Goal: Task Accomplishment & Management: Use online tool/utility

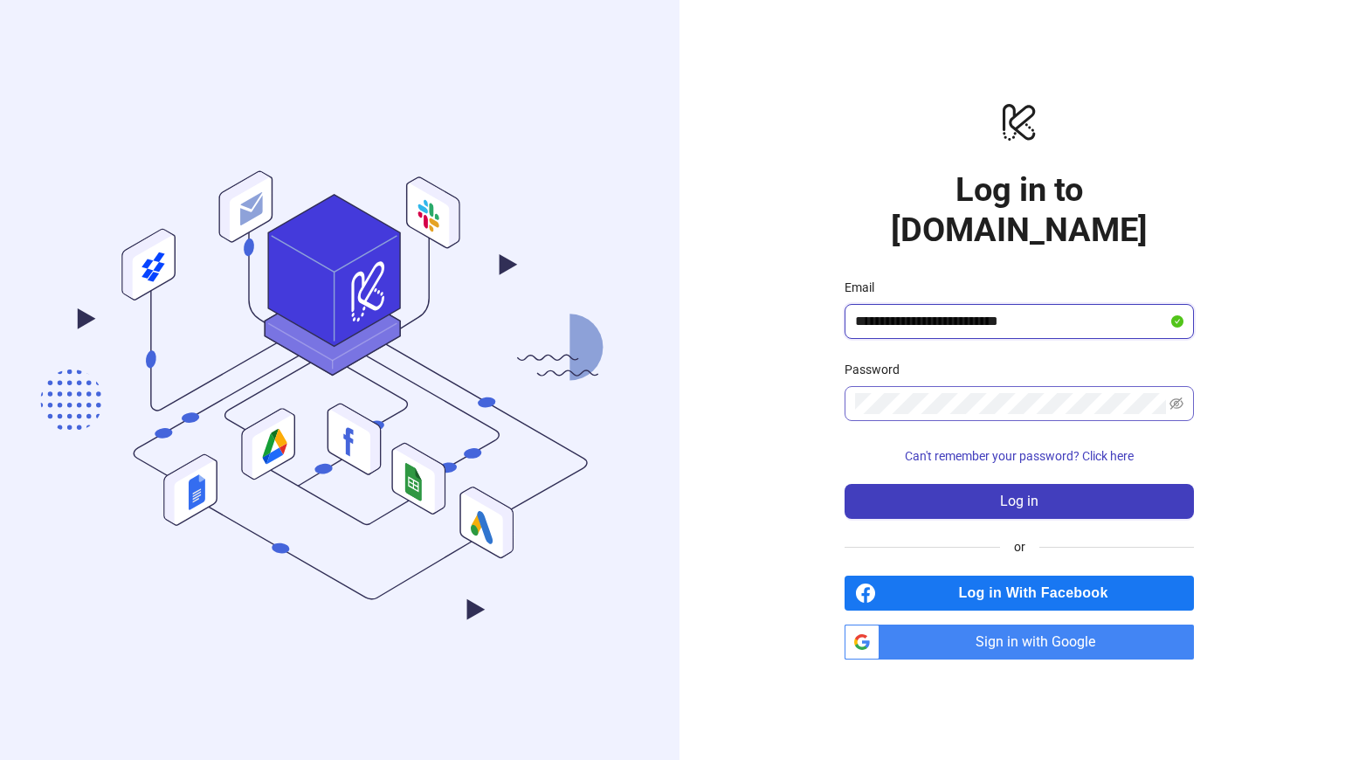
type input "**********"
click at [1180, 397] on icon "eye-invisible" at bounding box center [1177, 404] width 14 height 14
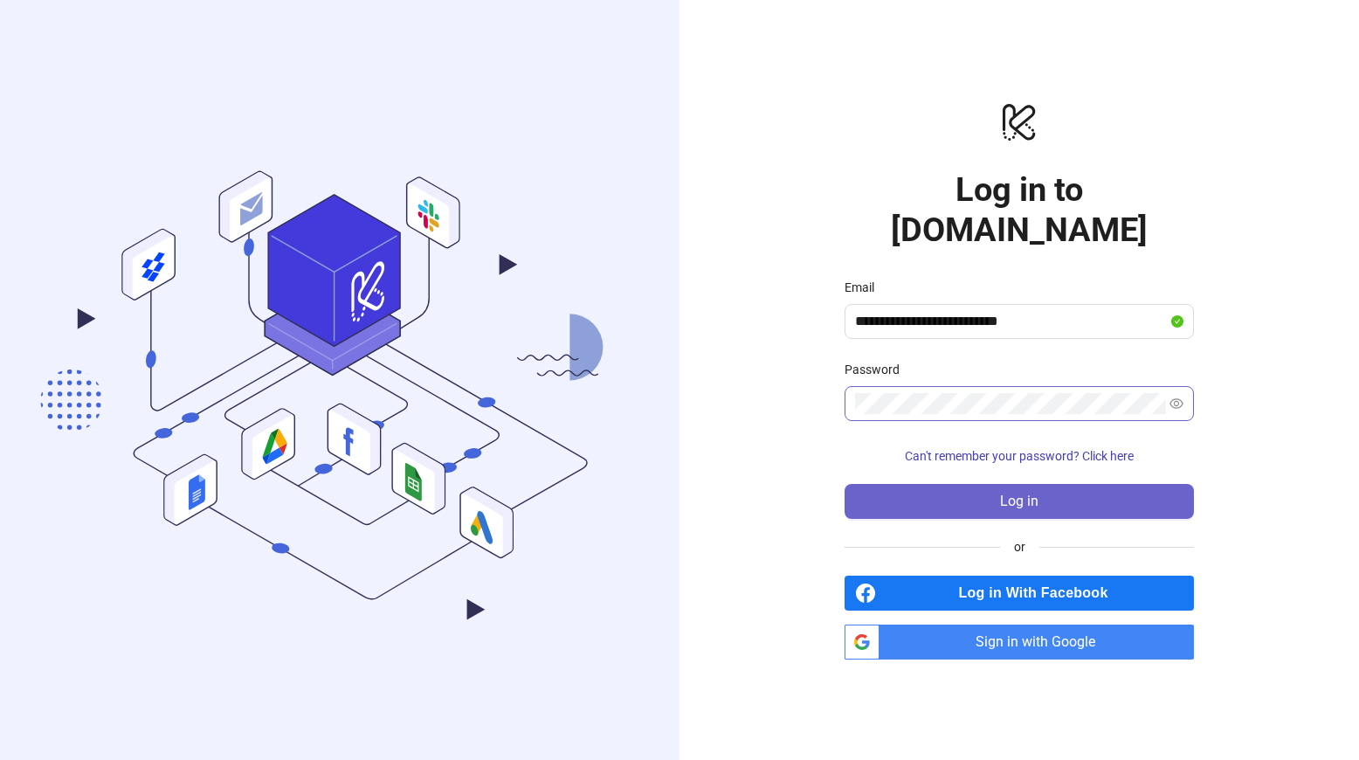
click at [1035, 494] on span "Log in" at bounding box center [1019, 502] width 38 height 16
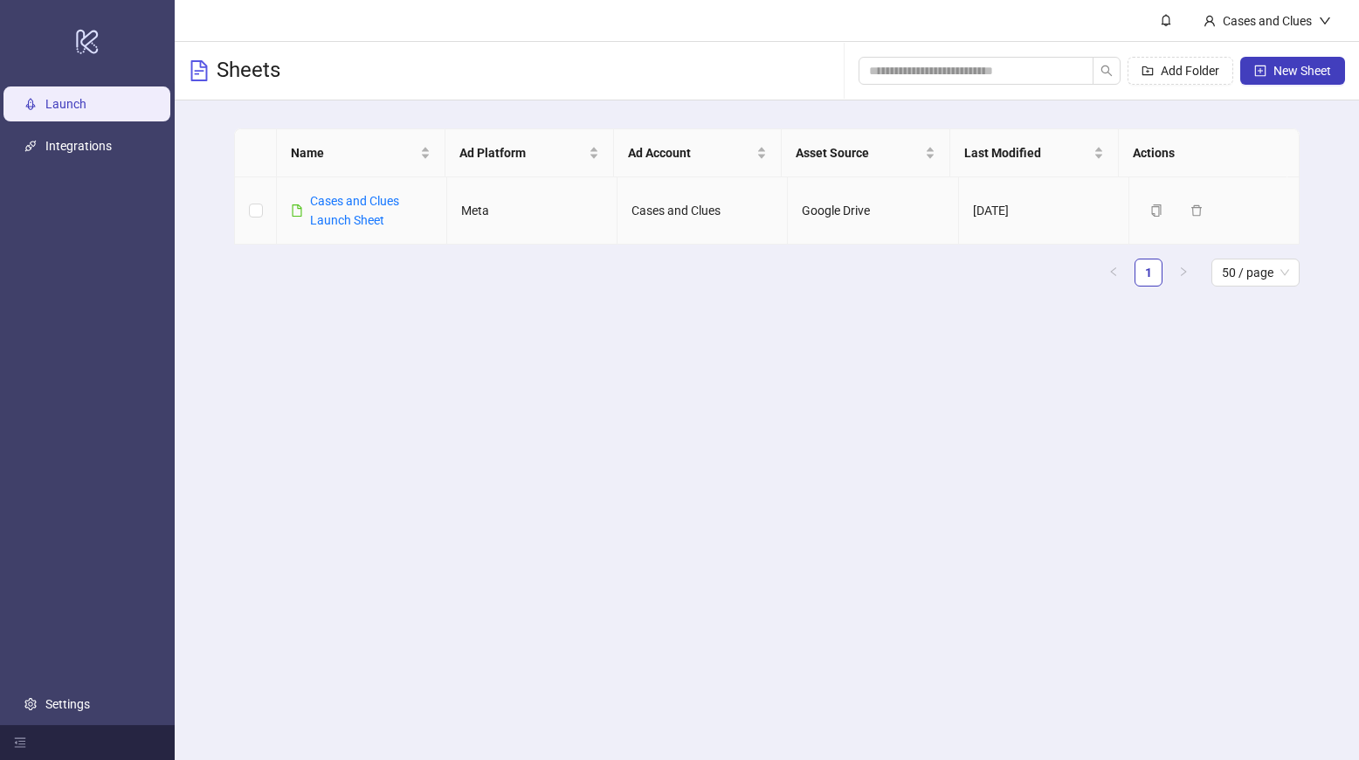
click at [380, 208] on div "Cases and Clues Launch Sheet" at bounding box center [371, 210] width 122 height 38
click at [348, 225] on link "Cases and Clues Launch Sheet" at bounding box center [354, 210] width 89 height 33
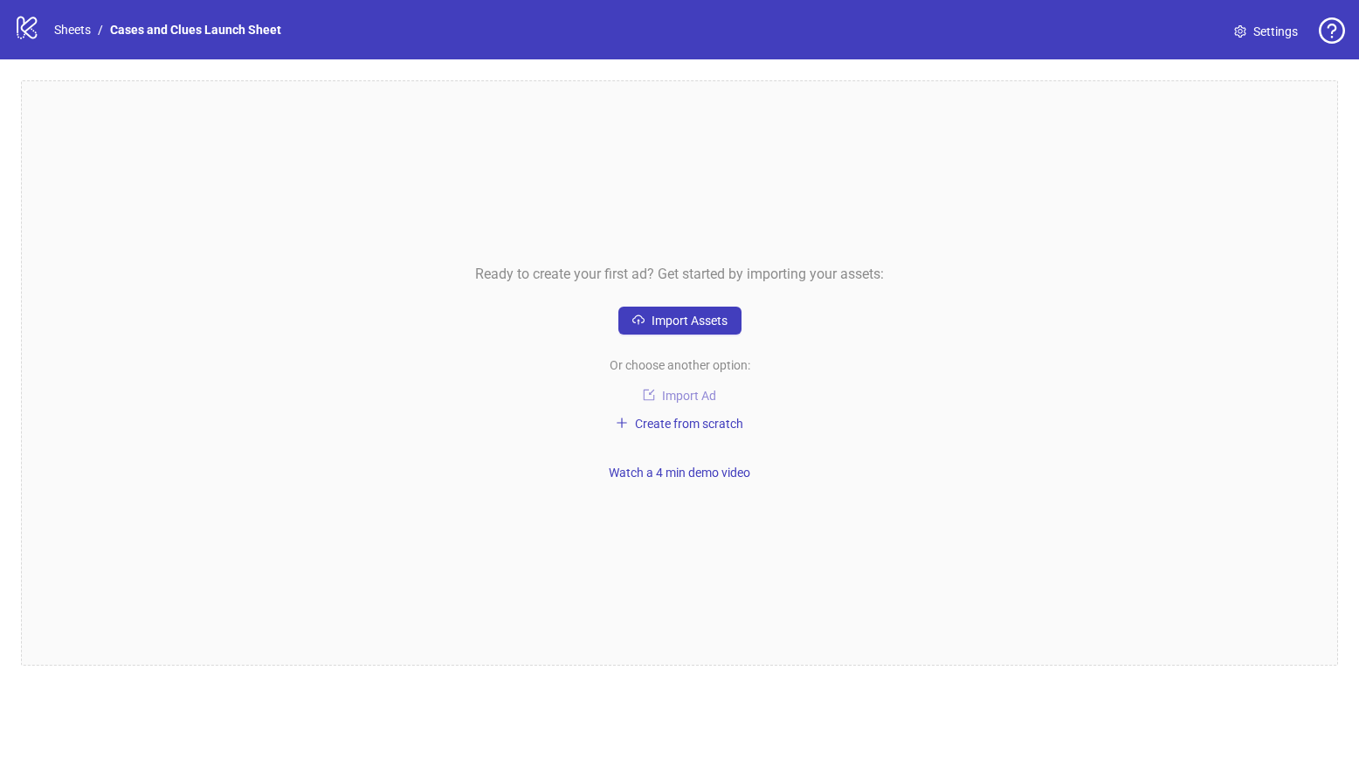
click at [668, 391] on span "Import Ad" at bounding box center [689, 396] width 54 height 14
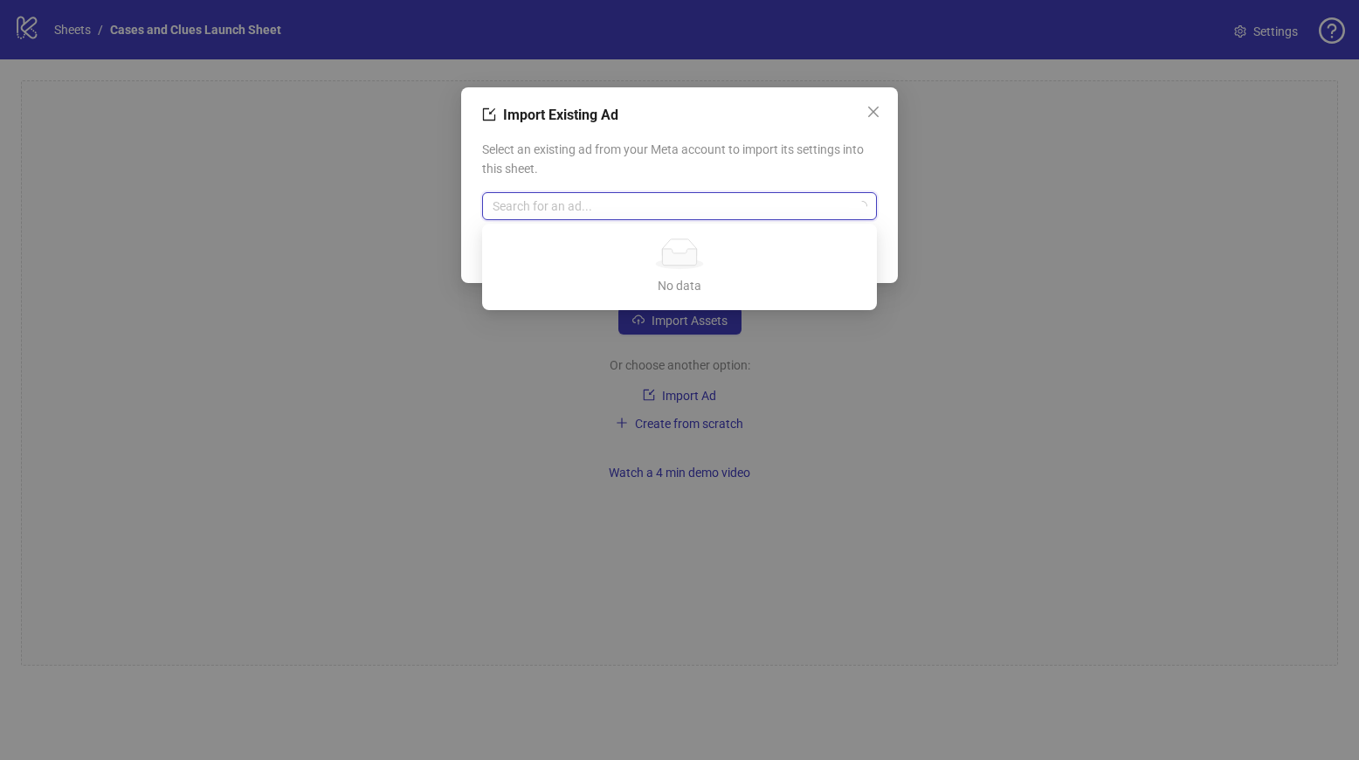
drag, startPoint x: 563, startPoint y: 202, endPoint x: 586, endPoint y: 209, distance: 24.6
click at [563, 202] on input "search" at bounding box center [672, 206] width 358 height 26
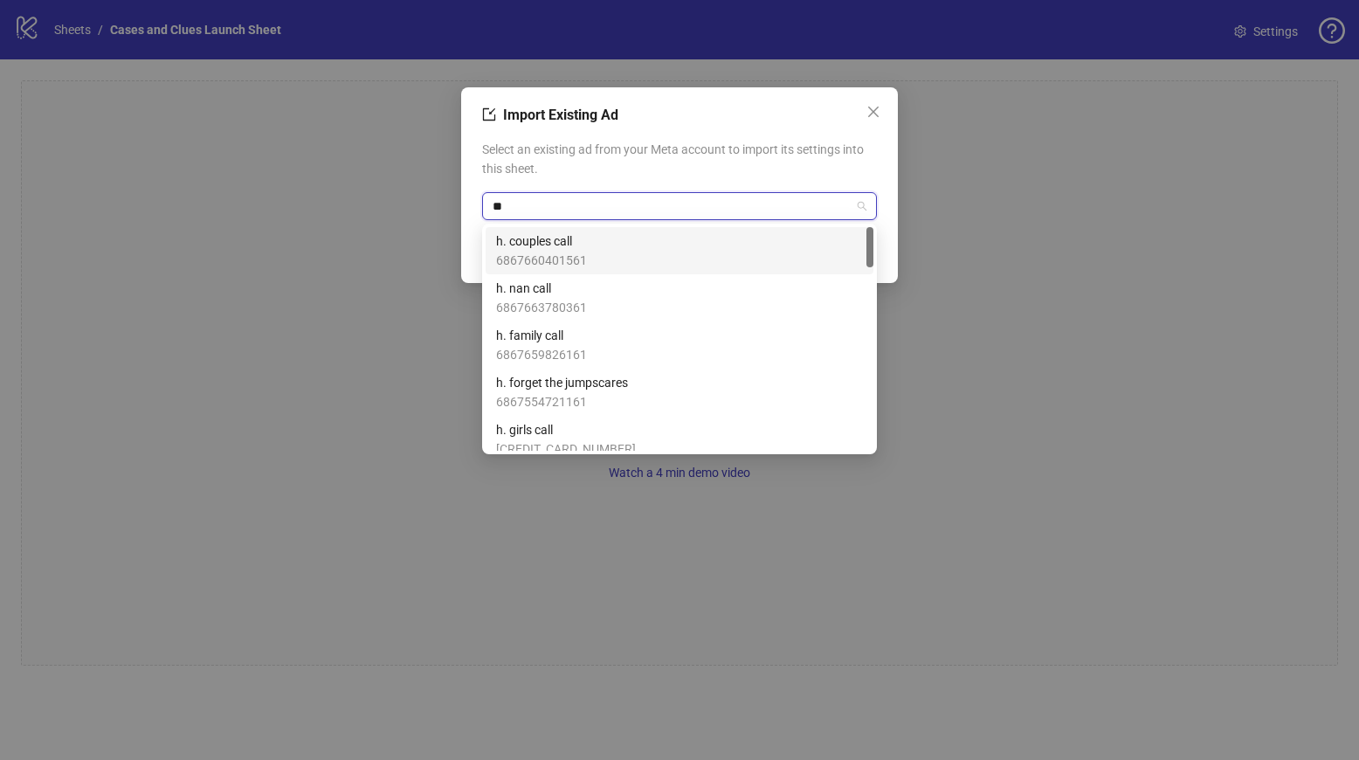
type input "***"
click at [728, 250] on div "CAP v2 [DATE] problem 4 6867268328961" at bounding box center [679, 251] width 367 height 38
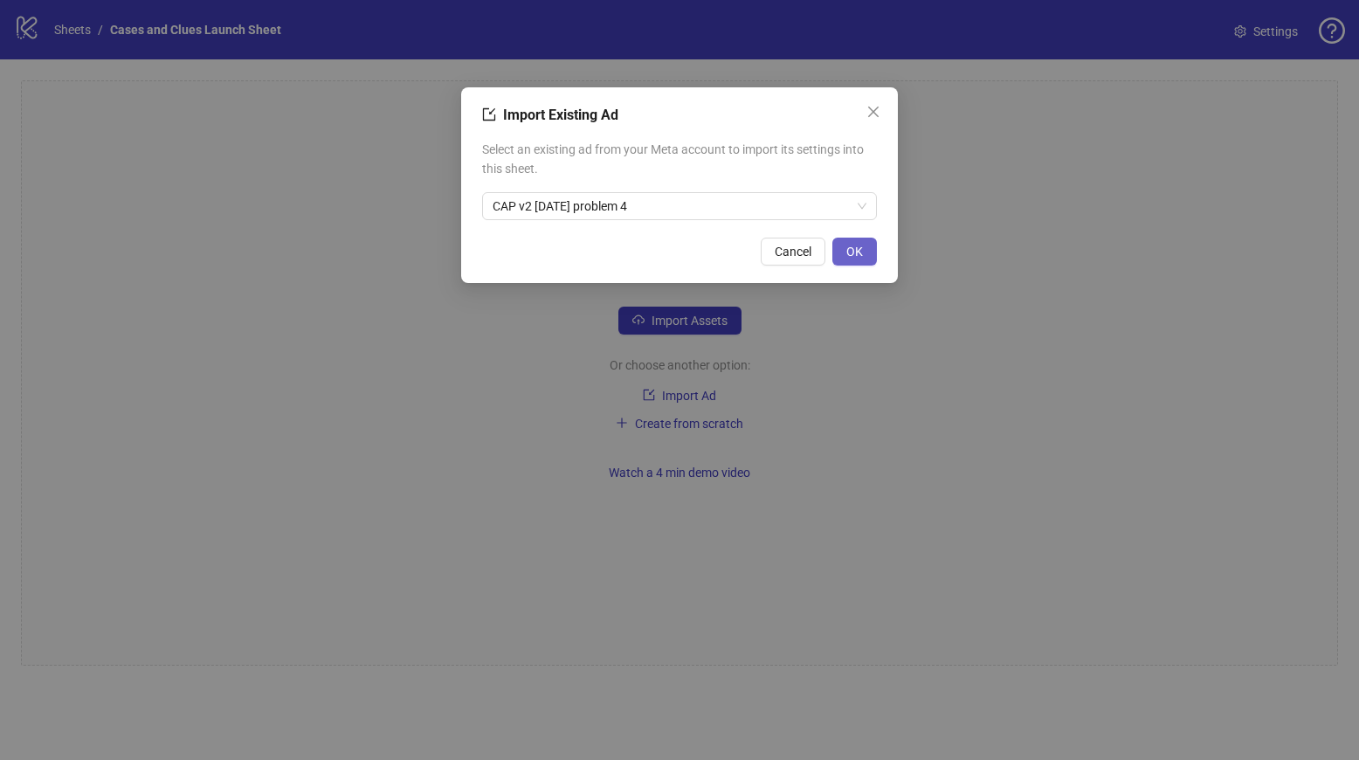
click at [861, 256] on span "OK" at bounding box center [855, 252] width 17 height 14
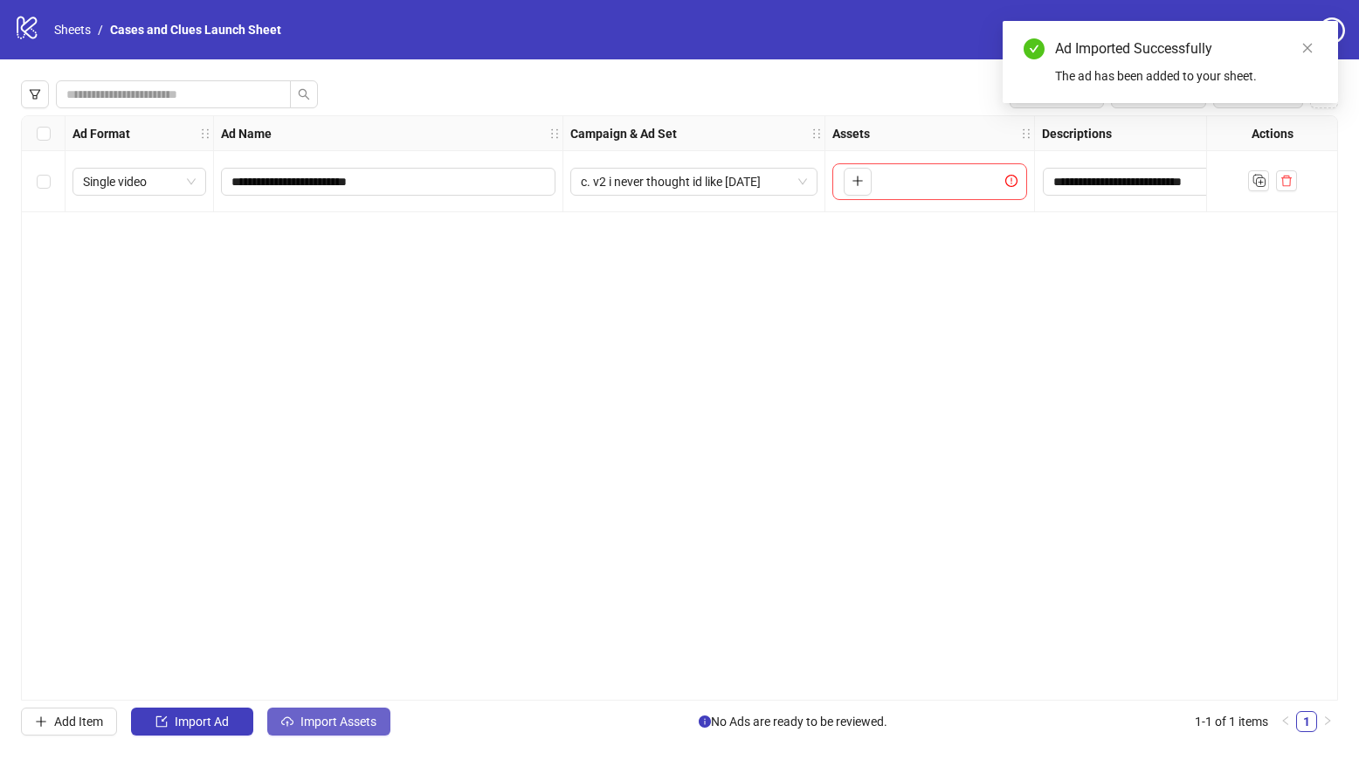
click at [352, 720] on span "Import Assets" at bounding box center [339, 722] width 76 height 14
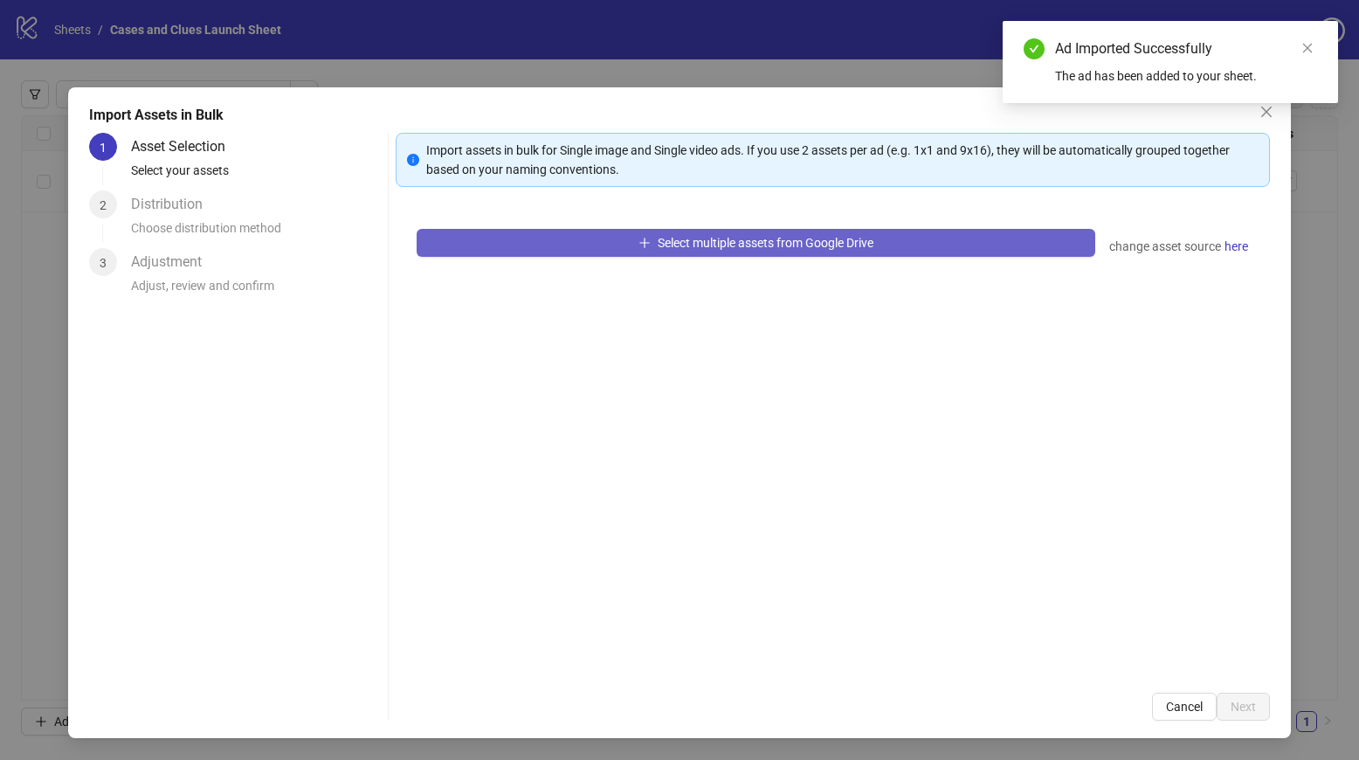
click at [598, 246] on button "Select multiple assets from Google Drive" at bounding box center [757, 243] width 680 height 28
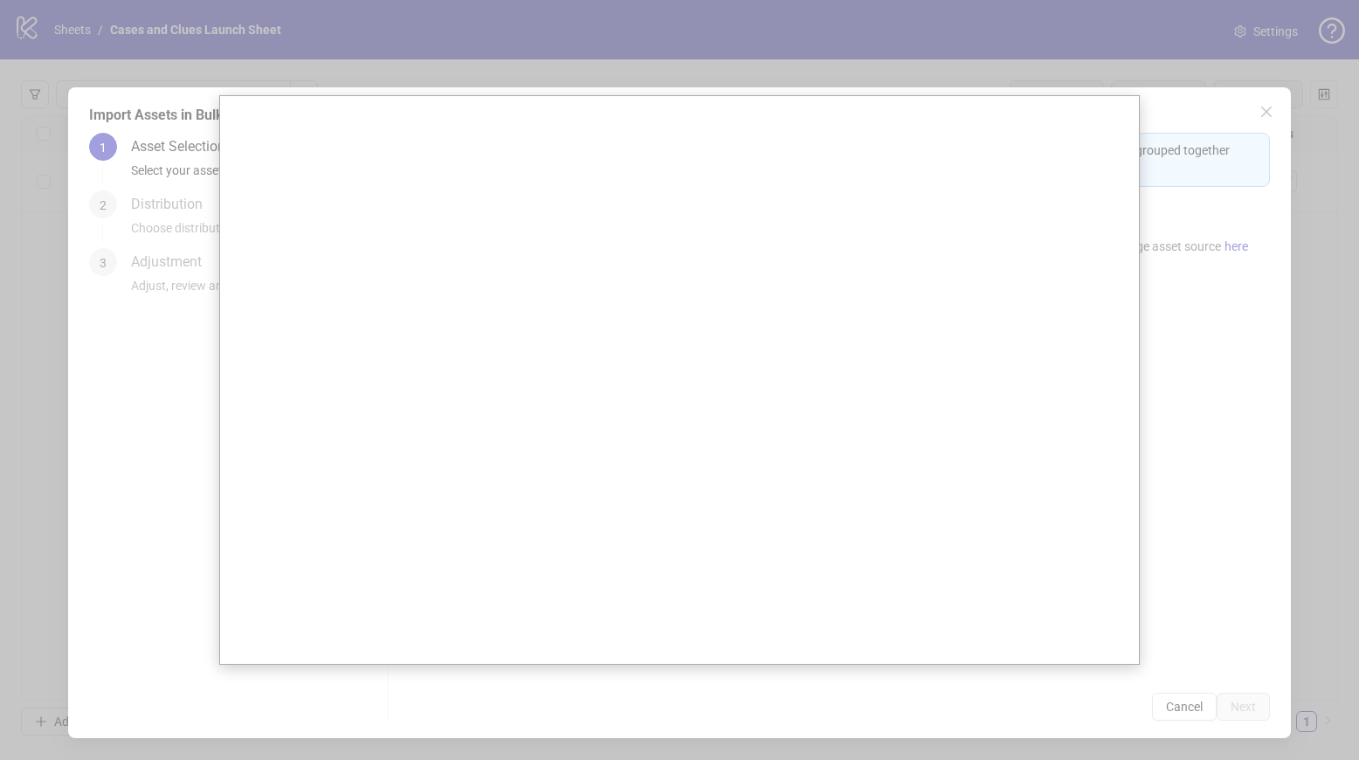
click at [1161, 171] on div at bounding box center [679, 380] width 1359 height 760
drag, startPoint x: 1179, startPoint y: 79, endPoint x: 1168, endPoint y: 67, distance: 15.5
click at [1179, 79] on div at bounding box center [679, 380] width 1359 height 760
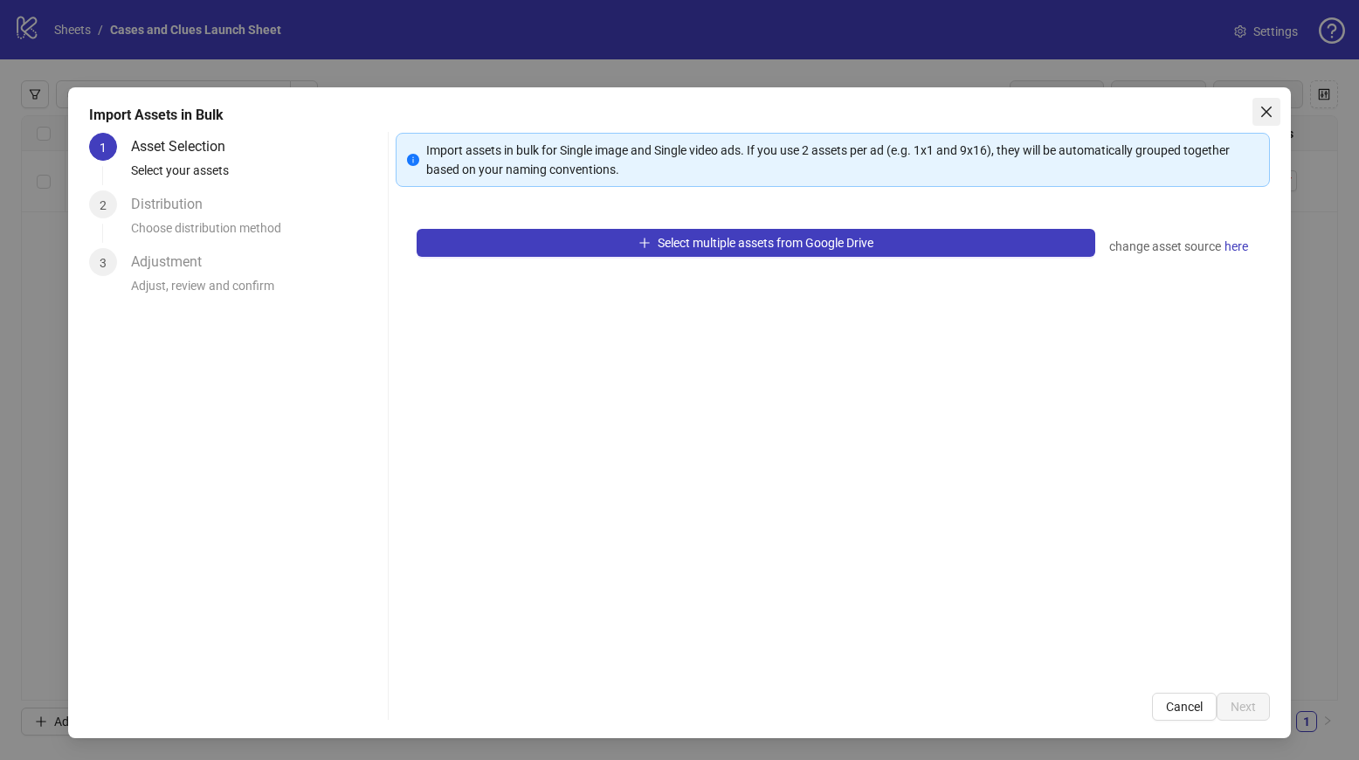
click at [1275, 105] on span "Close" at bounding box center [1267, 112] width 28 height 14
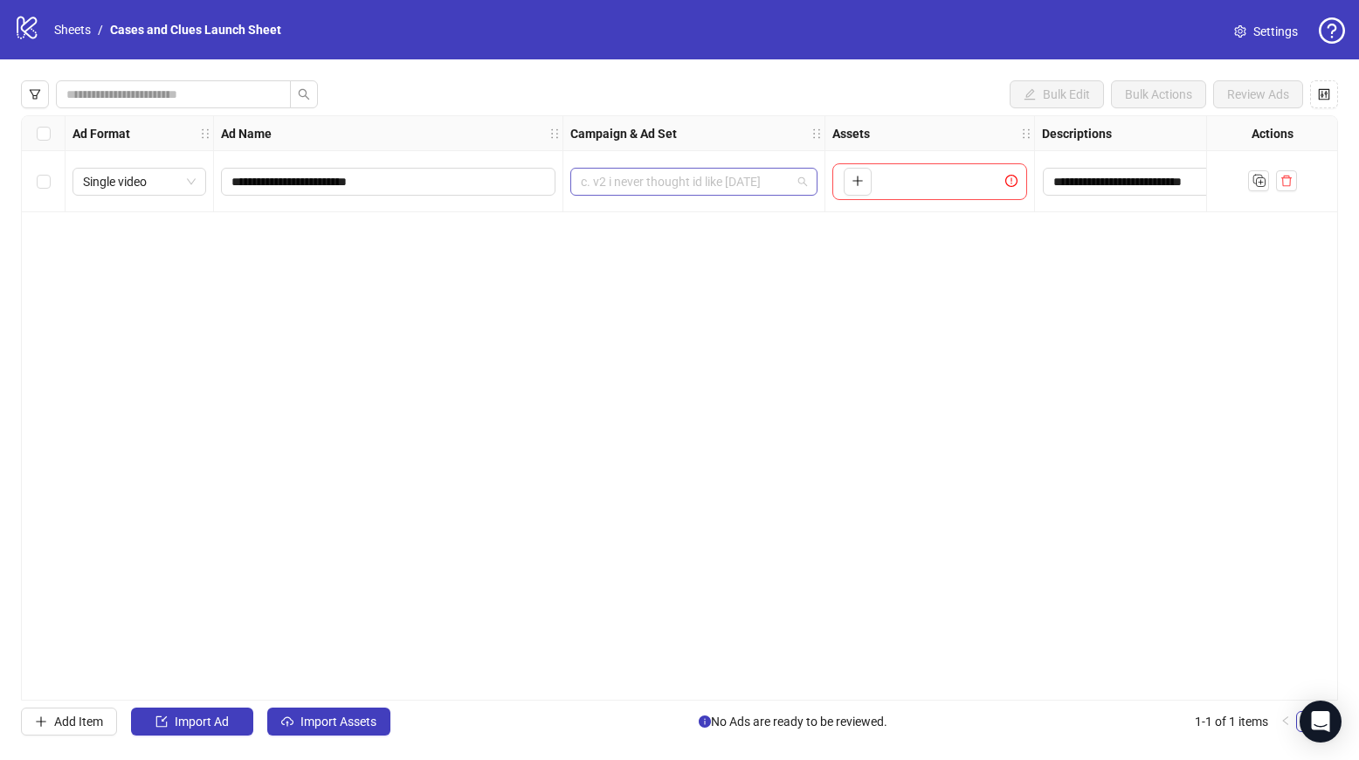
click at [803, 178] on span "c. v2 i never thought id like [DATE]" at bounding box center [694, 182] width 226 height 26
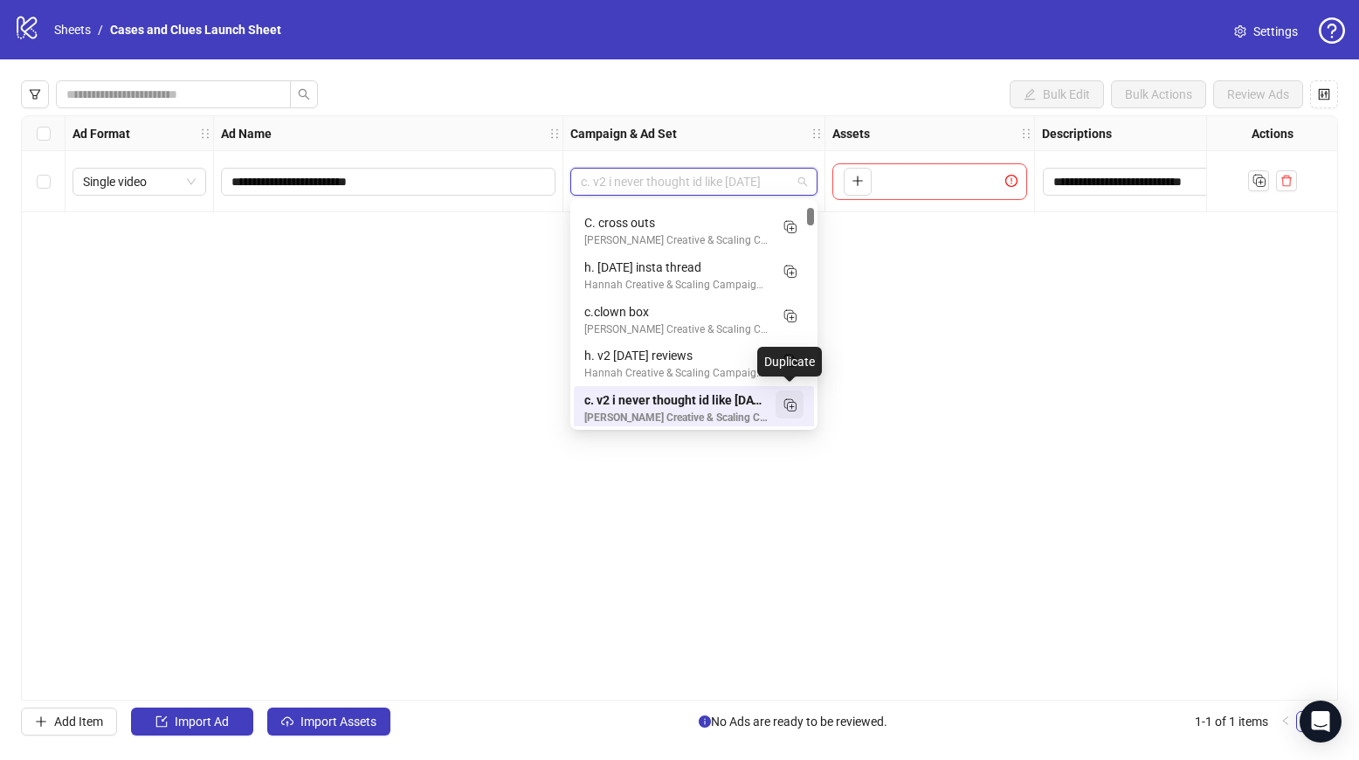
click at [791, 404] on icon "Duplicate" at bounding box center [789, 404] width 17 height 17
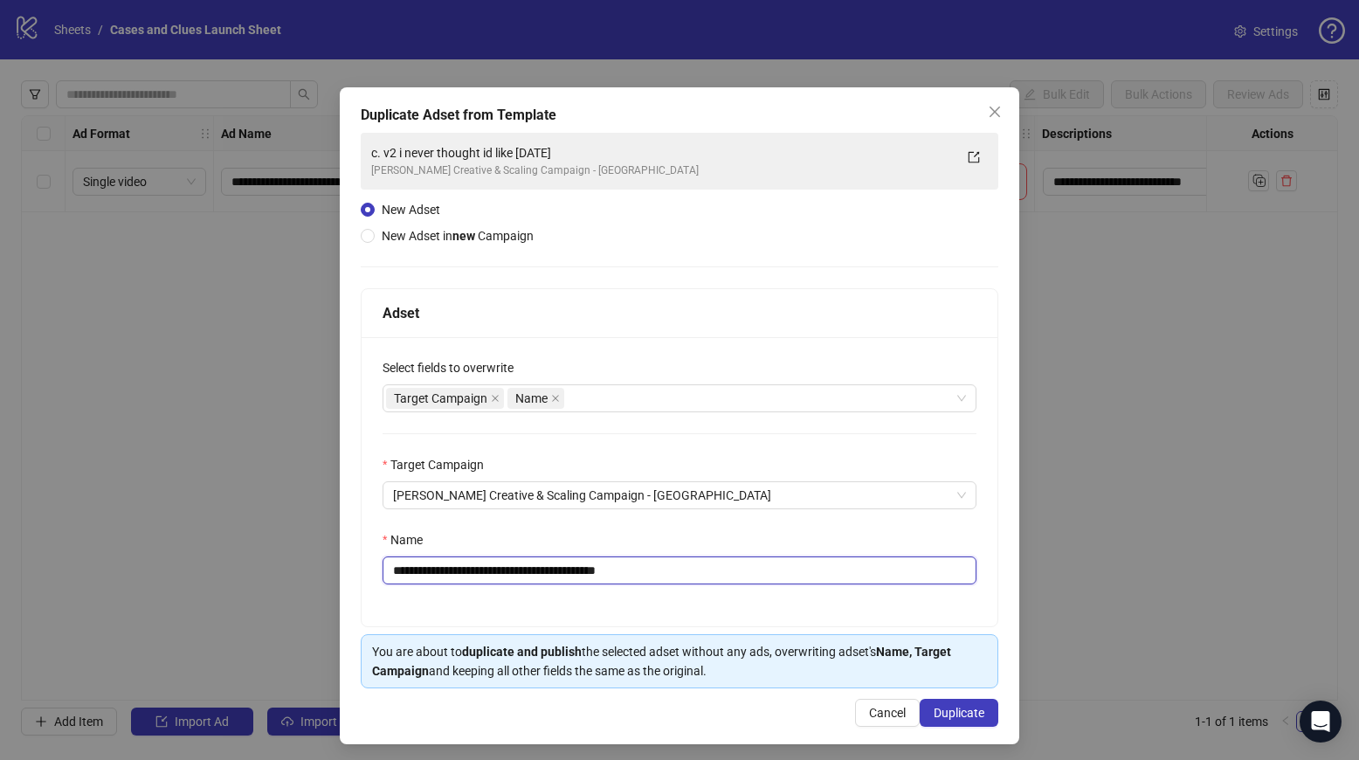
drag, startPoint x: 598, startPoint y: 569, endPoint x: 405, endPoint y: 574, distance: 193.1
click at [405, 574] on input "**********" at bounding box center [680, 570] width 594 height 28
type input "**********"
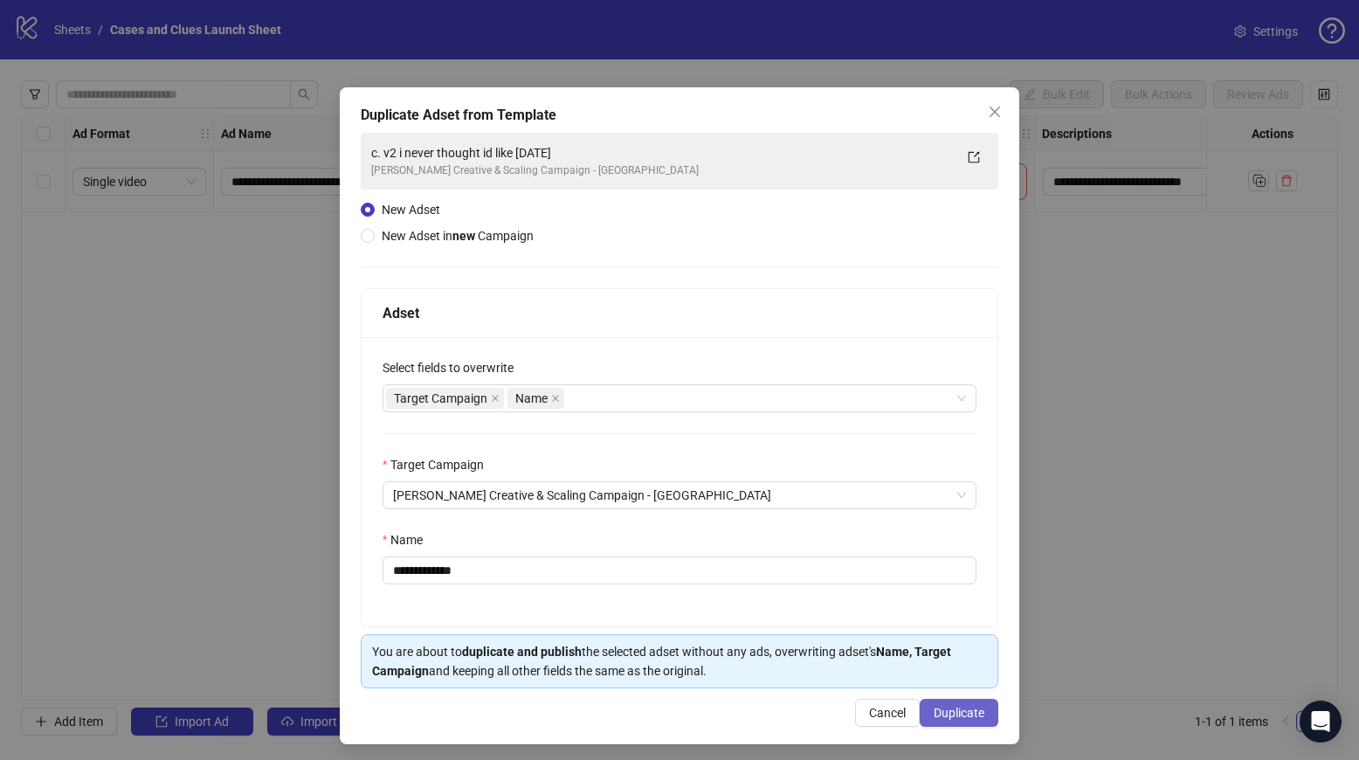
click at [953, 706] on span "Duplicate" at bounding box center [959, 713] width 51 height 14
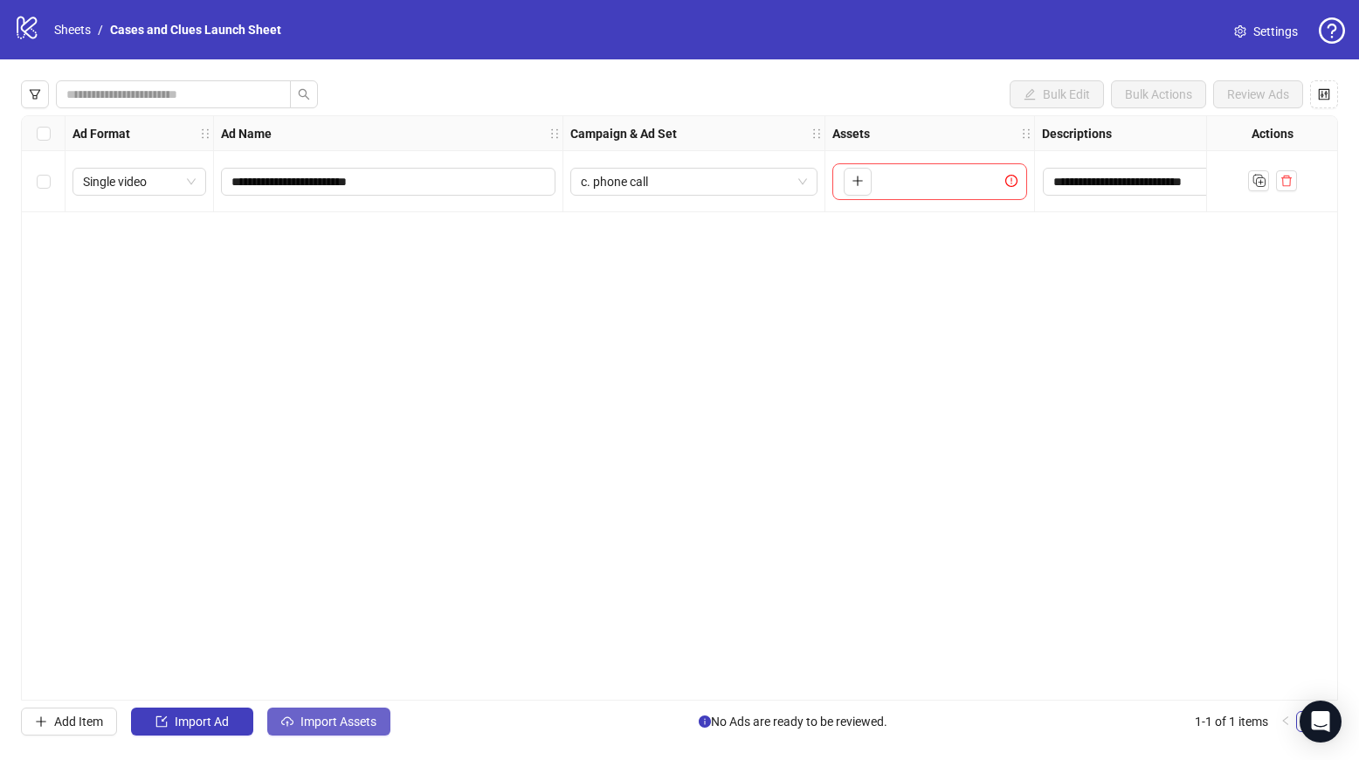
click at [348, 732] on button "Import Assets" at bounding box center [328, 722] width 123 height 28
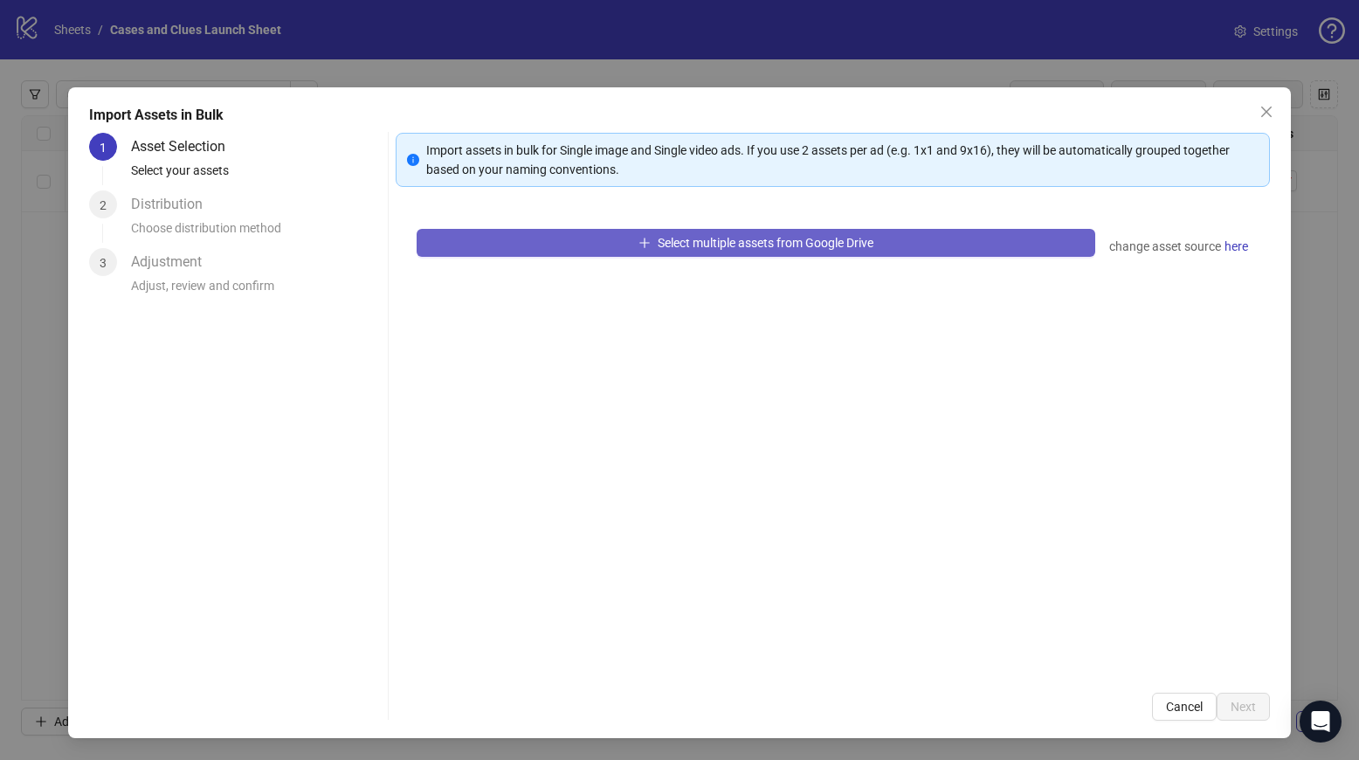
click at [536, 246] on button "Select multiple assets from Google Drive" at bounding box center [757, 243] width 680 height 28
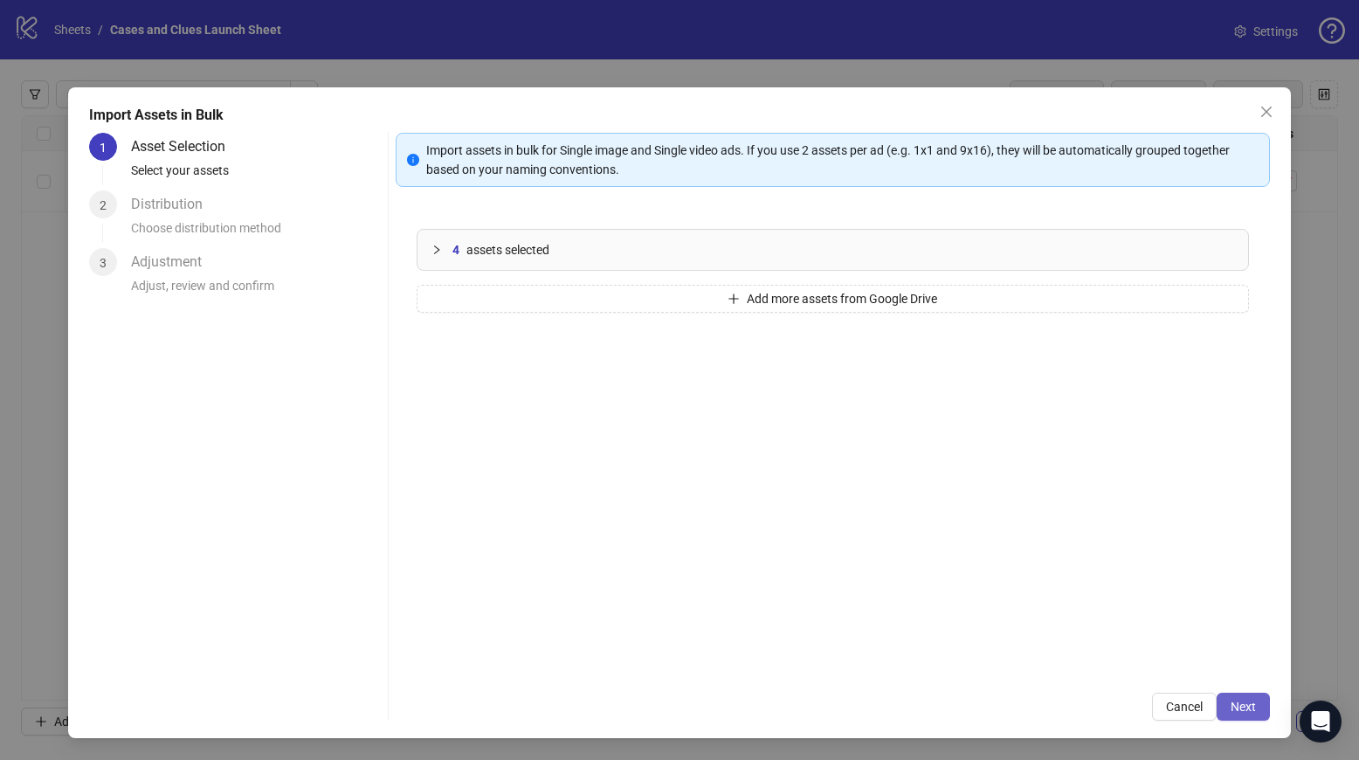
click at [1237, 703] on span "Next" at bounding box center [1243, 707] width 25 height 14
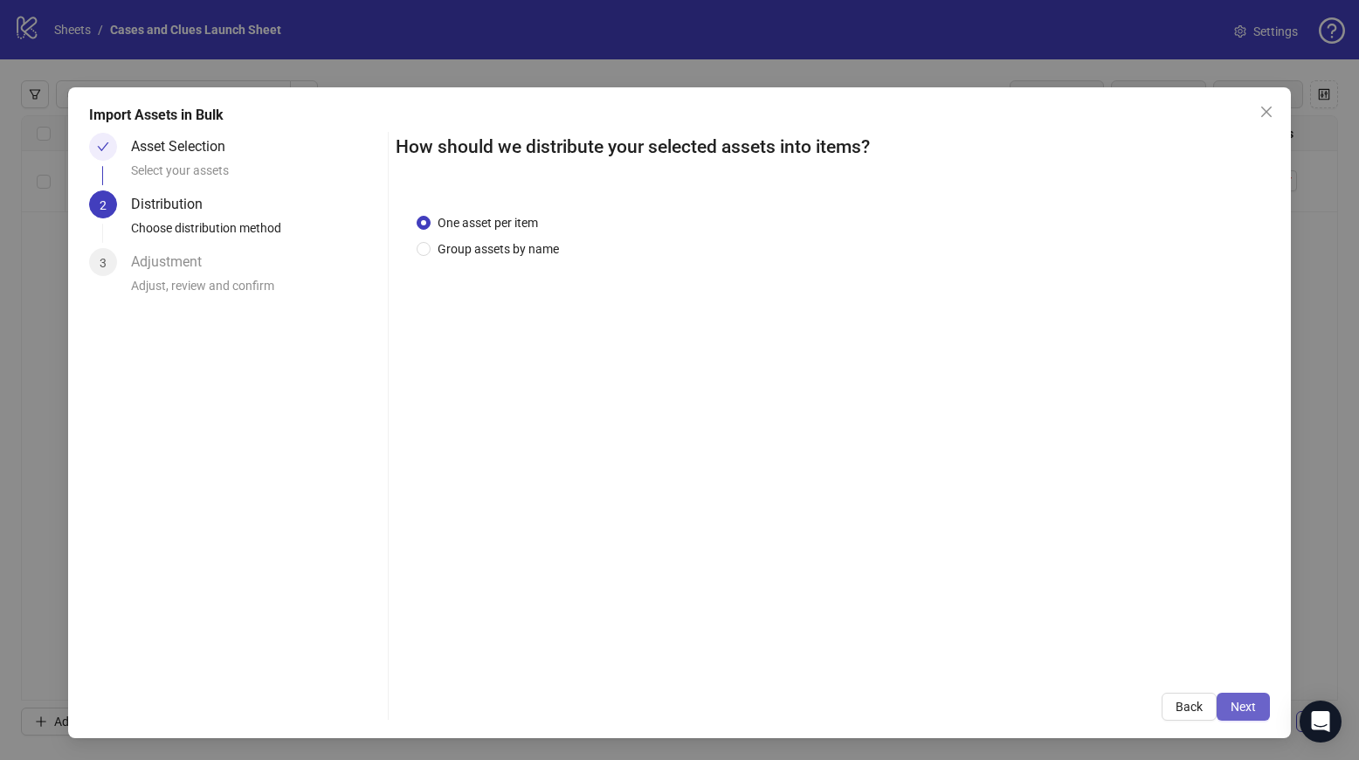
click at [1245, 702] on span "Next" at bounding box center [1243, 707] width 25 height 14
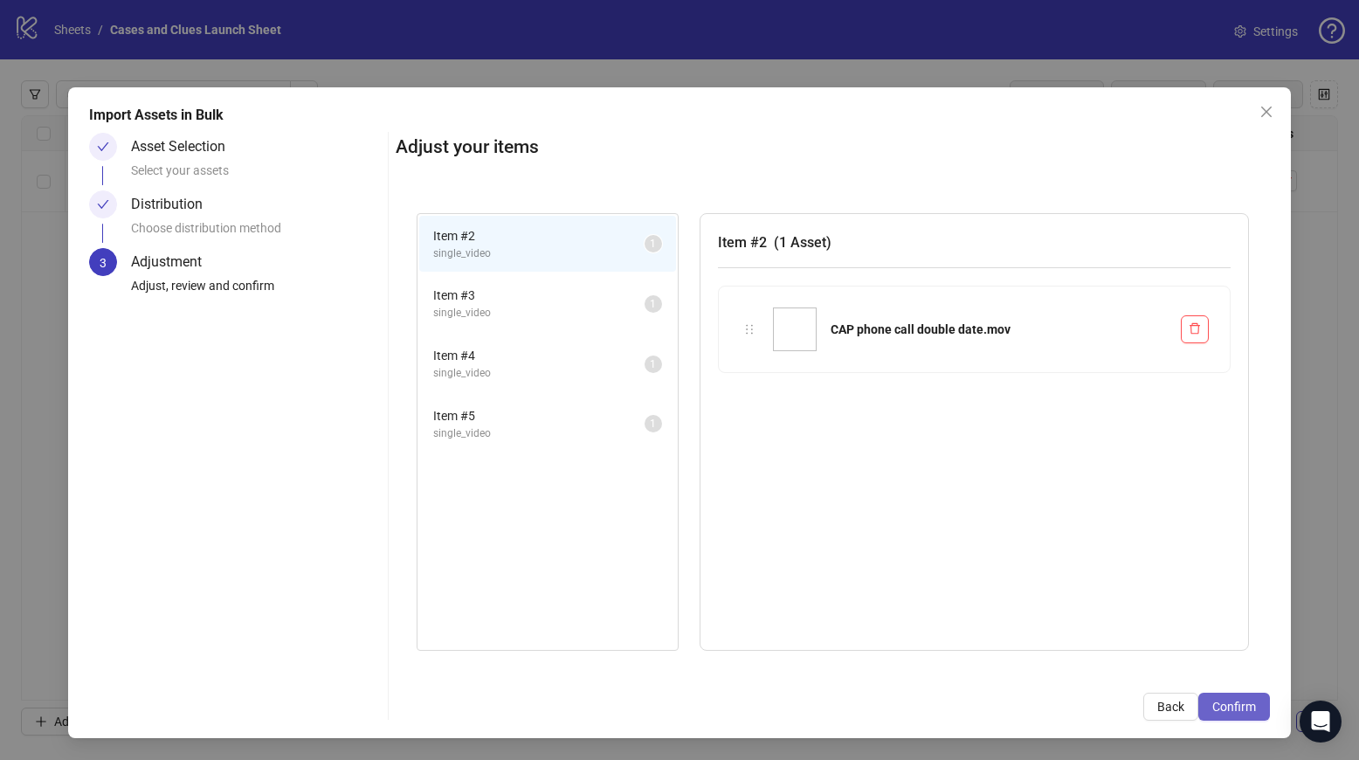
click at [1250, 709] on span "Confirm" at bounding box center [1235, 707] width 44 height 14
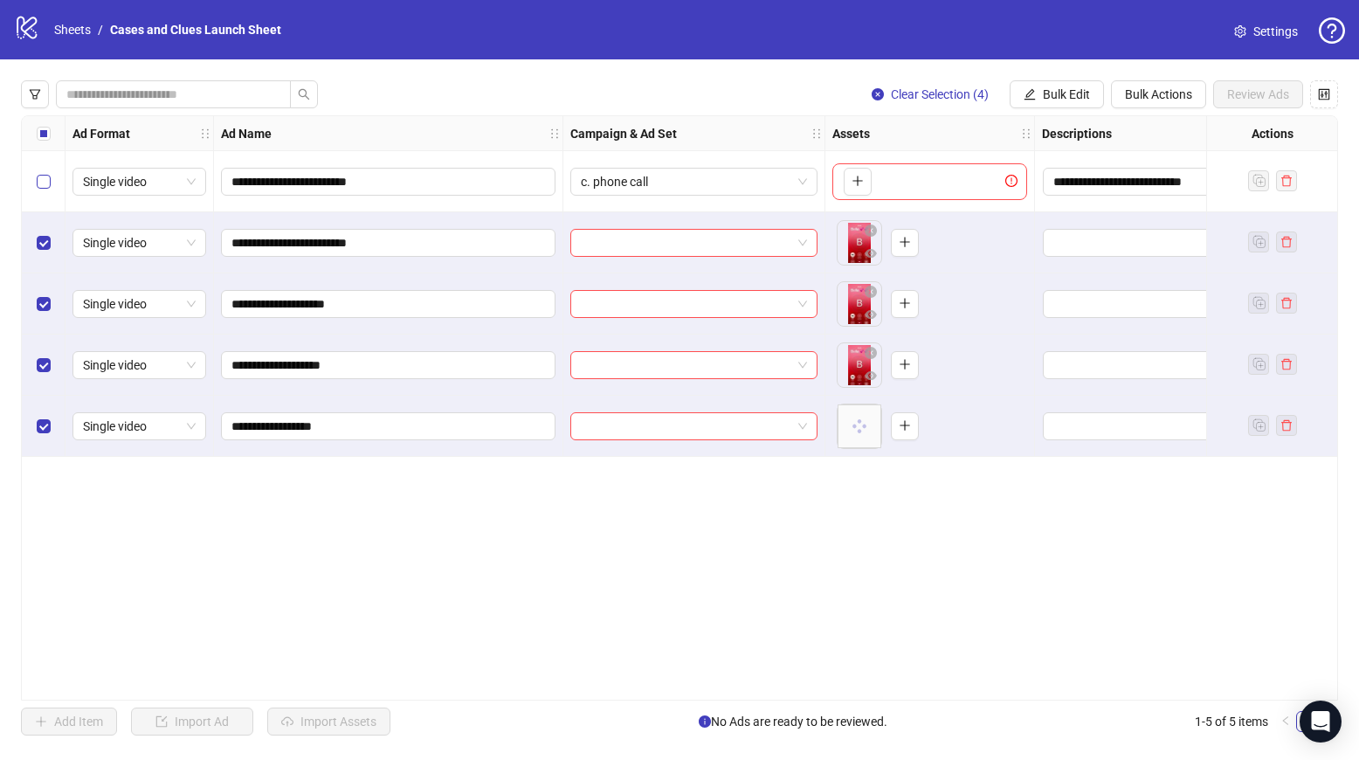
click at [48, 181] on span "Select row 1" at bounding box center [44, 182] width 14 height 14
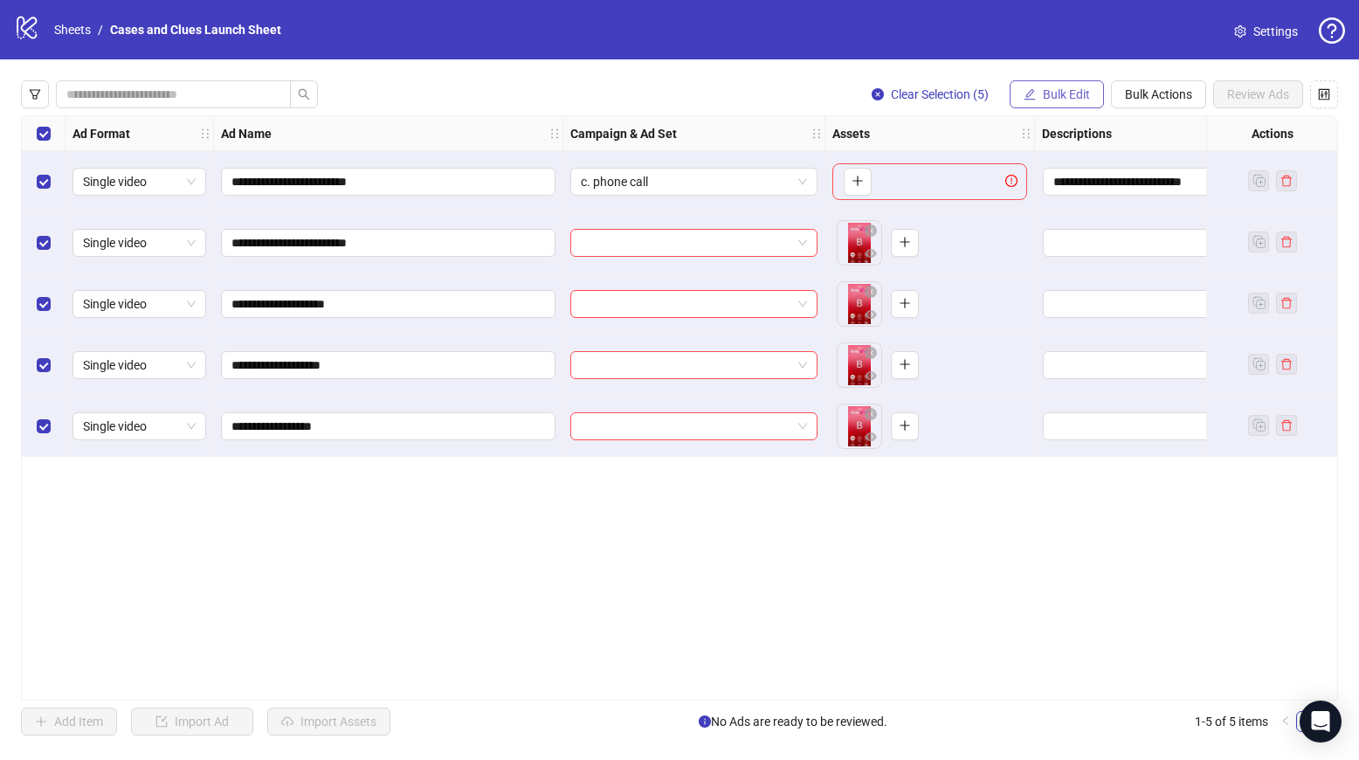
click at [1085, 86] on button "Bulk Edit" at bounding box center [1057, 94] width 94 height 28
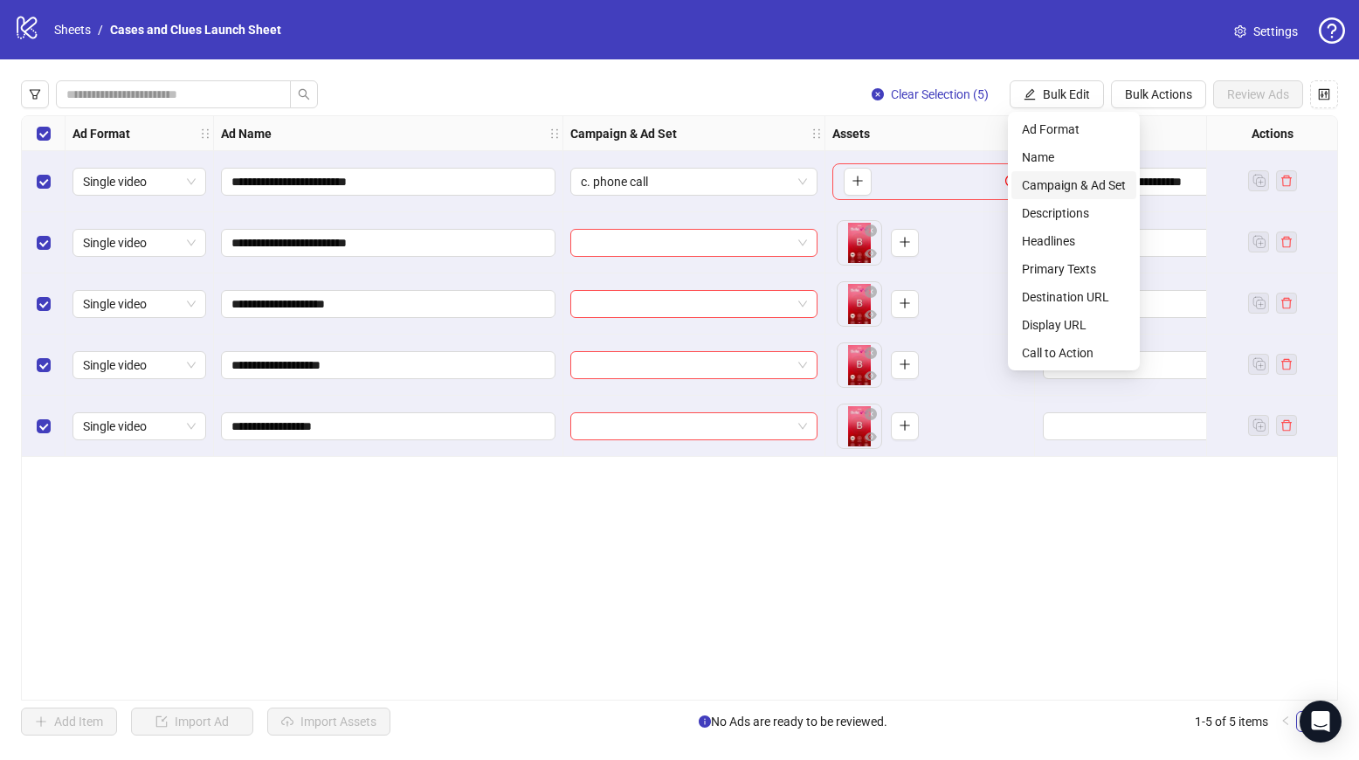
click at [1110, 181] on span "Campaign & Ad Set" at bounding box center [1074, 185] width 104 height 19
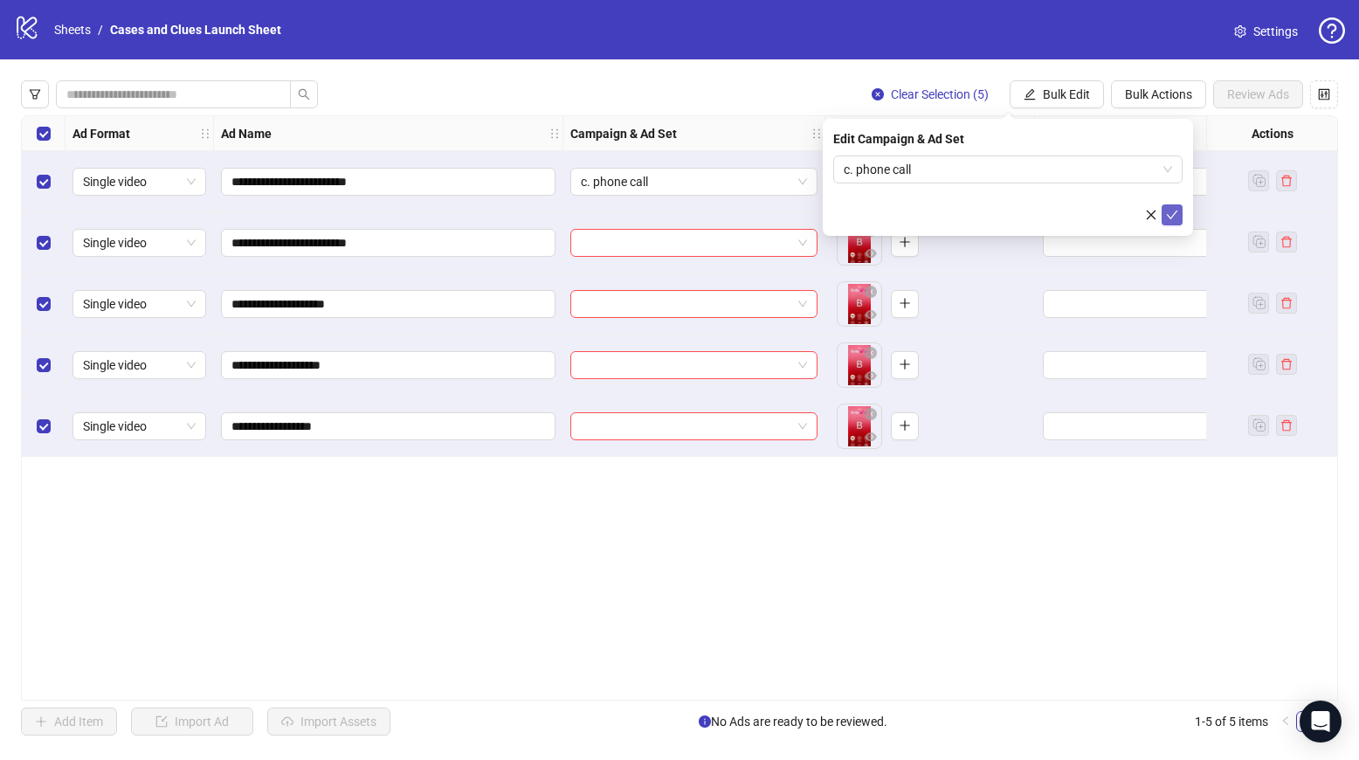
click at [1179, 211] on button "submit" at bounding box center [1172, 214] width 21 height 21
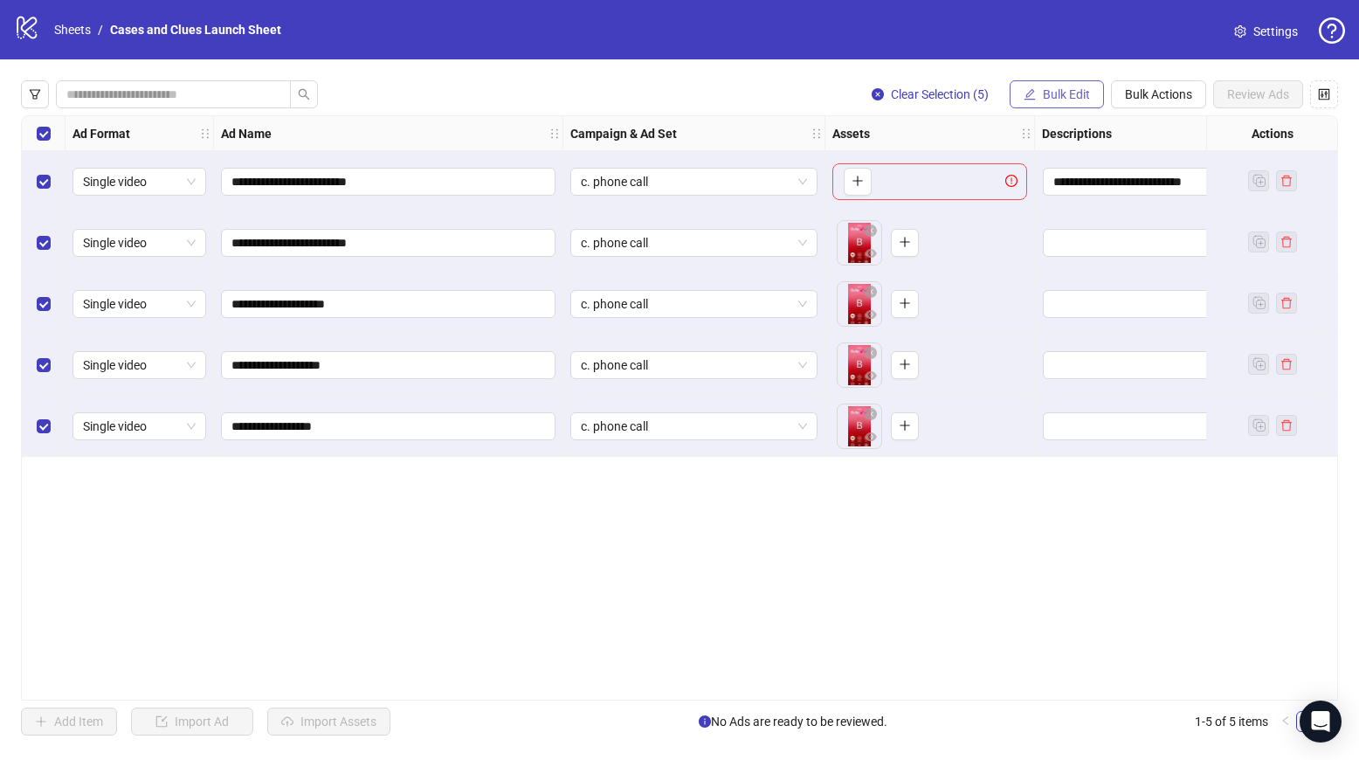
click at [1054, 93] on span "Bulk Edit" at bounding box center [1066, 94] width 47 height 14
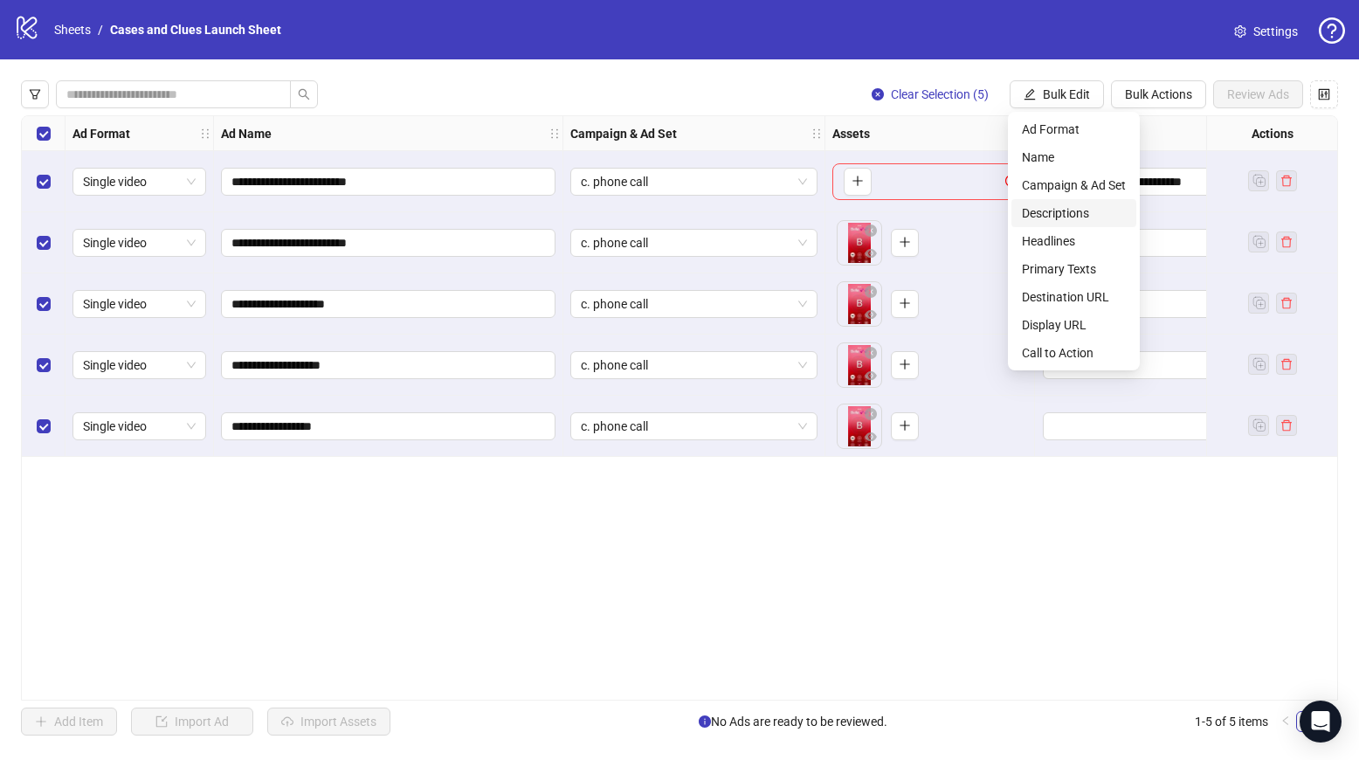
click at [1074, 211] on span "Descriptions" at bounding box center [1074, 213] width 104 height 19
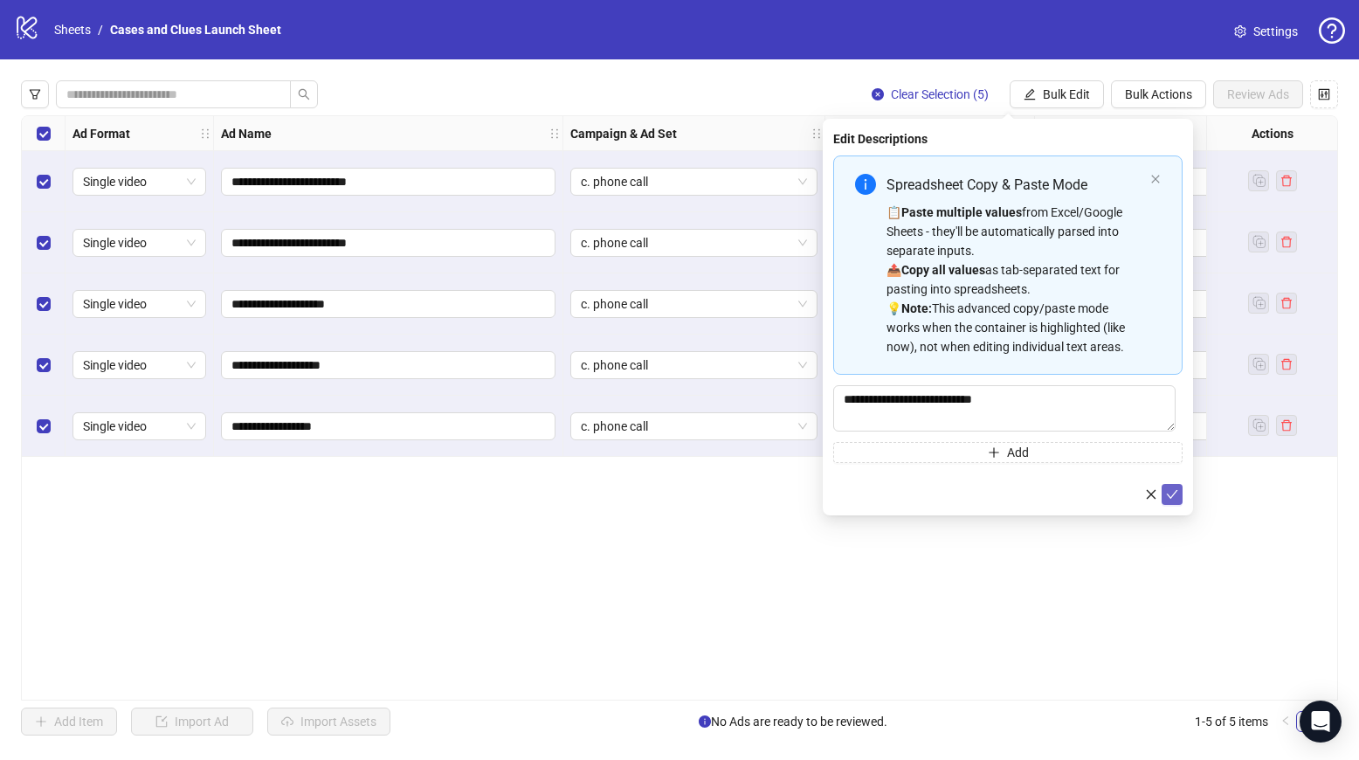
click at [1172, 490] on icon "check" at bounding box center [1172, 494] width 12 height 12
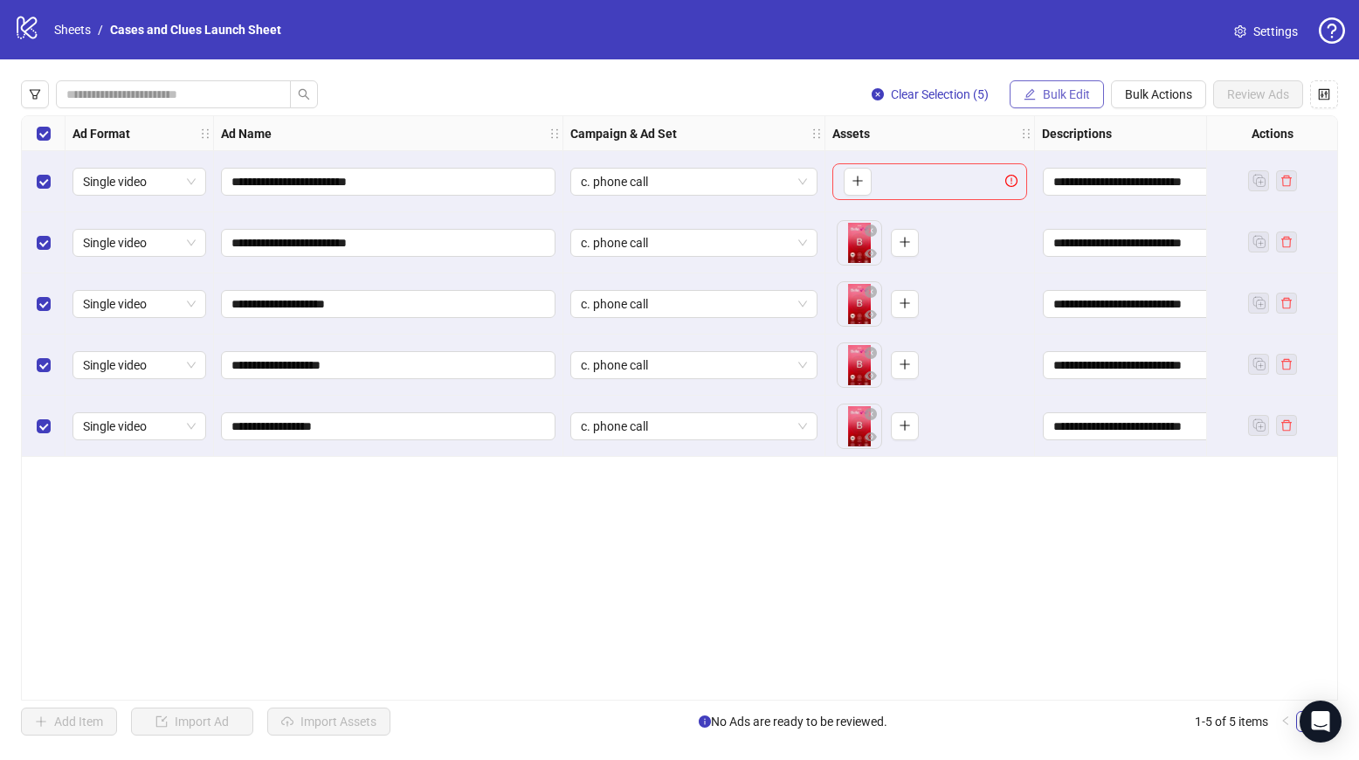
click at [1054, 86] on button "Bulk Edit" at bounding box center [1057, 94] width 94 height 28
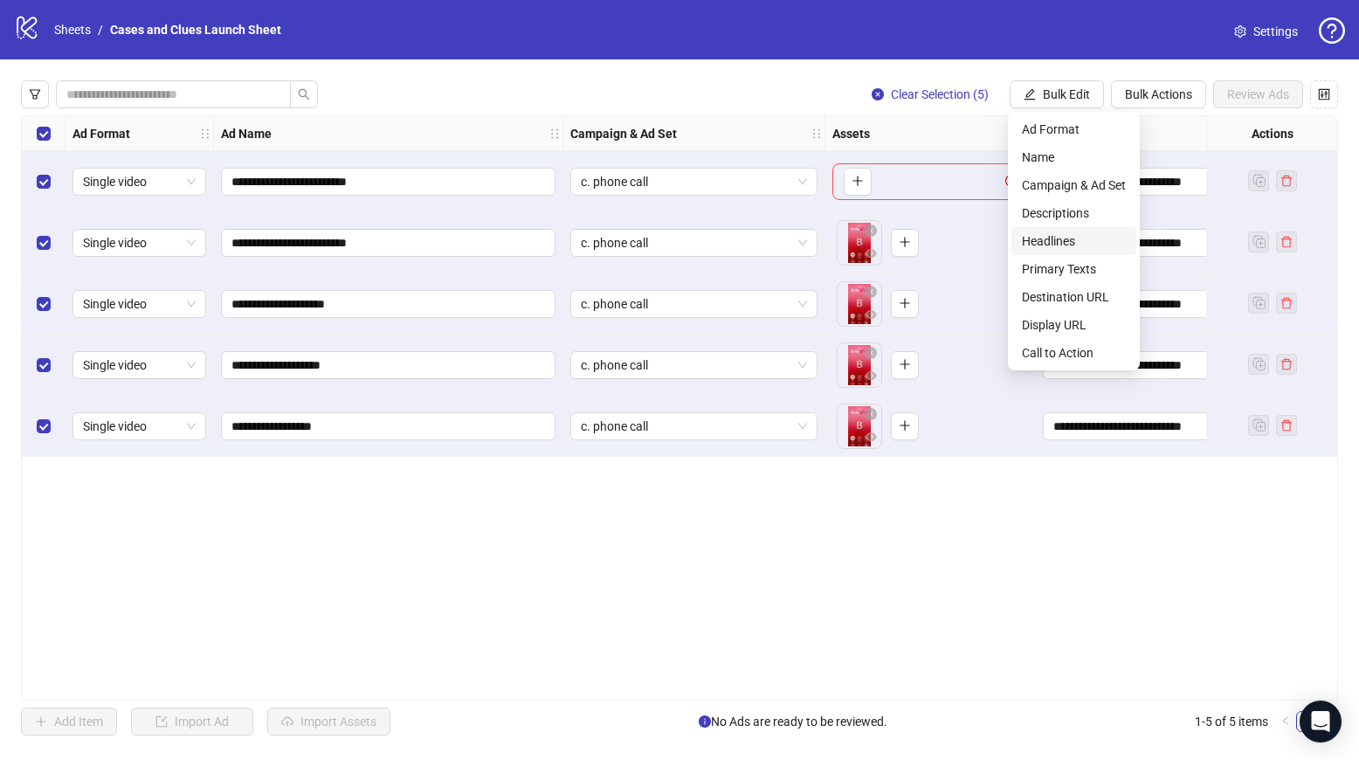
click at [1063, 235] on span "Headlines" at bounding box center [1074, 241] width 104 height 19
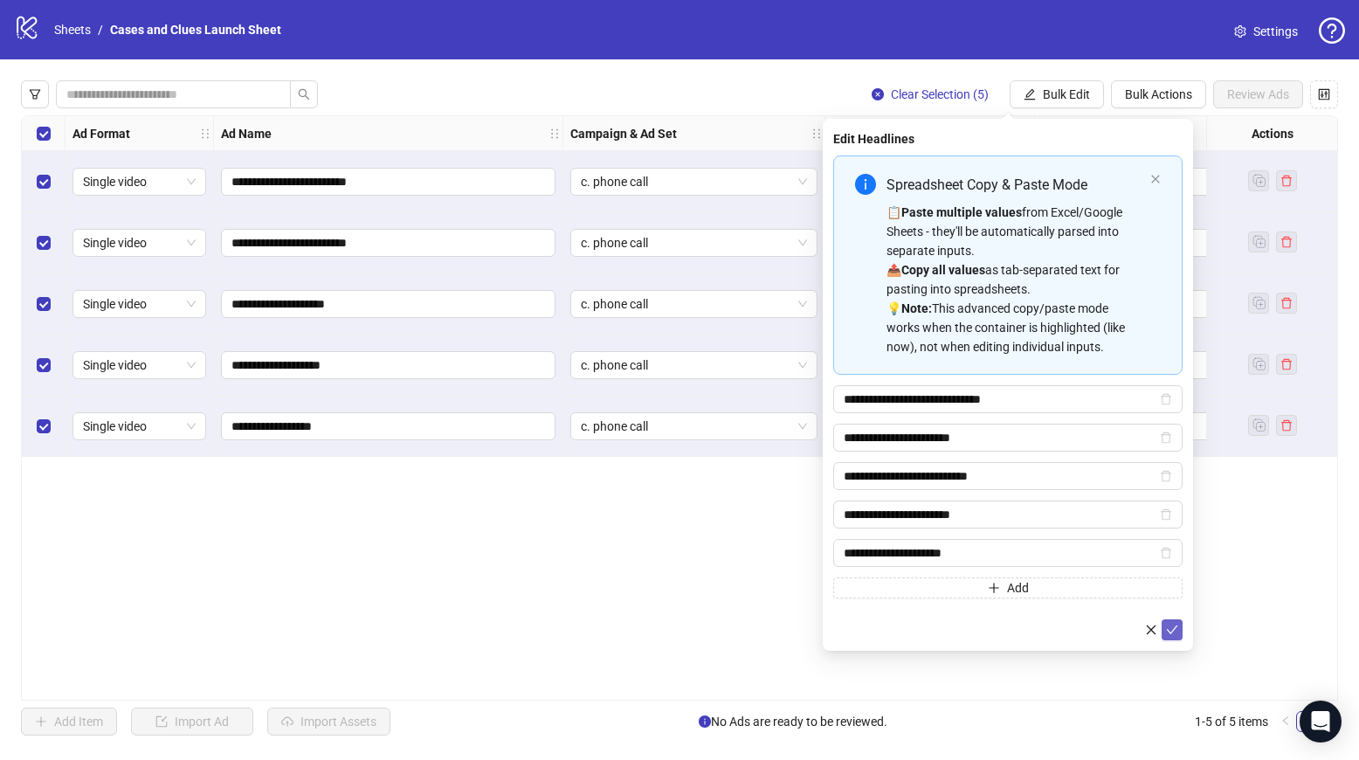
click at [1176, 634] on icon "check" at bounding box center [1172, 630] width 12 height 12
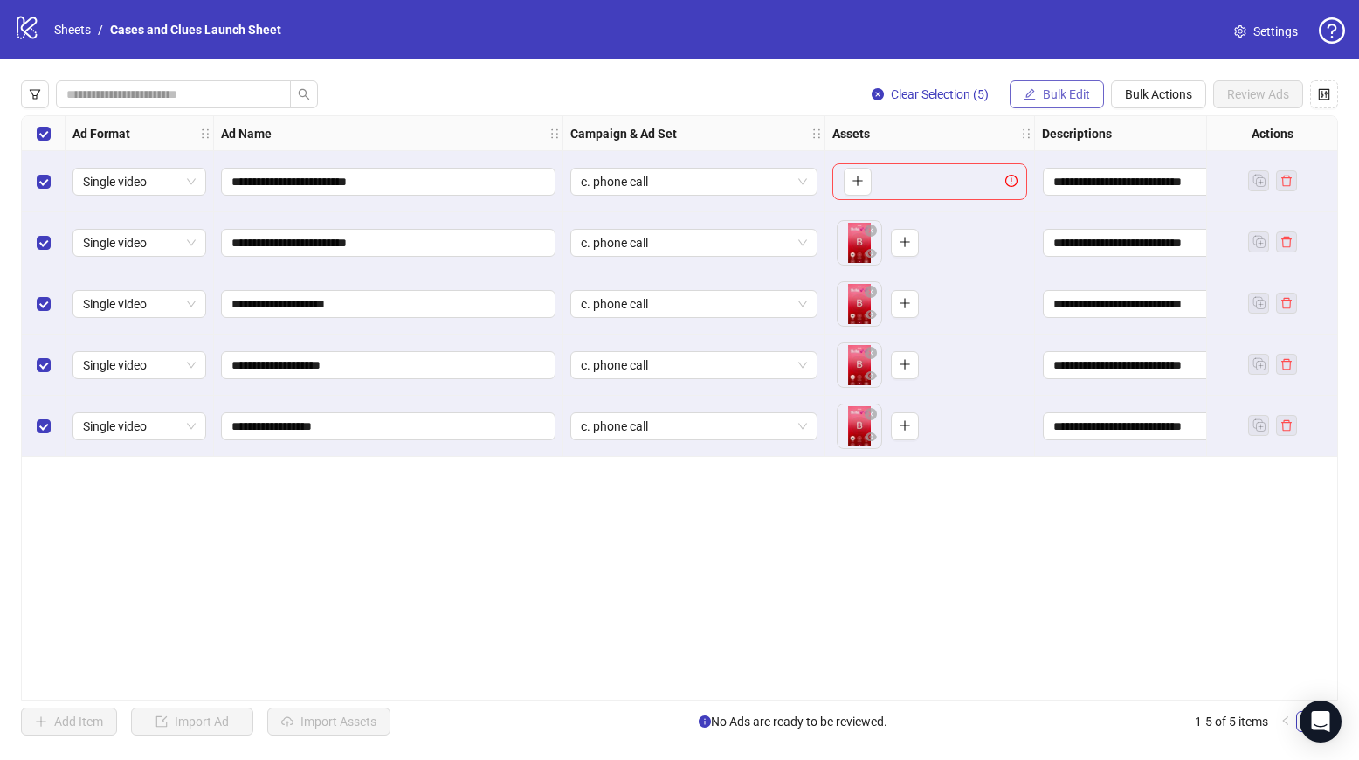
click at [1034, 89] on icon "edit" at bounding box center [1030, 94] width 12 height 12
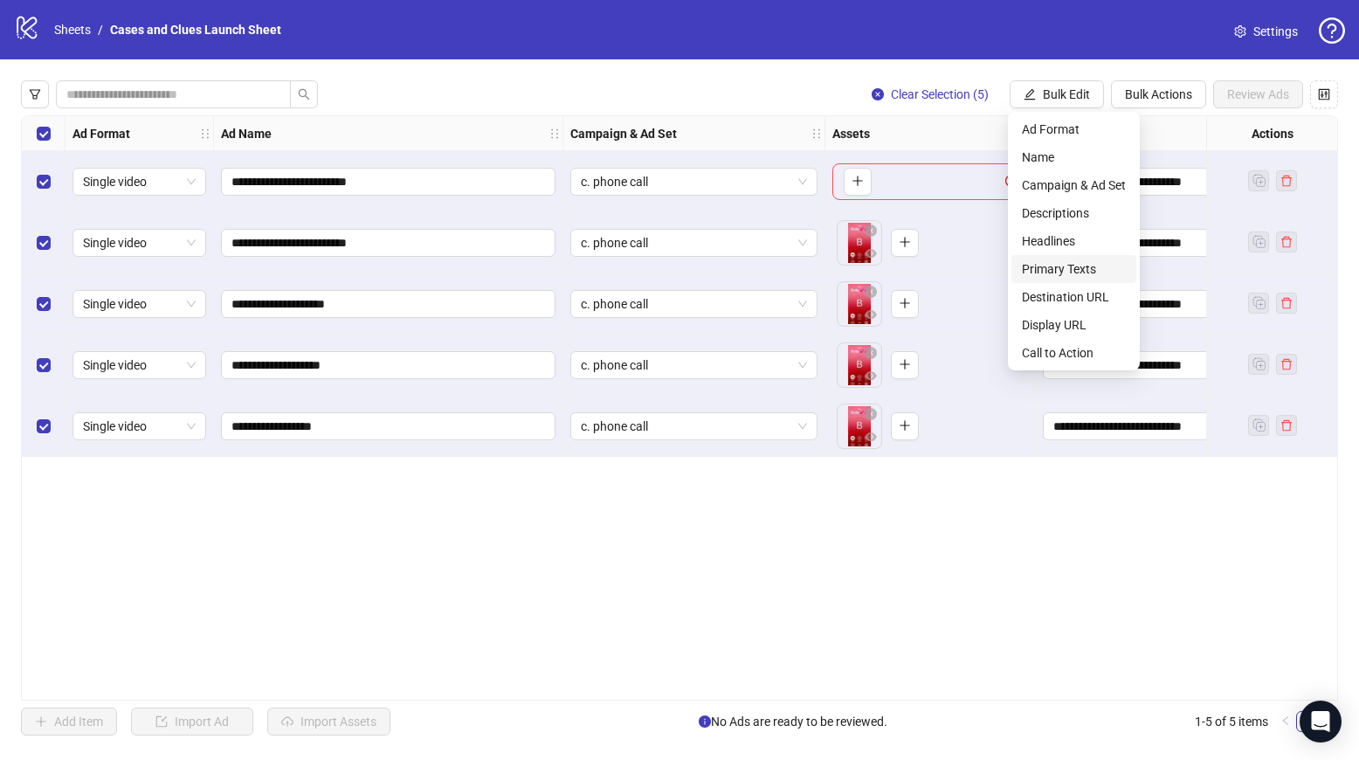
click at [1064, 267] on span "Primary Texts" at bounding box center [1074, 268] width 104 height 19
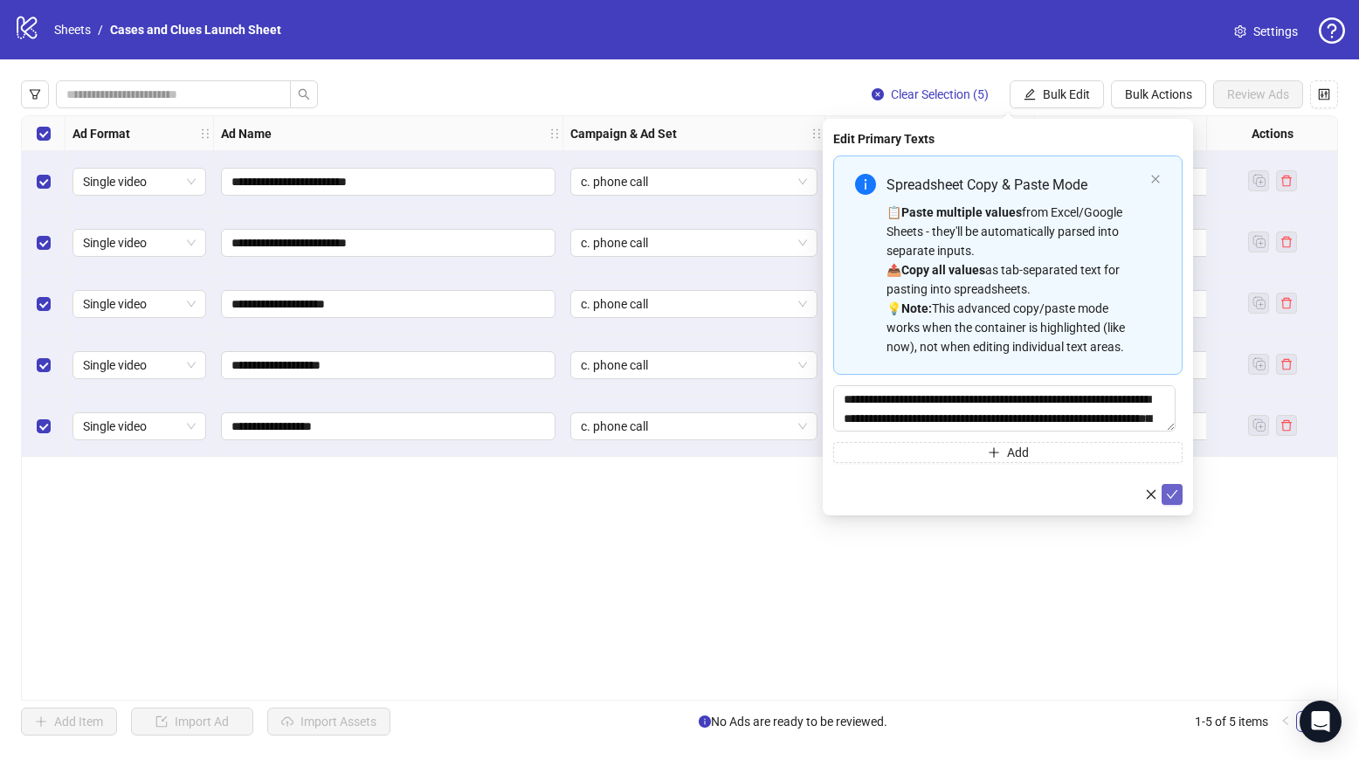
click at [1174, 495] on icon "check" at bounding box center [1172, 494] width 11 height 9
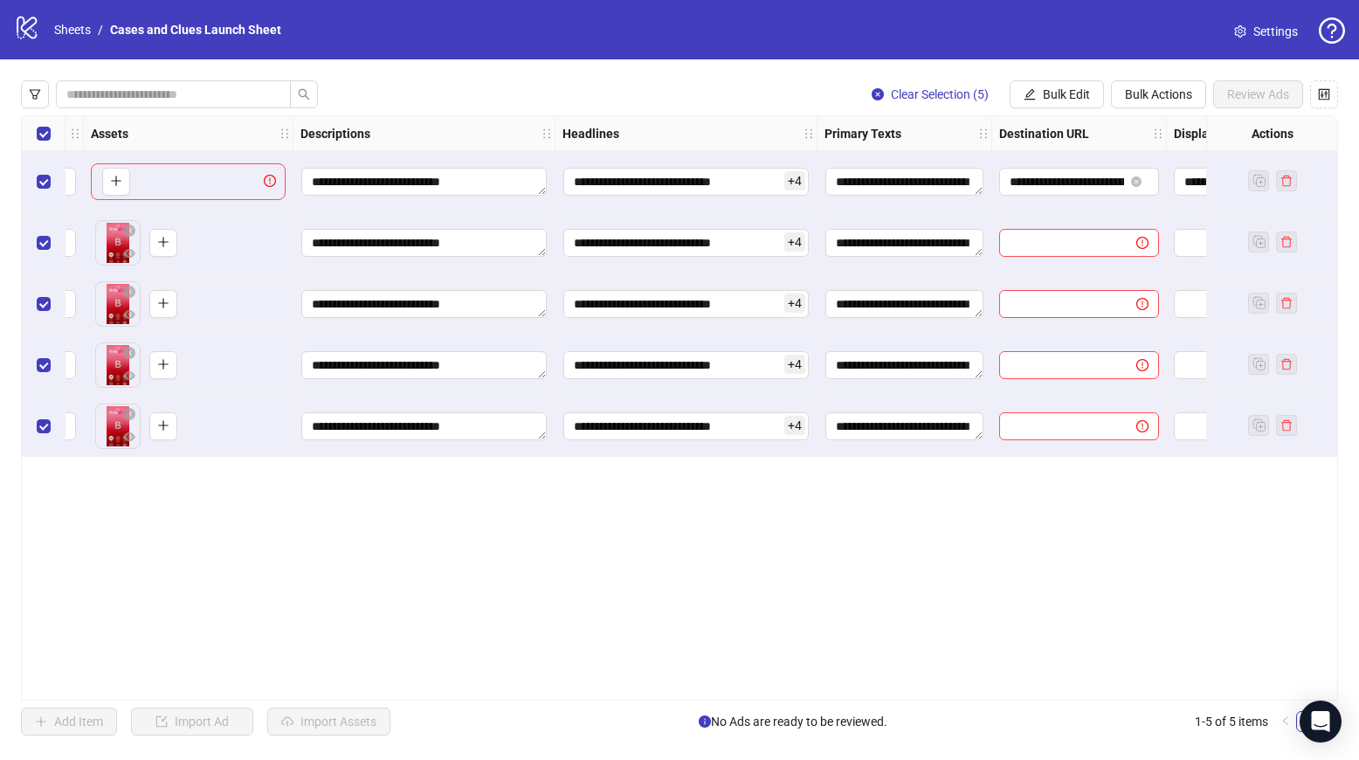
scroll to position [0, 915]
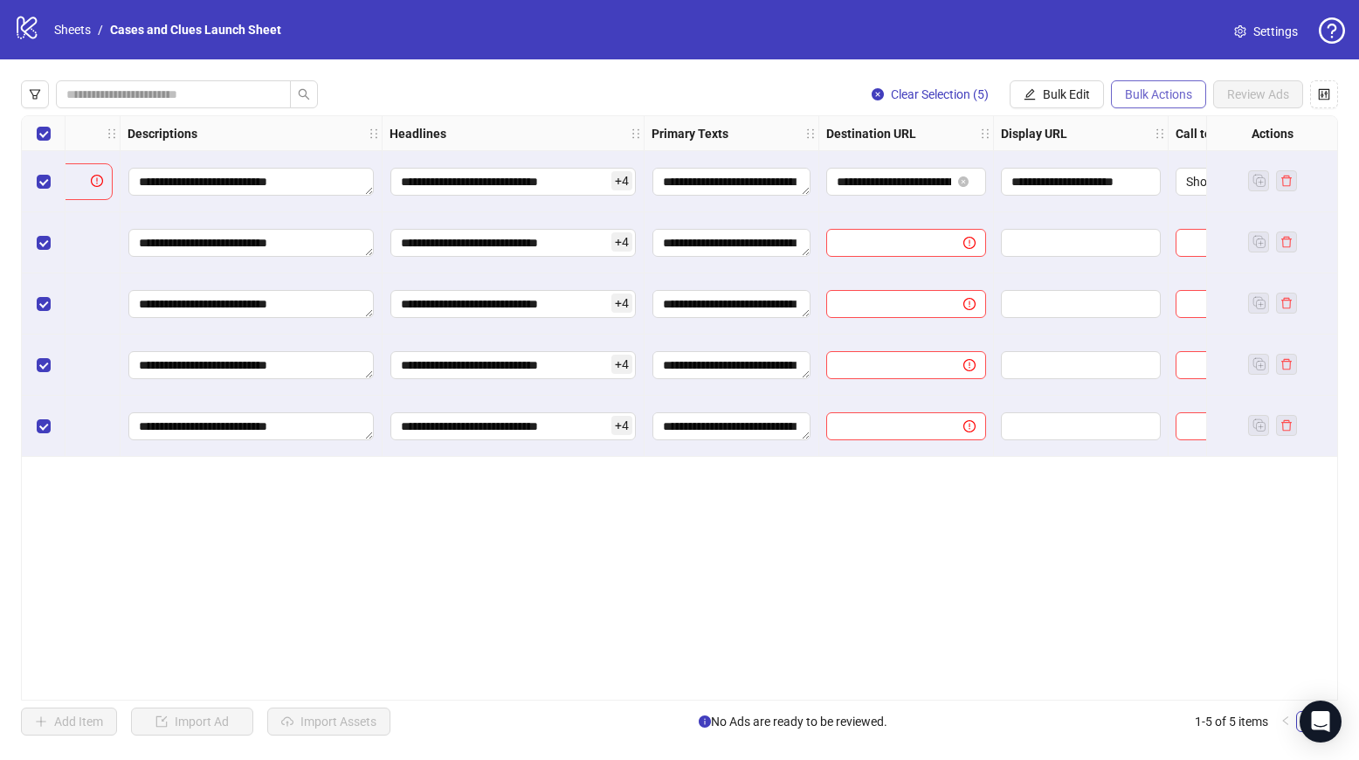
click at [1166, 96] on span "Bulk Actions" at bounding box center [1158, 94] width 67 height 14
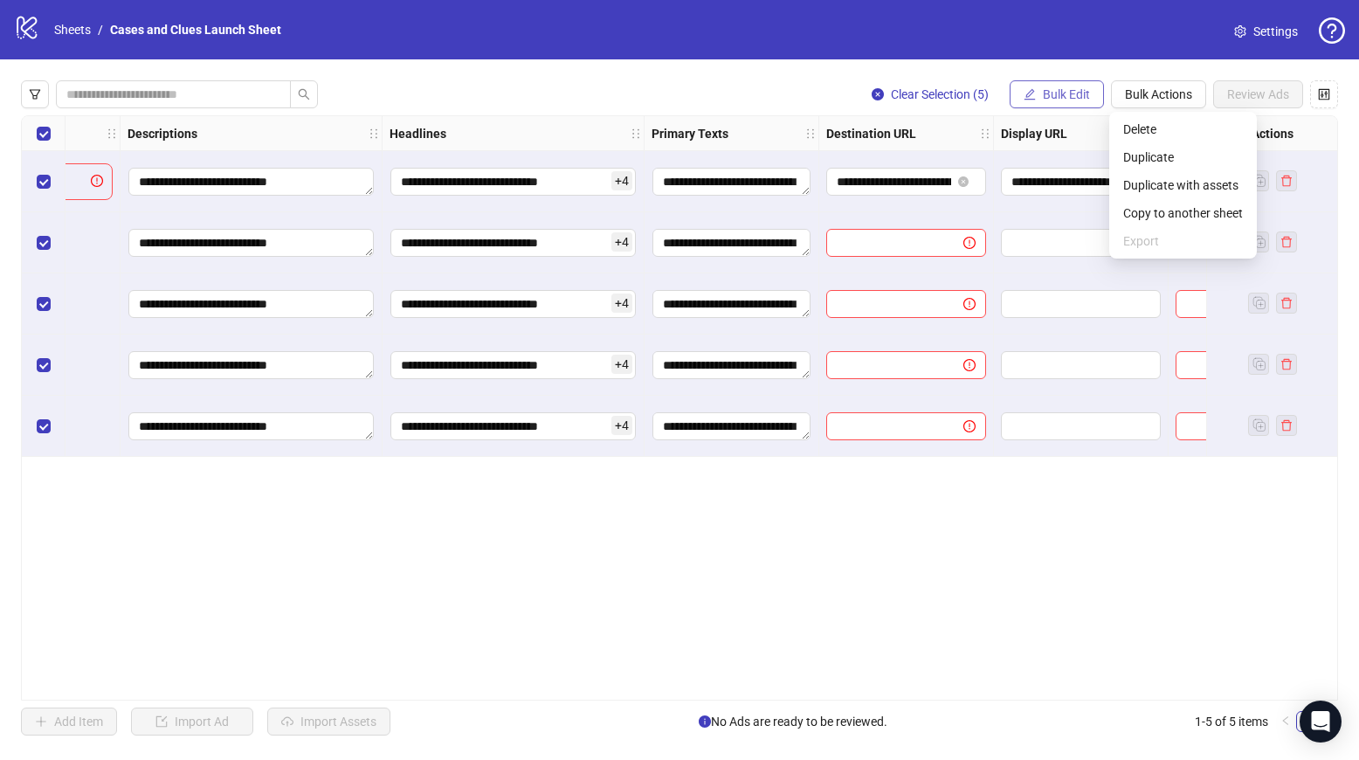
click at [1069, 103] on button "Bulk Edit" at bounding box center [1057, 94] width 94 height 28
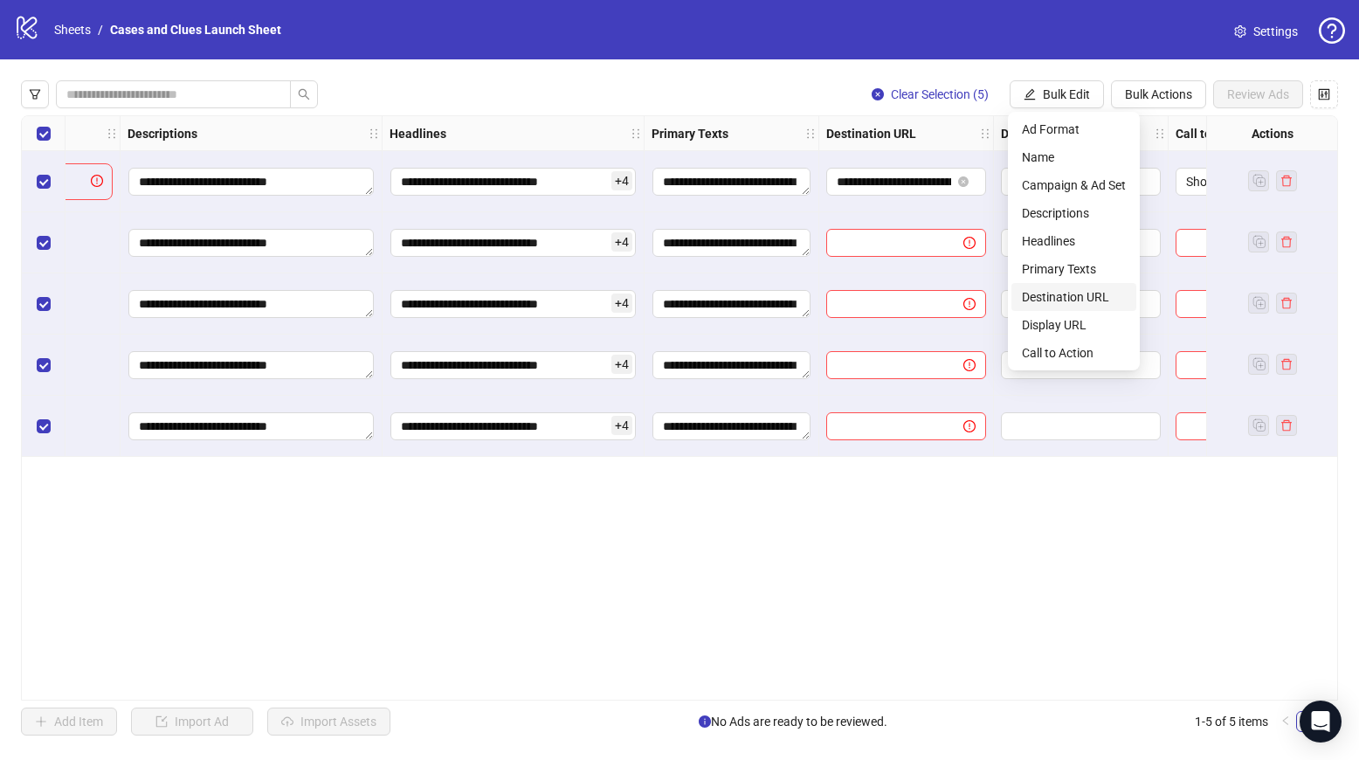
click at [1062, 288] on span "Destination URL" at bounding box center [1074, 296] width 104 height 19
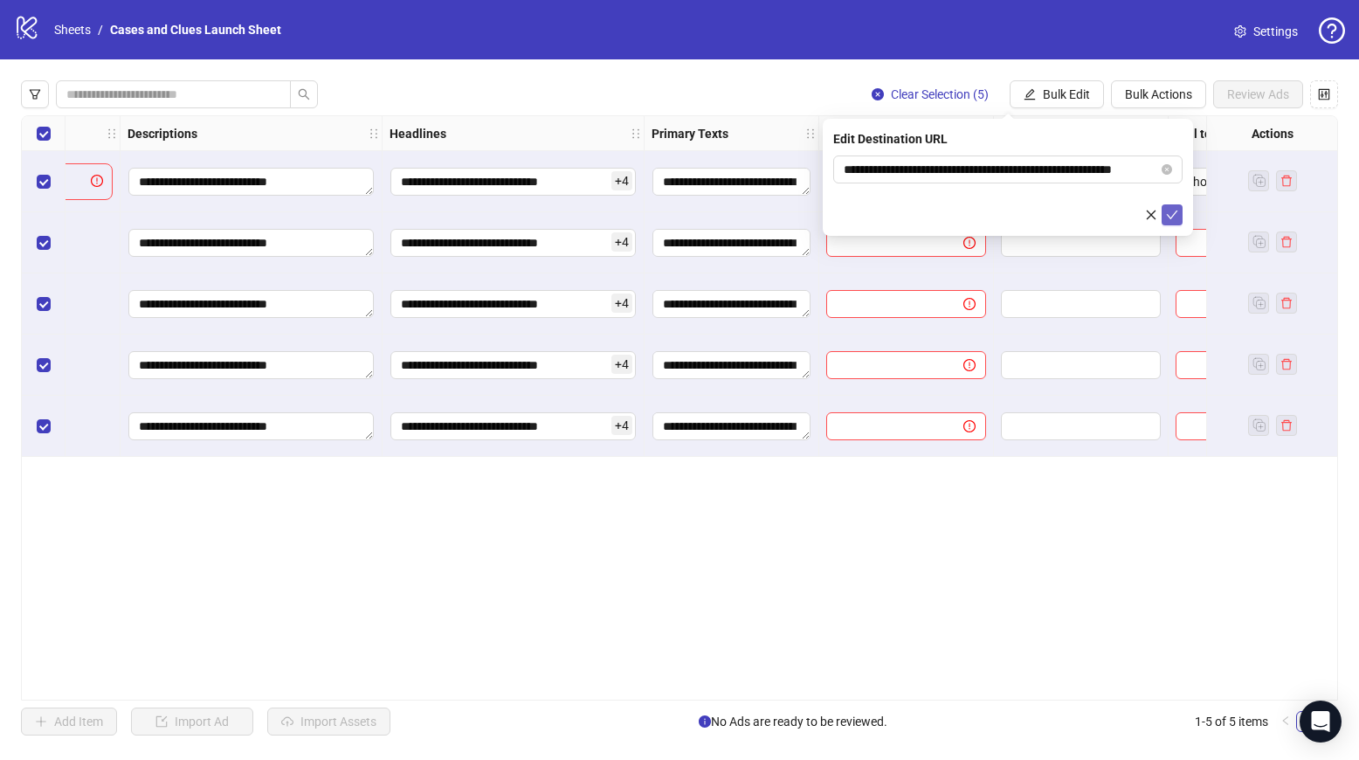
click at [1170, 212] on icon "check" at bounding box center [1172, 215] width 12 height 12
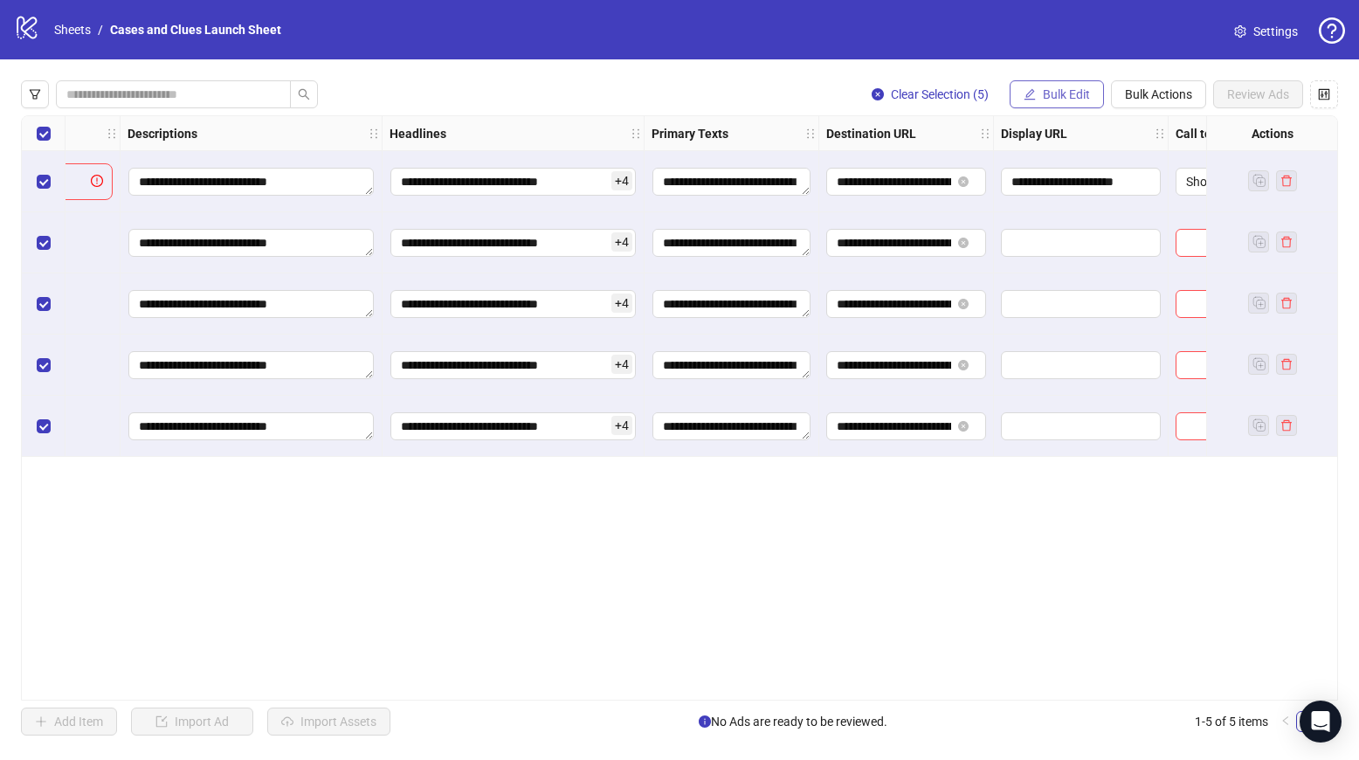
click at [1061, 103] on button "Bulk Edit" at bounding box center [1057, 94] width 94 height 28
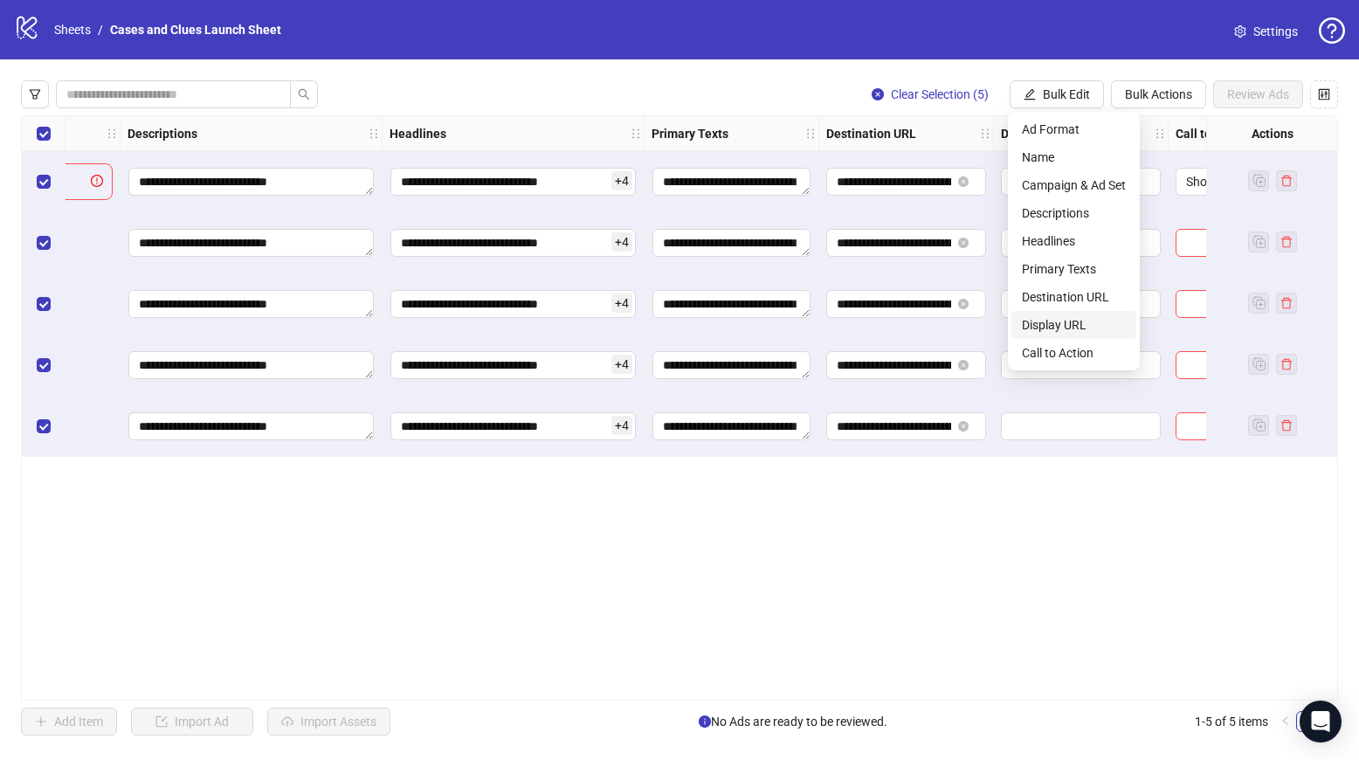
click at [1055, 320] on span "Display URL" at bounding box center [1074, 324] width 104 height 19
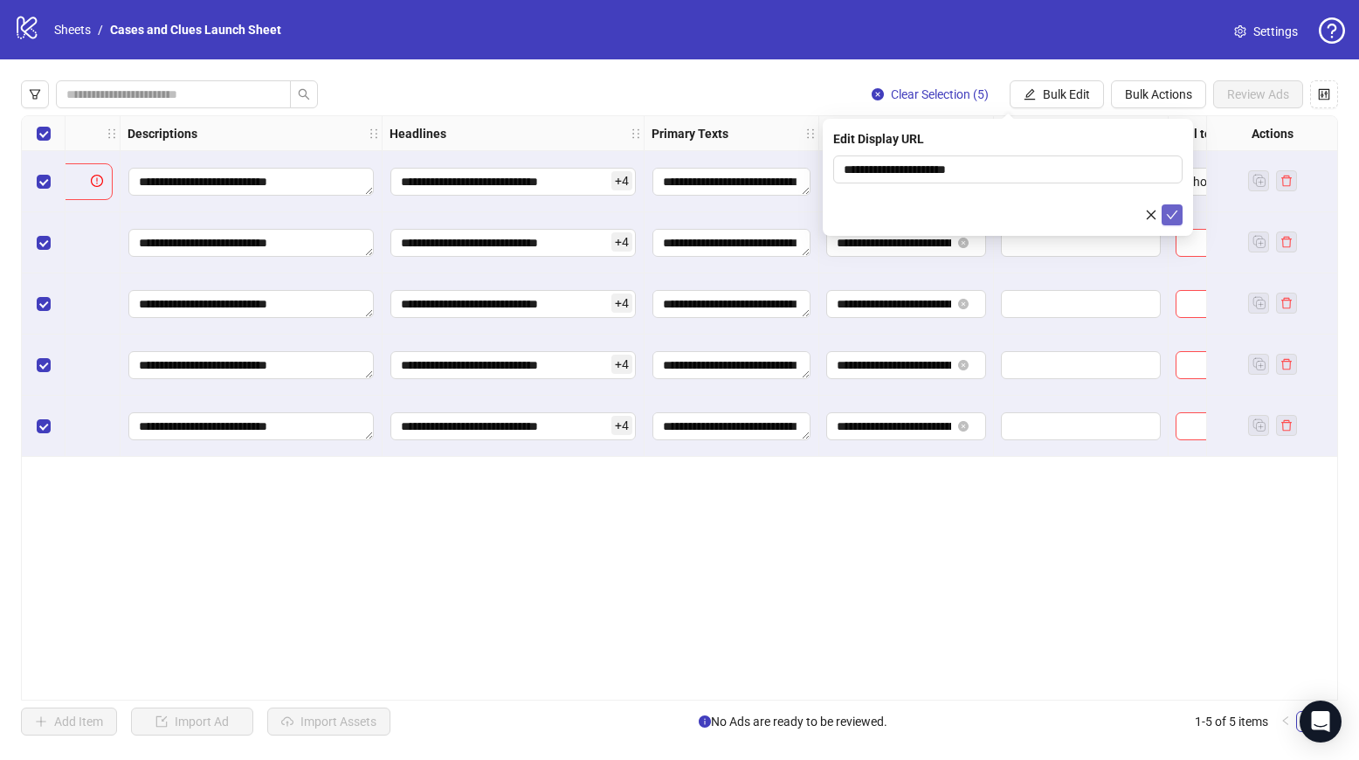
click at [1172, 219] on icon "check" at bounding box center [1172, 215] width 12 height 12
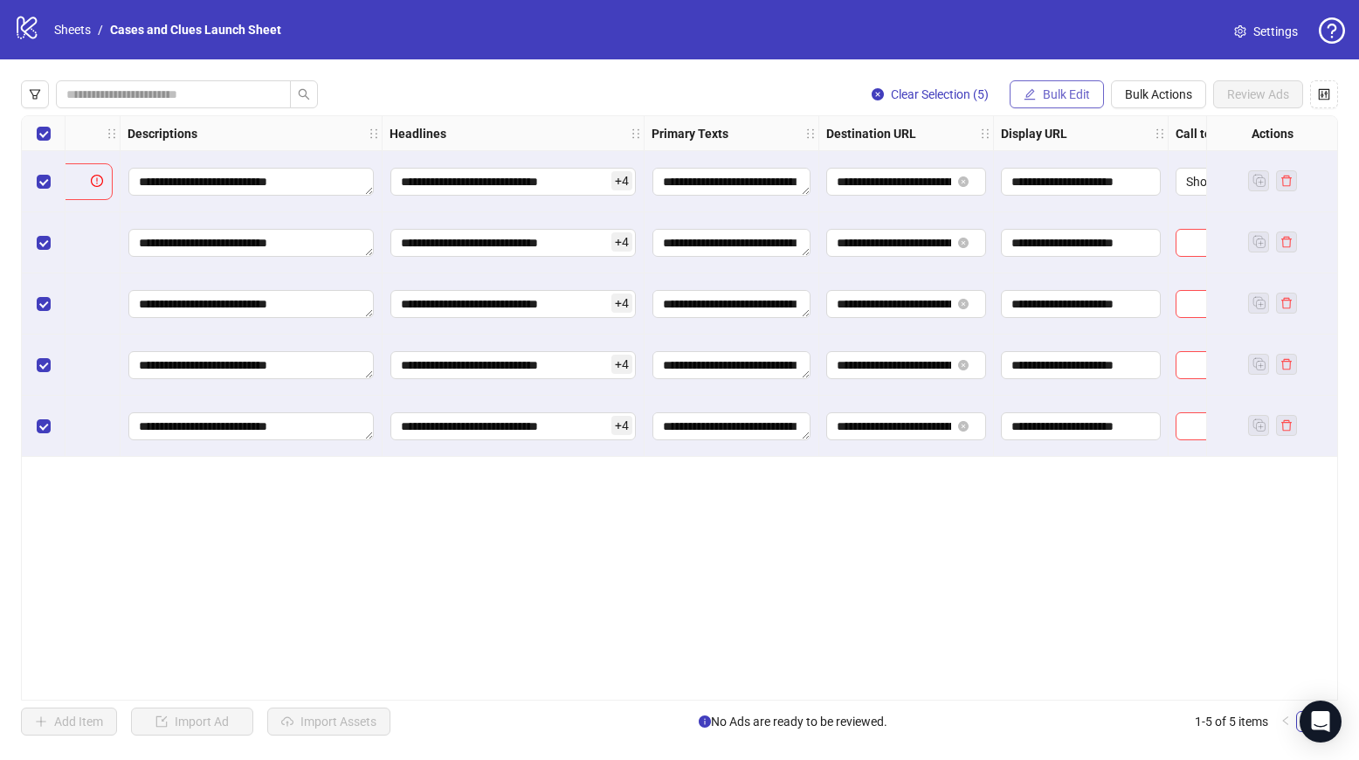
click at [1053, 87] on span "Bulk Edit" at bounding box center [1066, 94] width 47 height 14
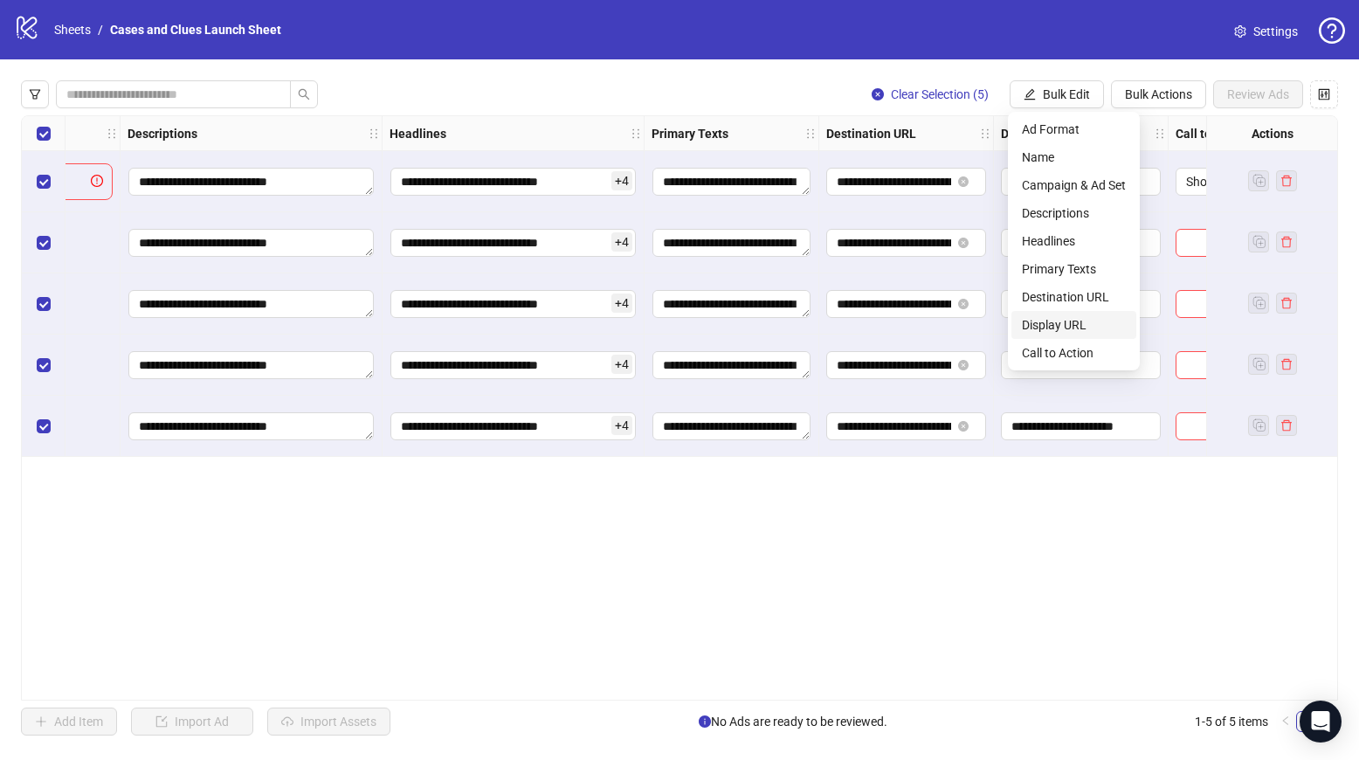
click at [1072, 317] on span "Display URL" at bounding box center [1074, 324] width 104 height 19
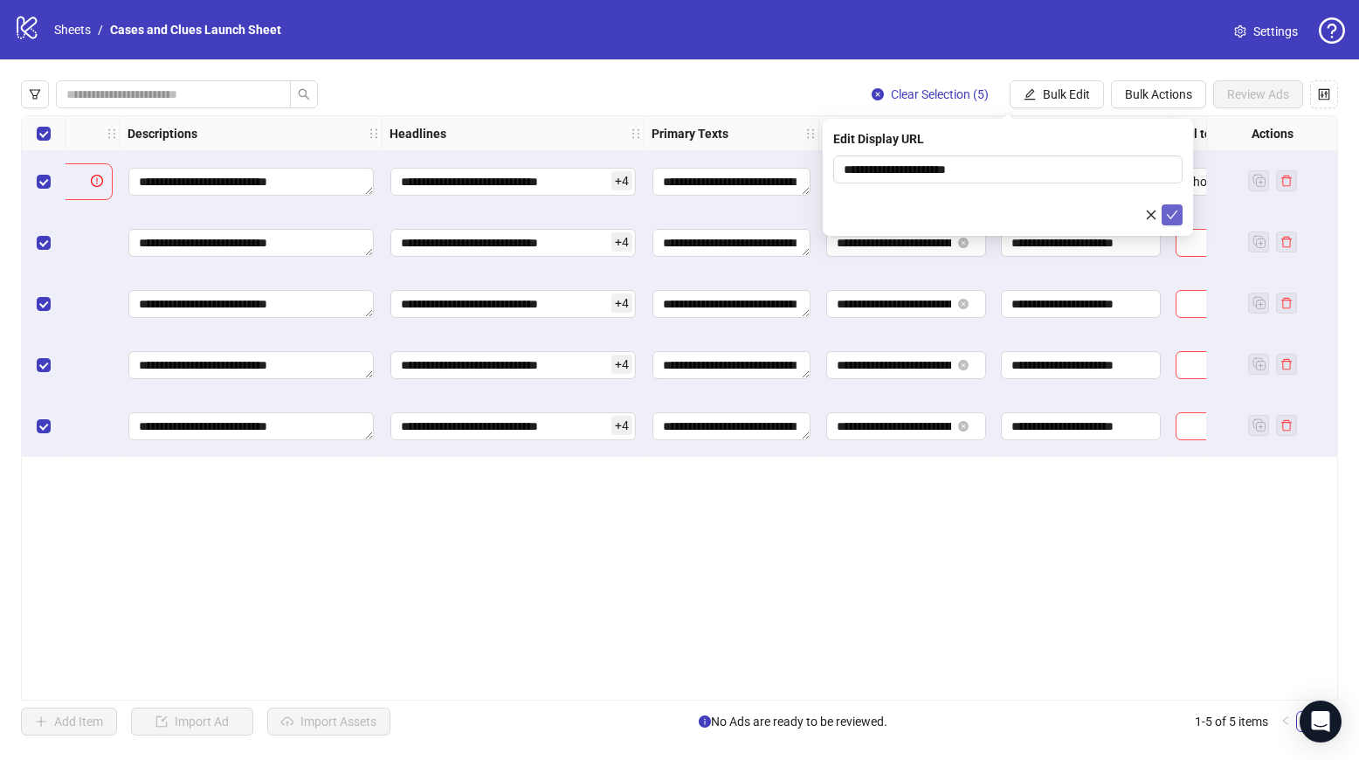
click at [1175, 215] on icon "check" at bounding box center [1172, 215] width 12 height 12
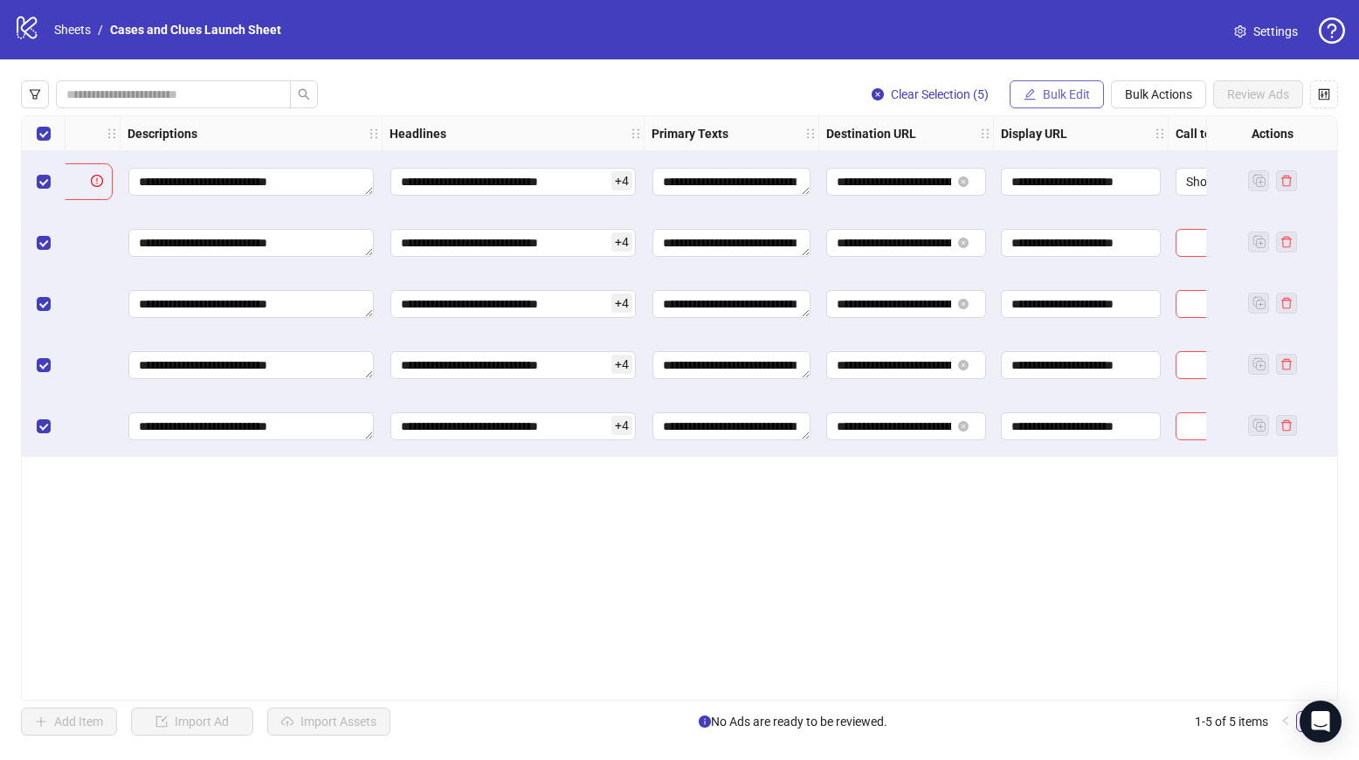
click at [1057, 87] on span "Bulk Edit" at bounding box center [1066, 94] width 47 height 14
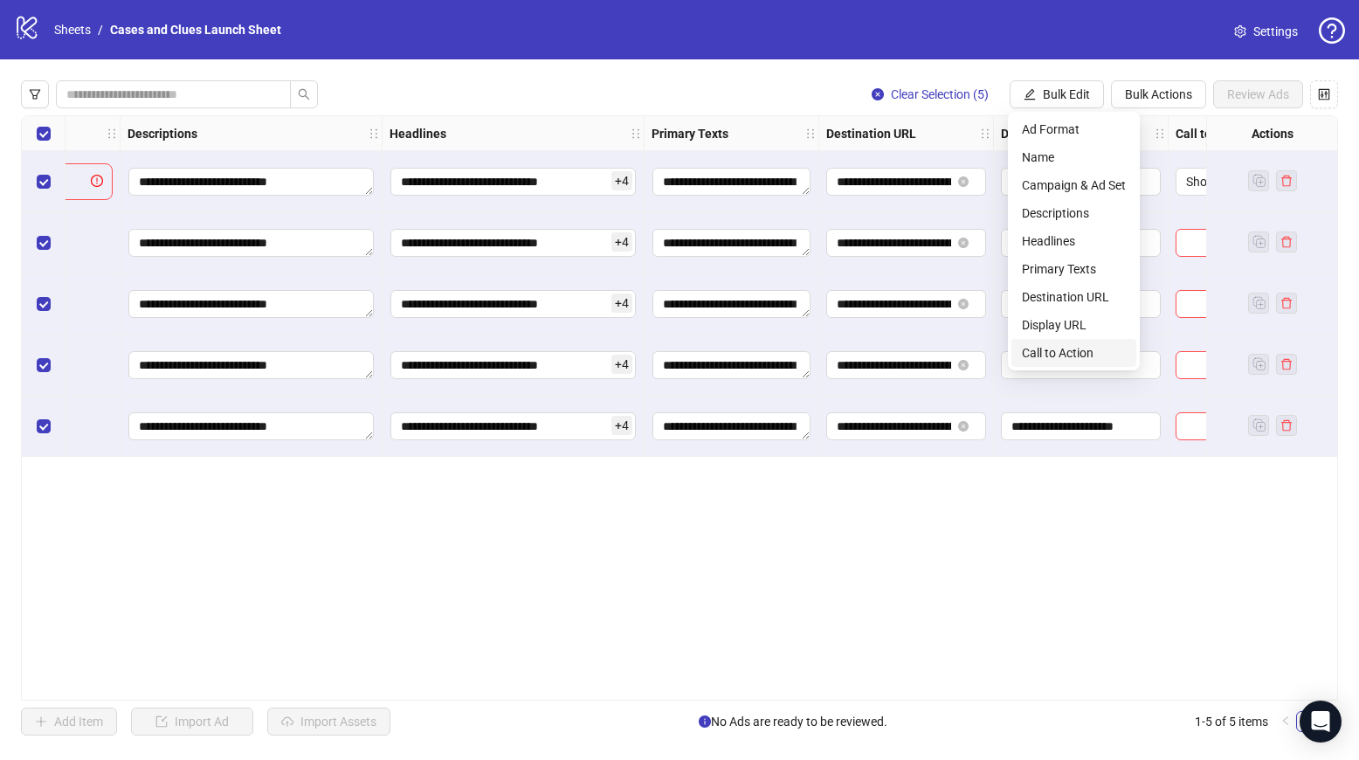
click at [1076, 361] on span "Call to Action" at bounding box center [1074, 352] width 104 height 19
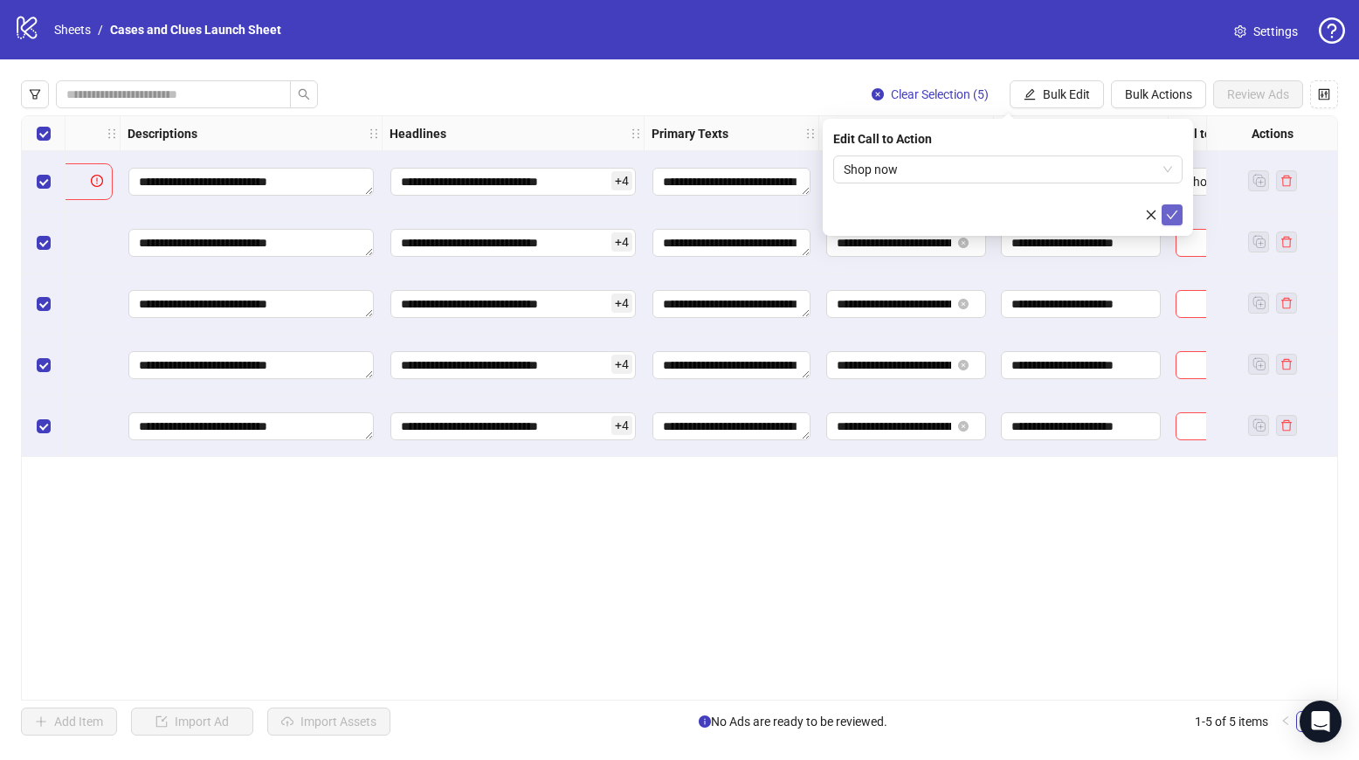
click at [1173, 215] on icon "check" at bounding box center [1172, 215] width 11 height 9
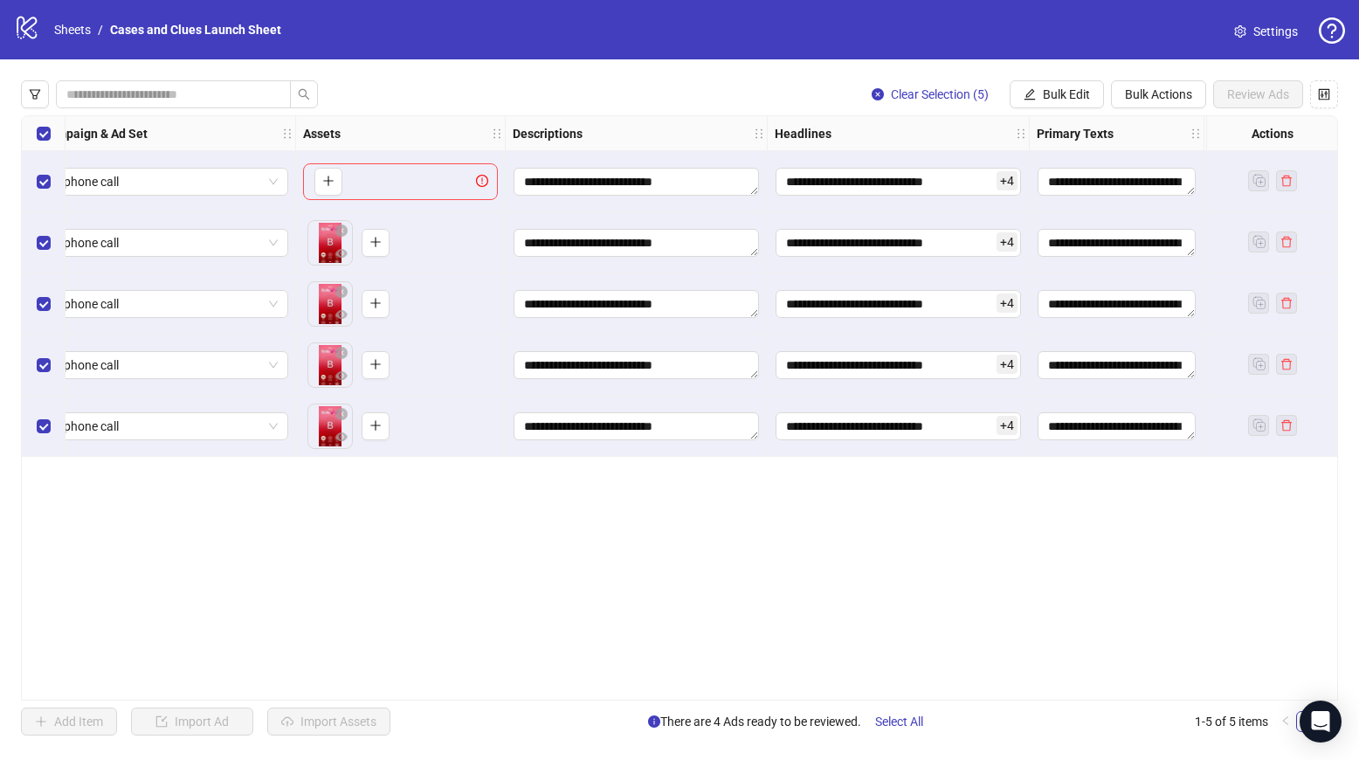
scroll to position [0, 0]
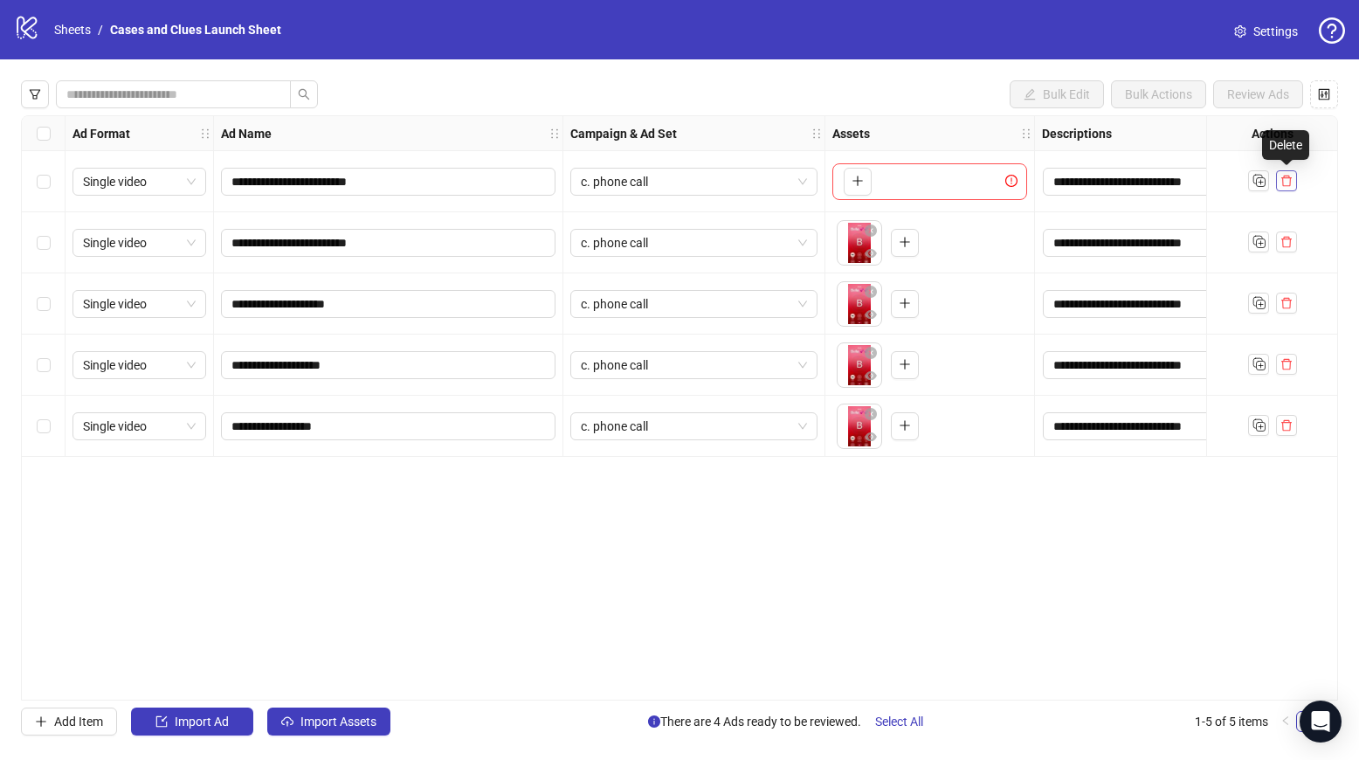
click at [1286, 181] on icon "delete" at bounding box center [1287, 181] width 12 height 12
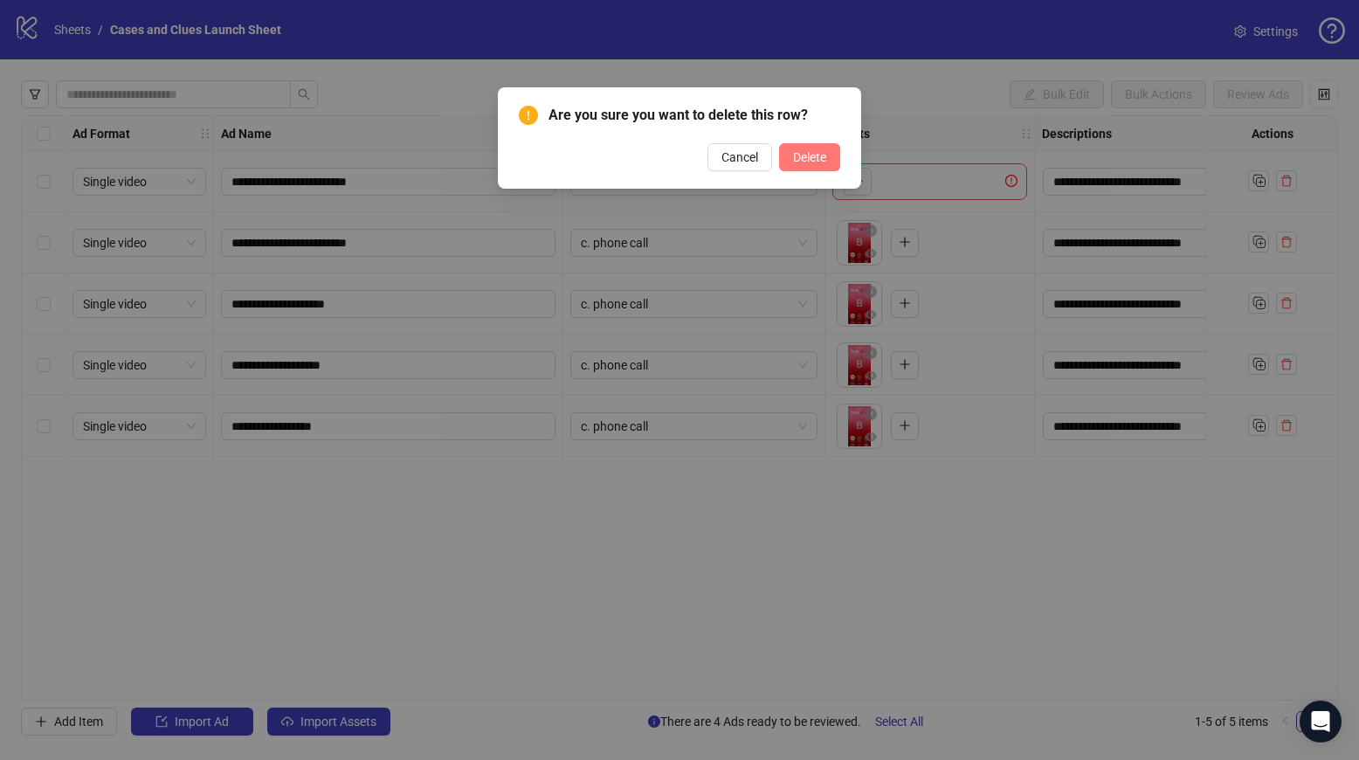
click at [797, 161] on span "Delete" at bounding box center [809, 157] width 33 height 14
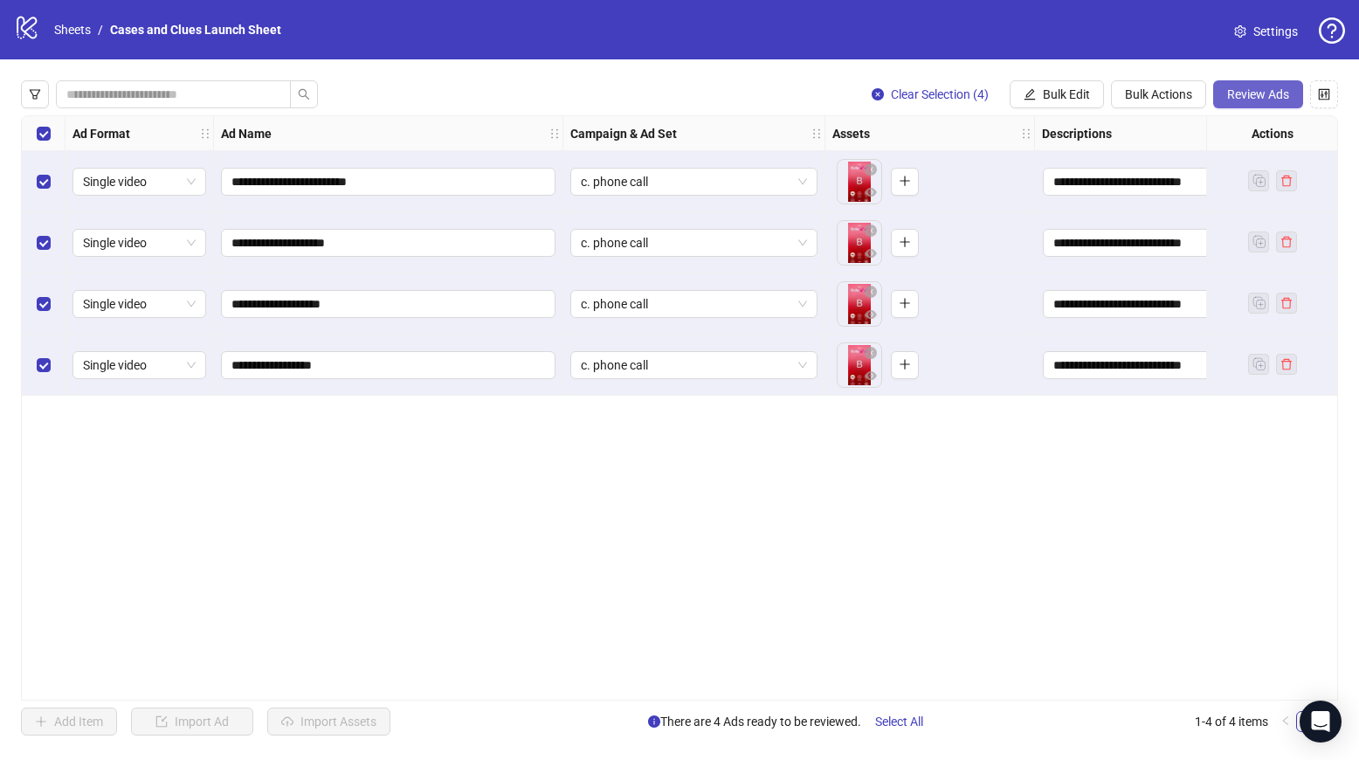
click at [1248, 91] on span "Review Ads" at bounding box center [1258, 94] width 62 height 14
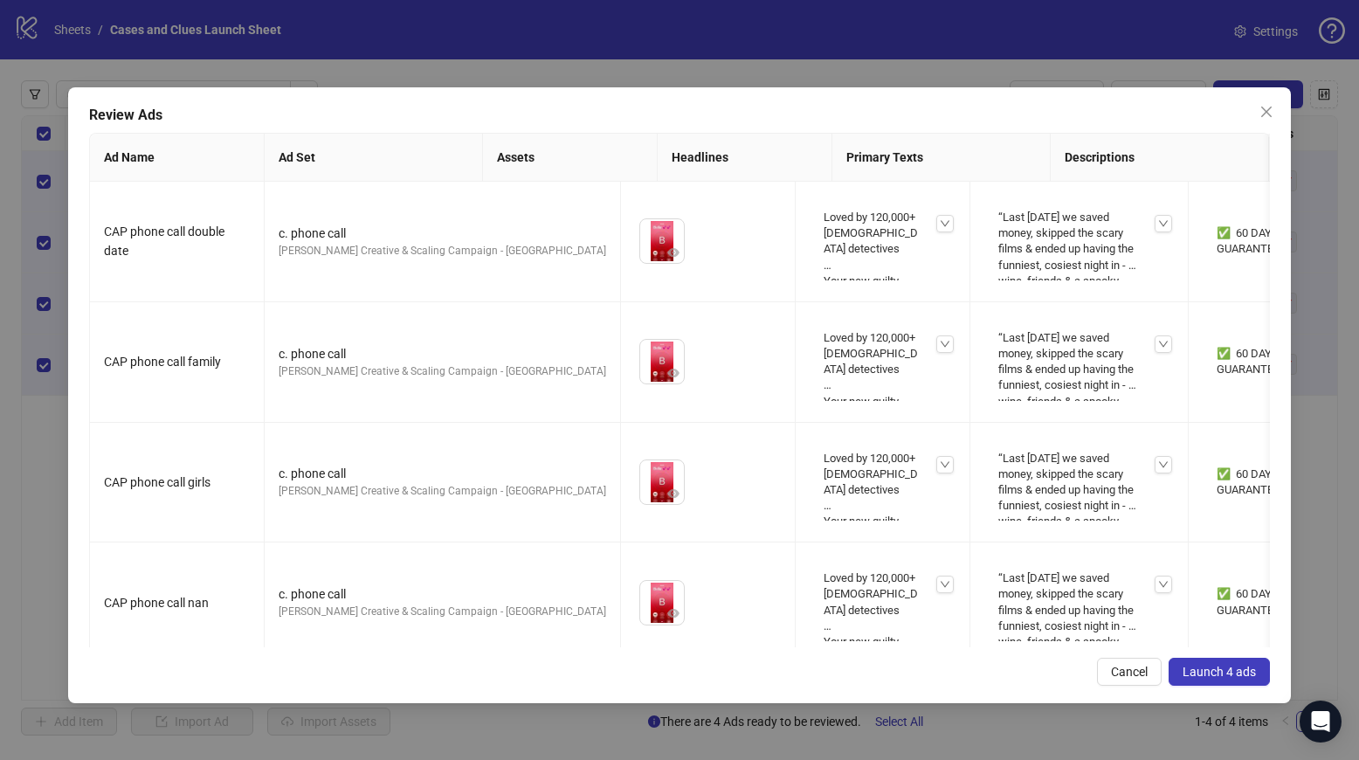
click at [1211, 670] on span "Launch 4 ads" at bounding box center [1219, 672] width 73 height 14
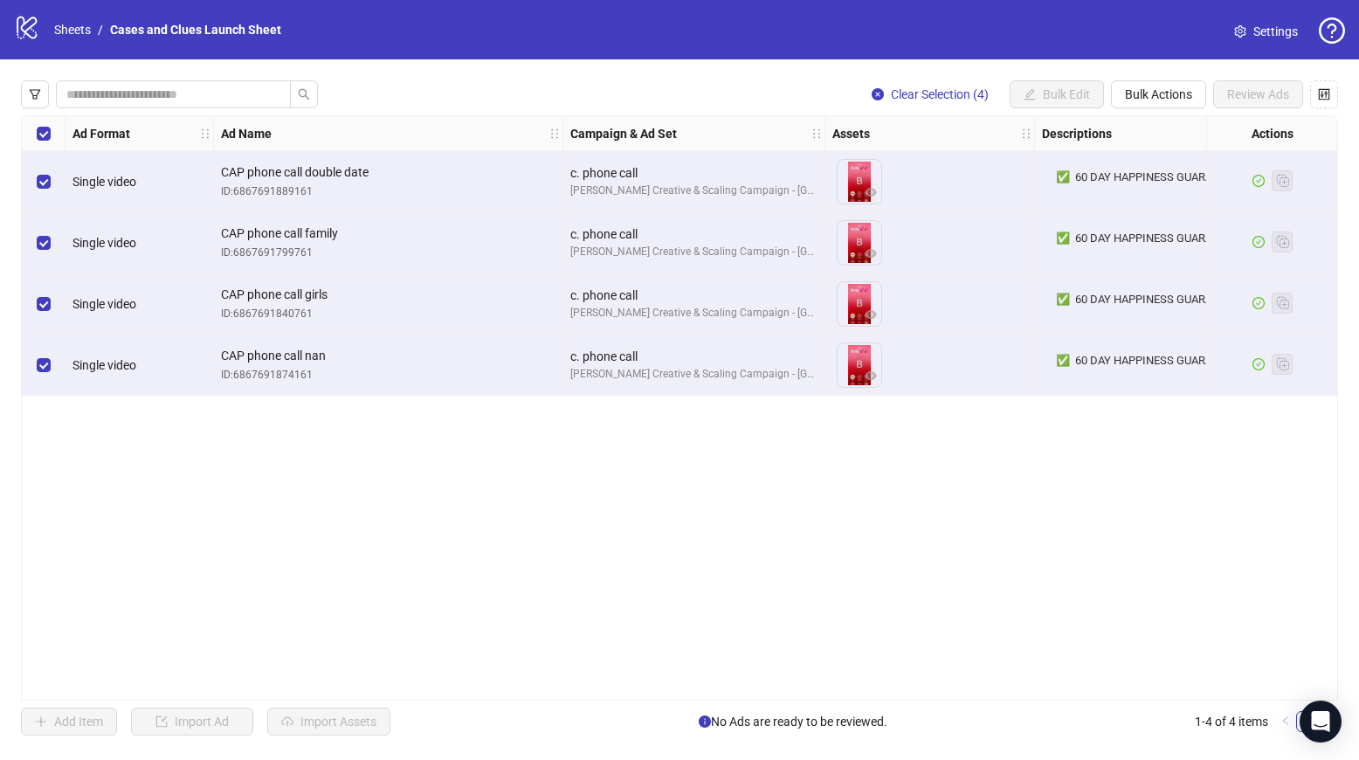
drag, startPoint x: 1140, startPoint y: 87, endPoint x: 1155, endPoint y: 134, distance: 48.6
click at [1140, 87] on span "Bulk Actions" at bounding box center [1158, 94] width 67 height 14
click at [1158, 131] on span "Delete" at bounding box center [1183, 129] width 120 height 19
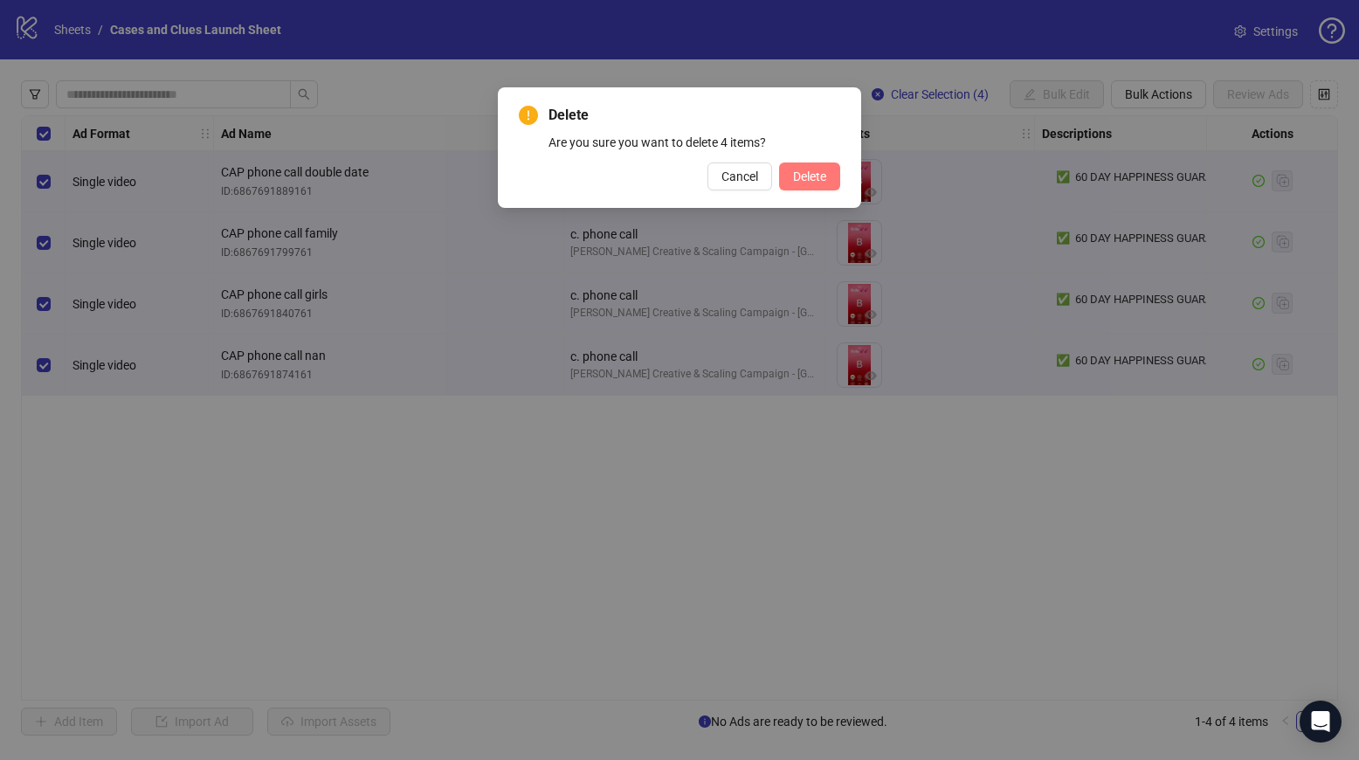
click at [826, 171] on span "Delete" at bounding box center [809, 176] width 33 height 14
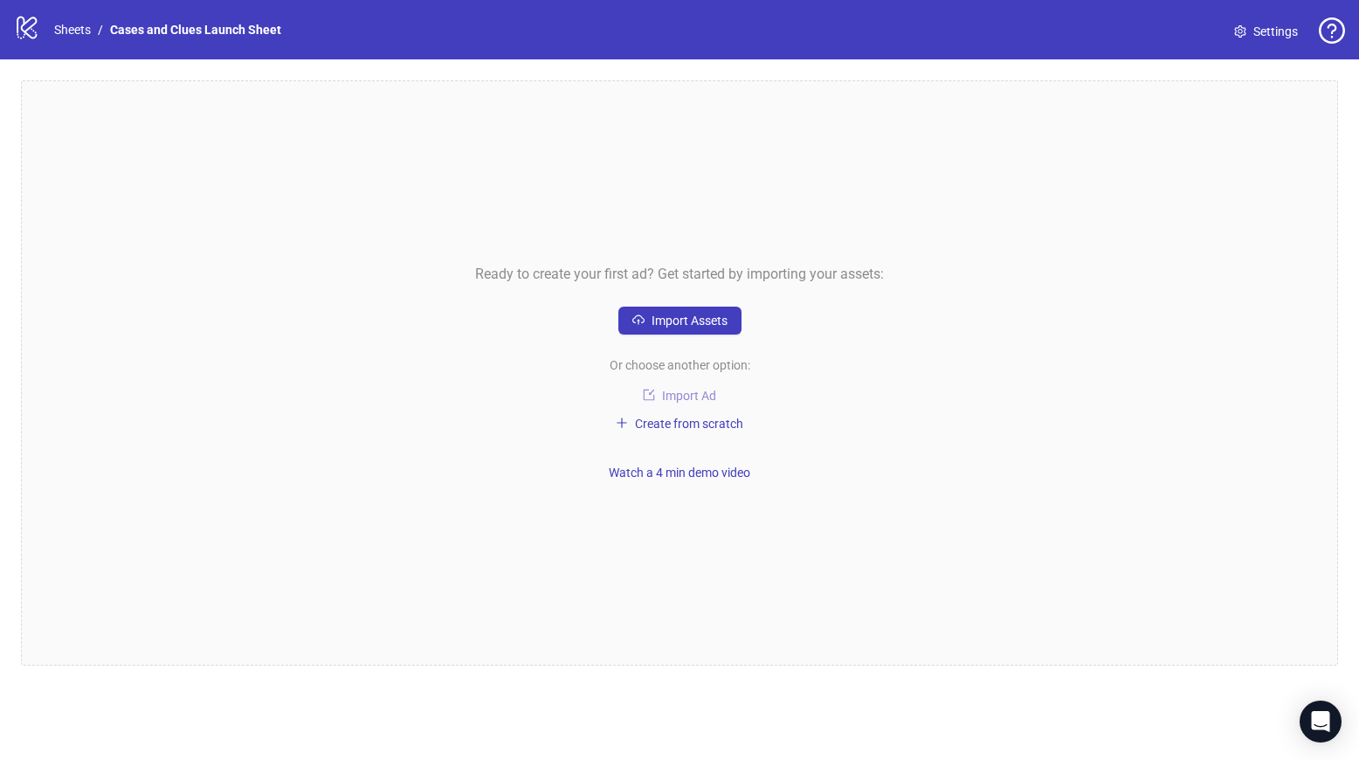
click at [688, 389] on span "Import Ad" at bounding box center [689, 396] width 54 height 14
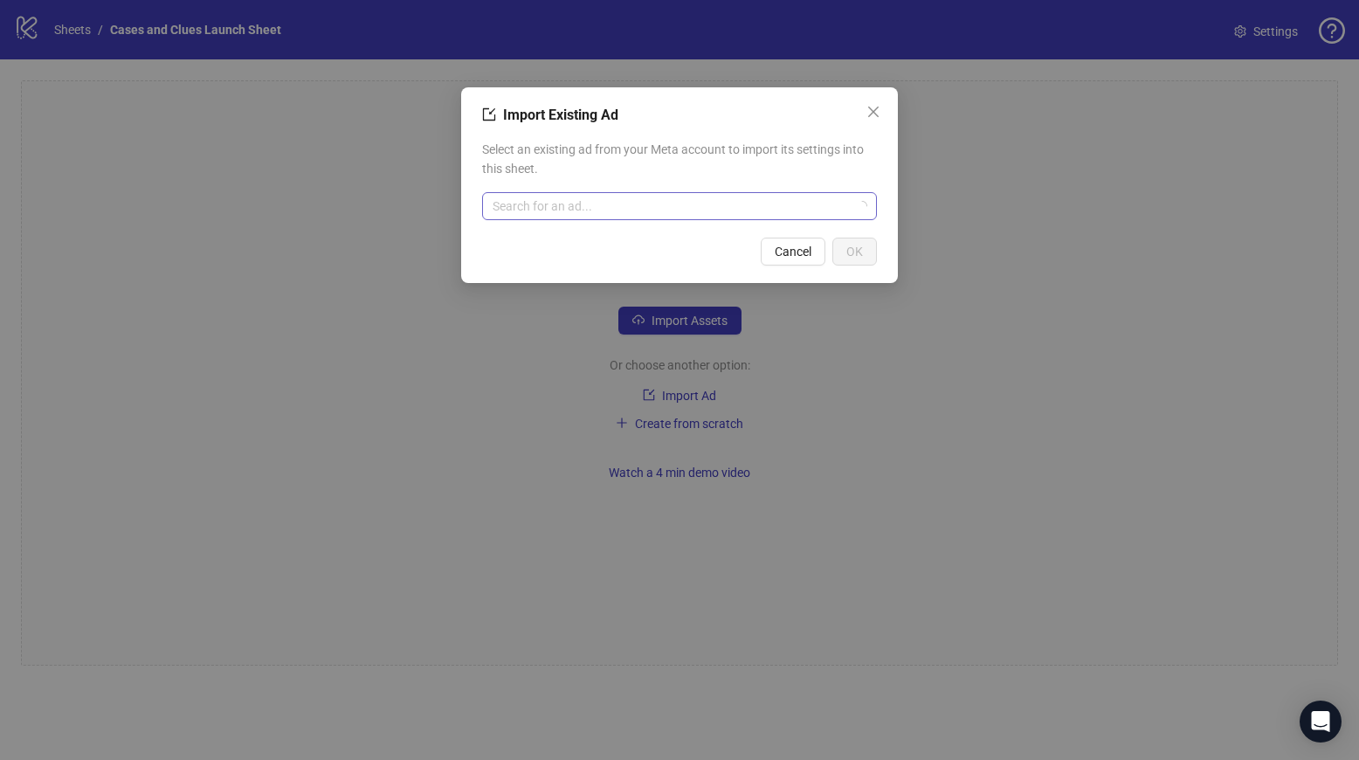
click at [577, 211] on input "search" at bounding box center [672, 206] width 358 height 26
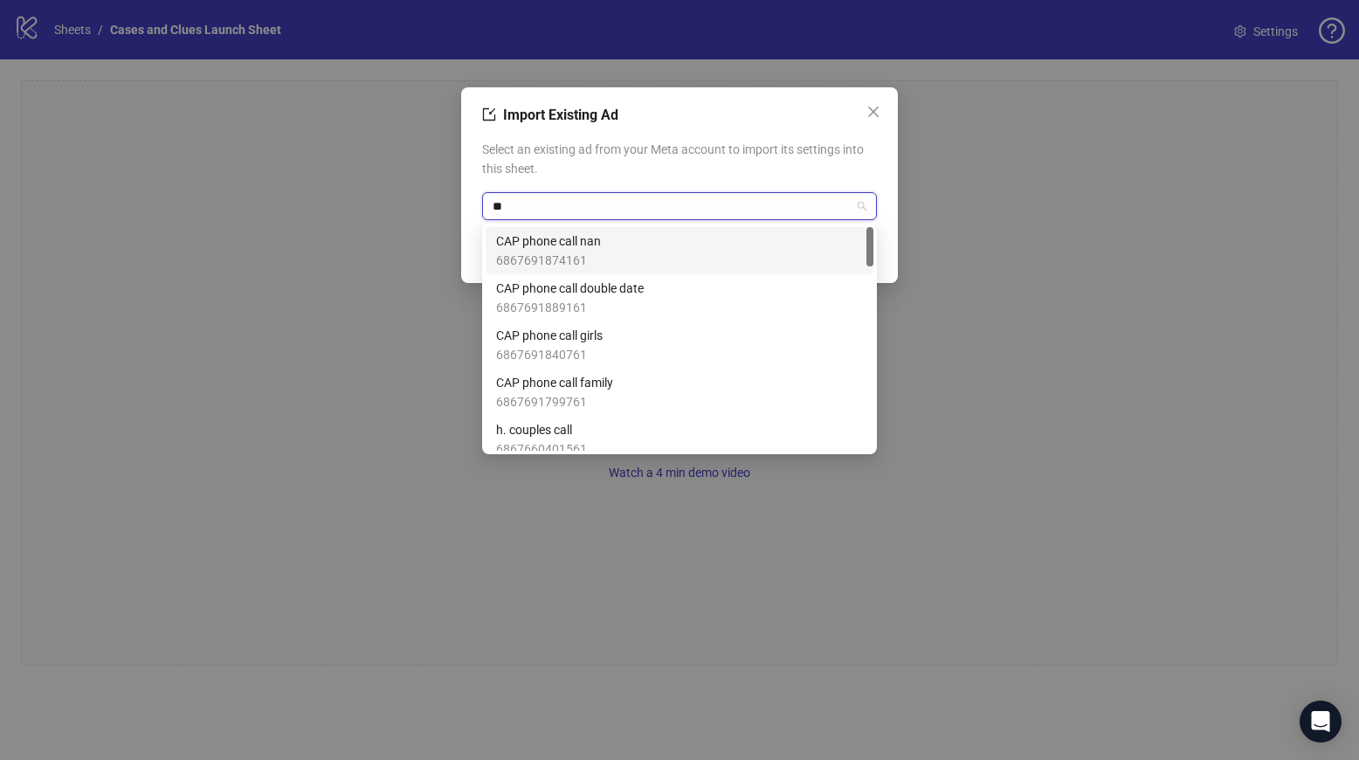
type input "***"
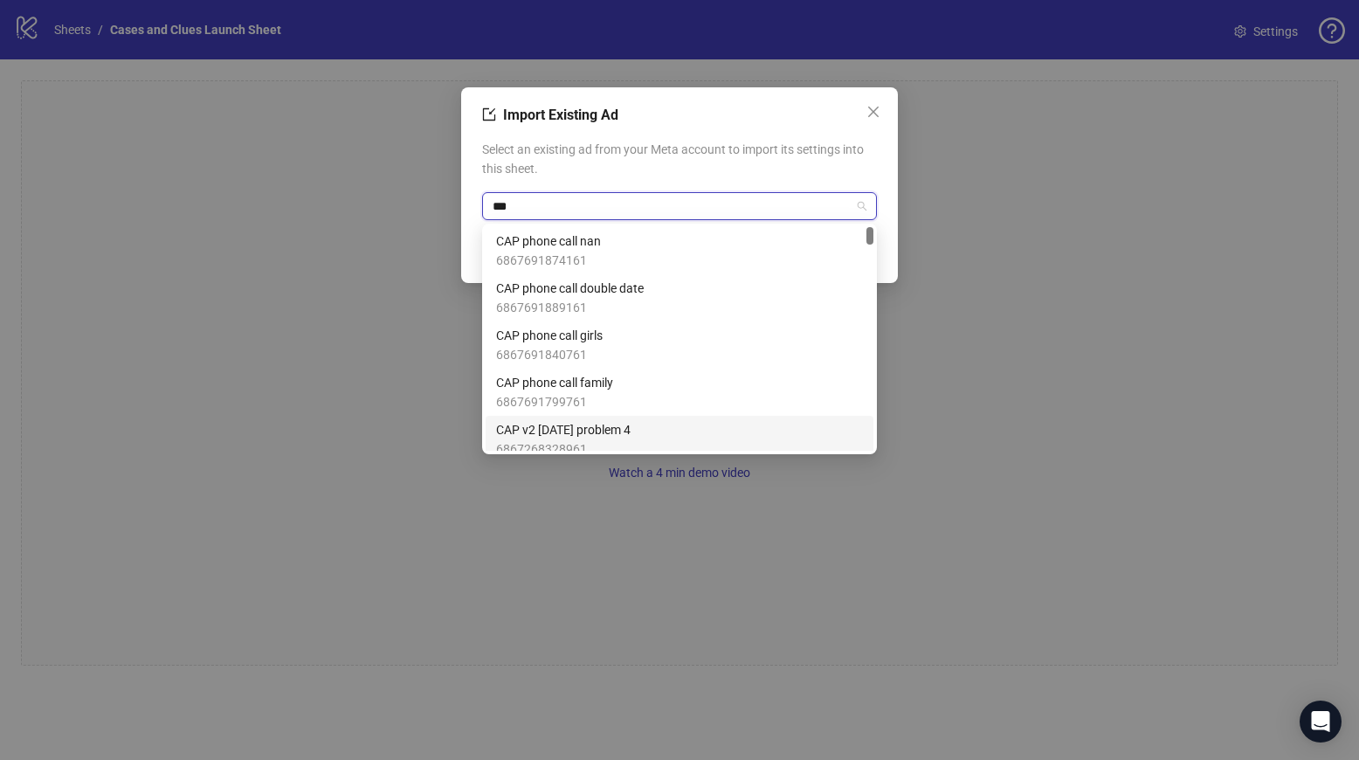
click at [631, 432] on span "CAP v2 [DATE] problem 4" at bounding box center [563, 429] width 135 height 19
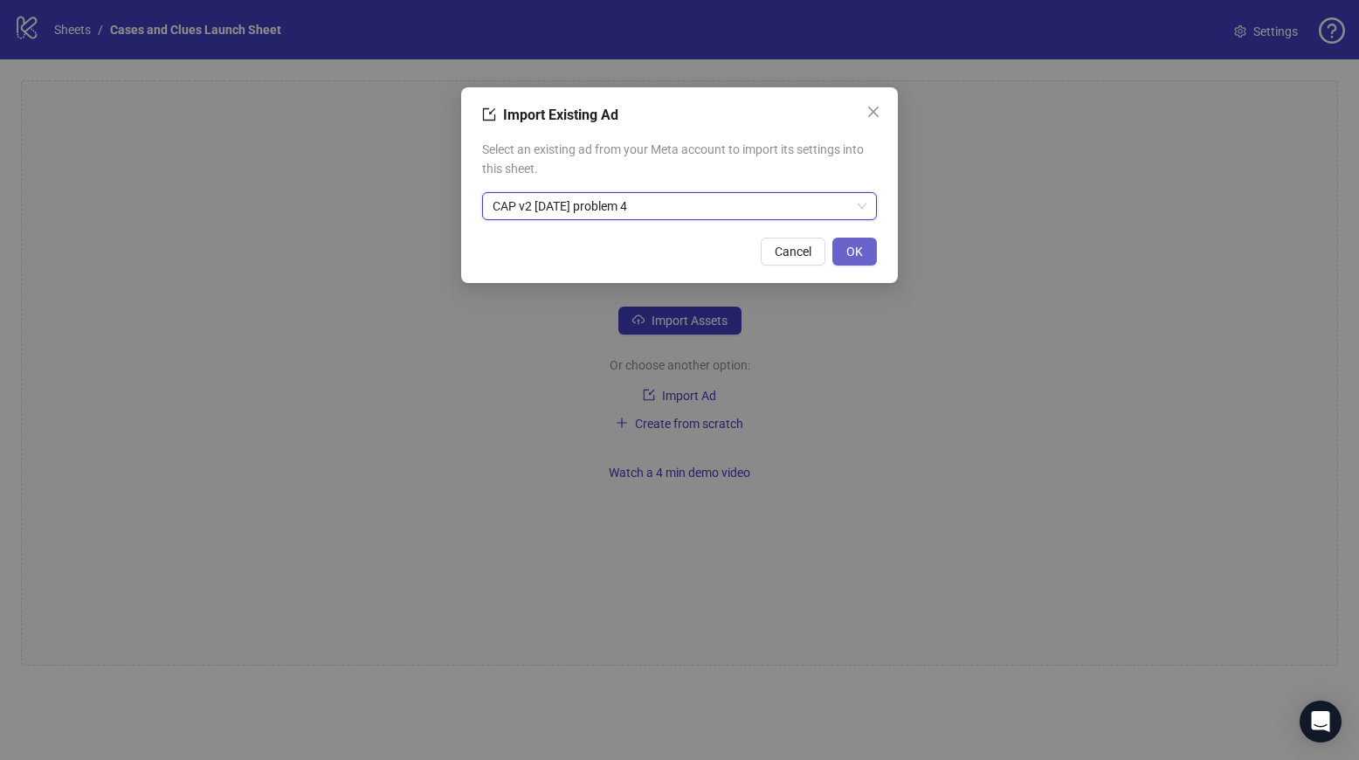
click at [857, 250] on span "OK" at bounding box center [855, 252] width 17 height 14
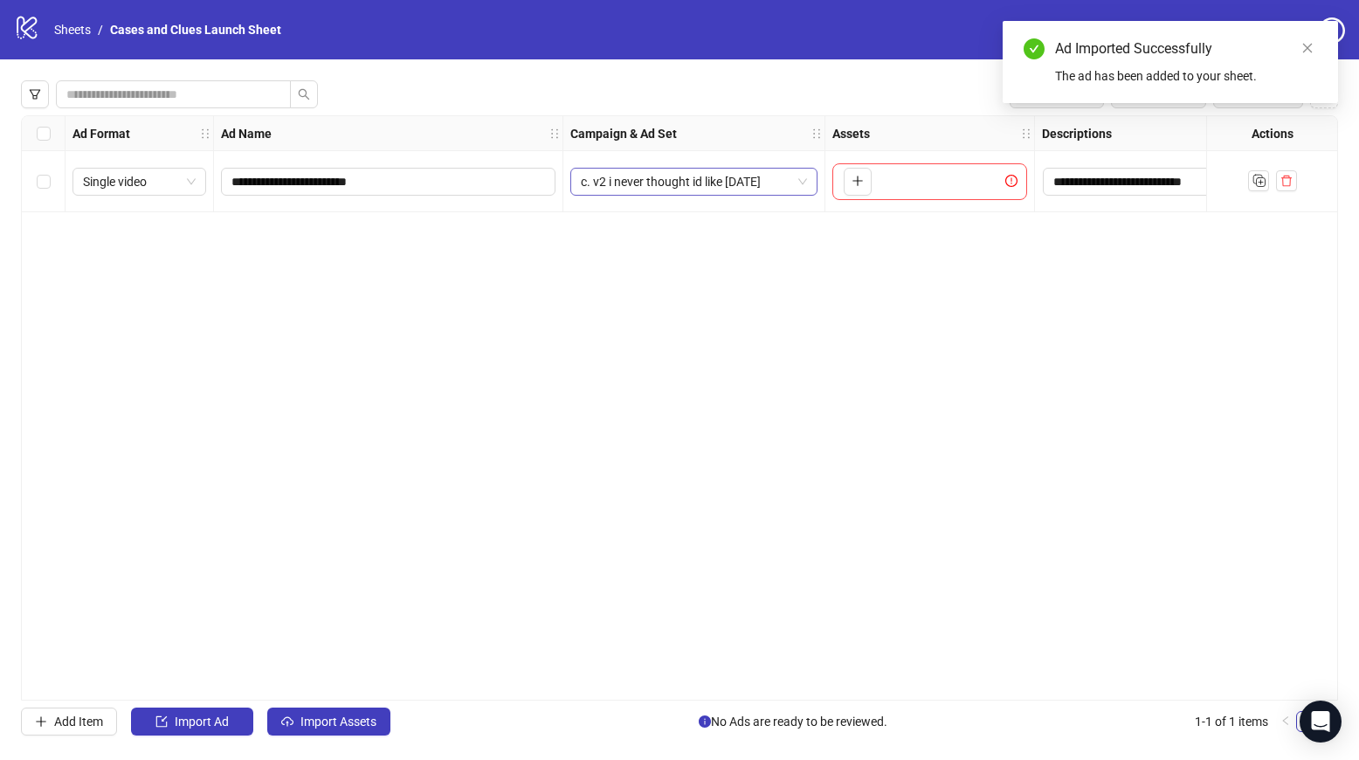
drag, startPoint x: 805, startPoint y: 175, endPoint x: 802, endPoint y: 183, distance: 9.1
click at [805, 176] on span "c. v2 i never thought id like [DATE]" at bounding box center [694, 182] width 226 height 26
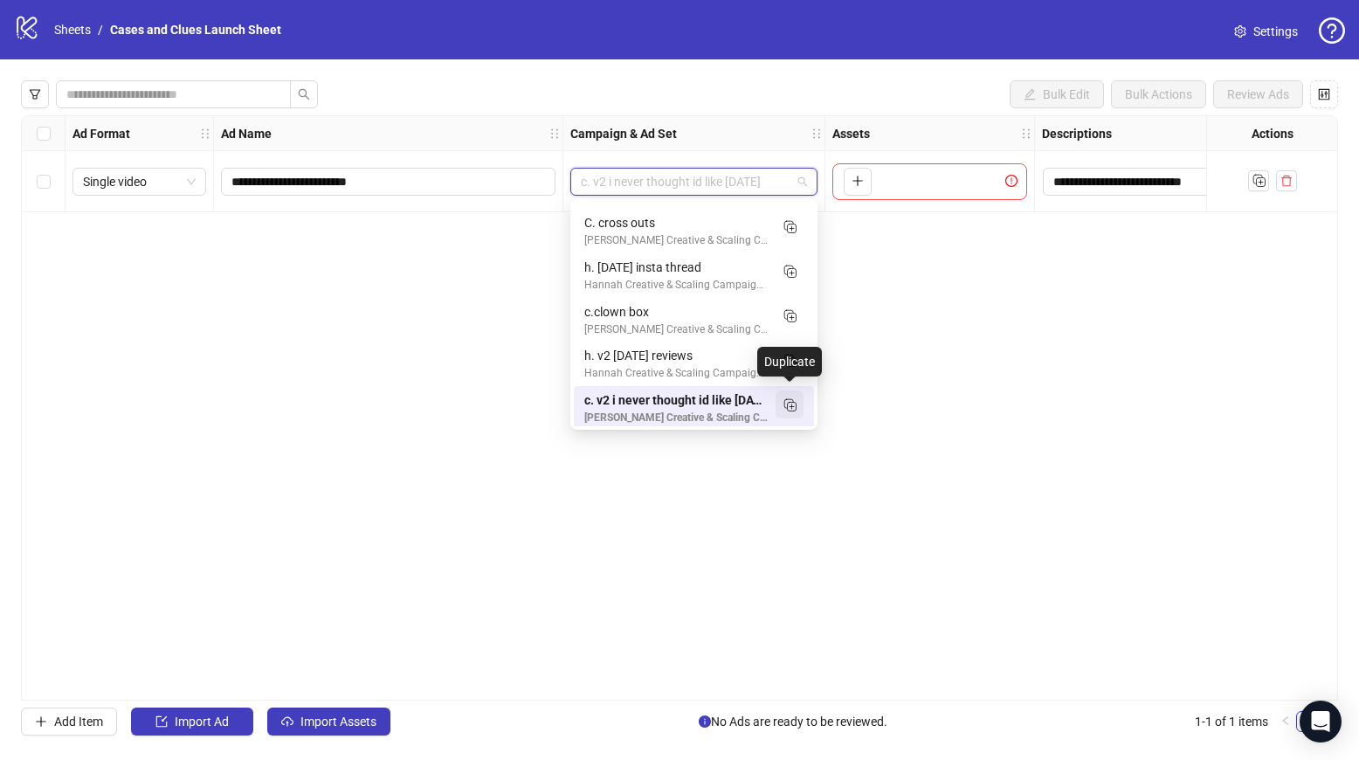
click at [791, 397] on icon "Duplicate" at bounding box center [789, 404] width 17 height 17
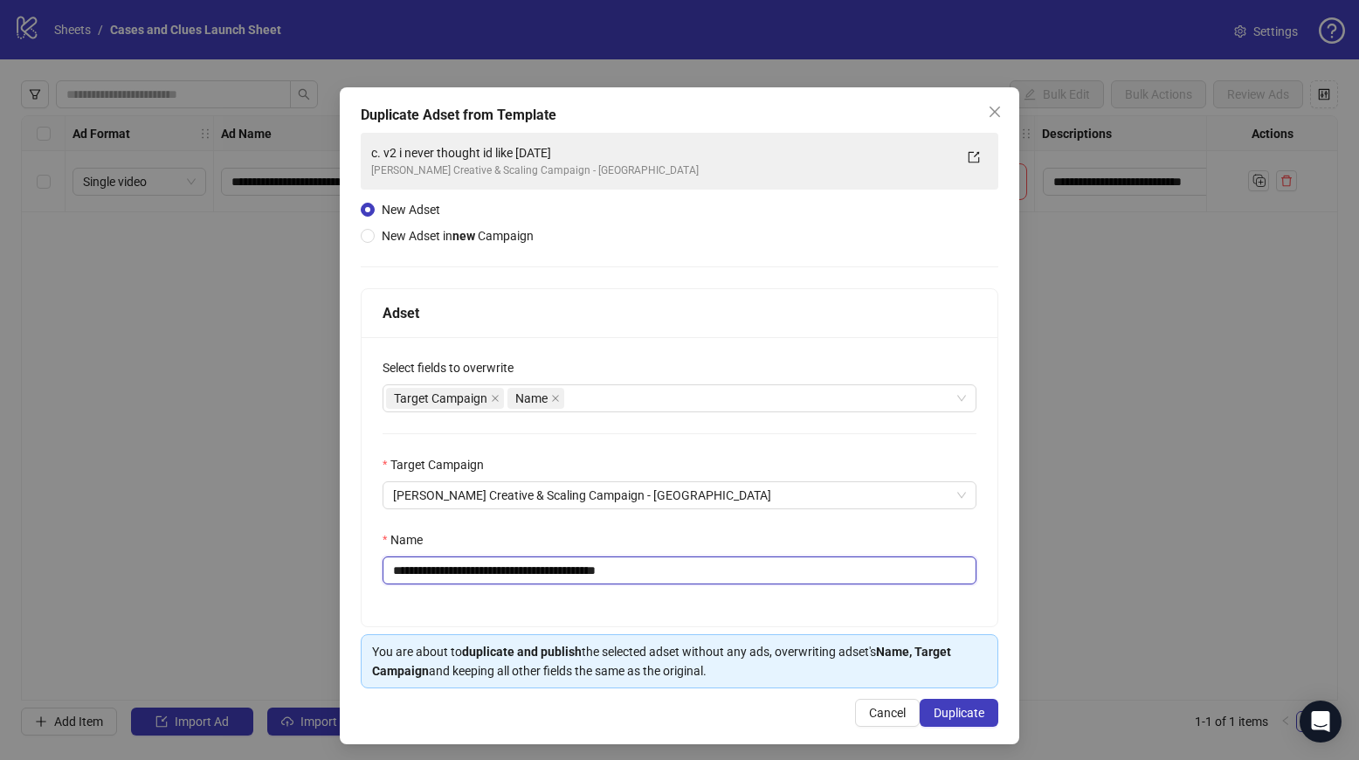
drag, startPoint x: 640, startPoint y: 580, endPoint x: 405, endPoint y: 571, distance: 235.2
click at [405, 571] on input "**********" at bounding box center [680, 570] width 594 height 28
click at [522, 569] on input "**********" at bounding box center [680, 570] width 594 height 28
type input "**********"
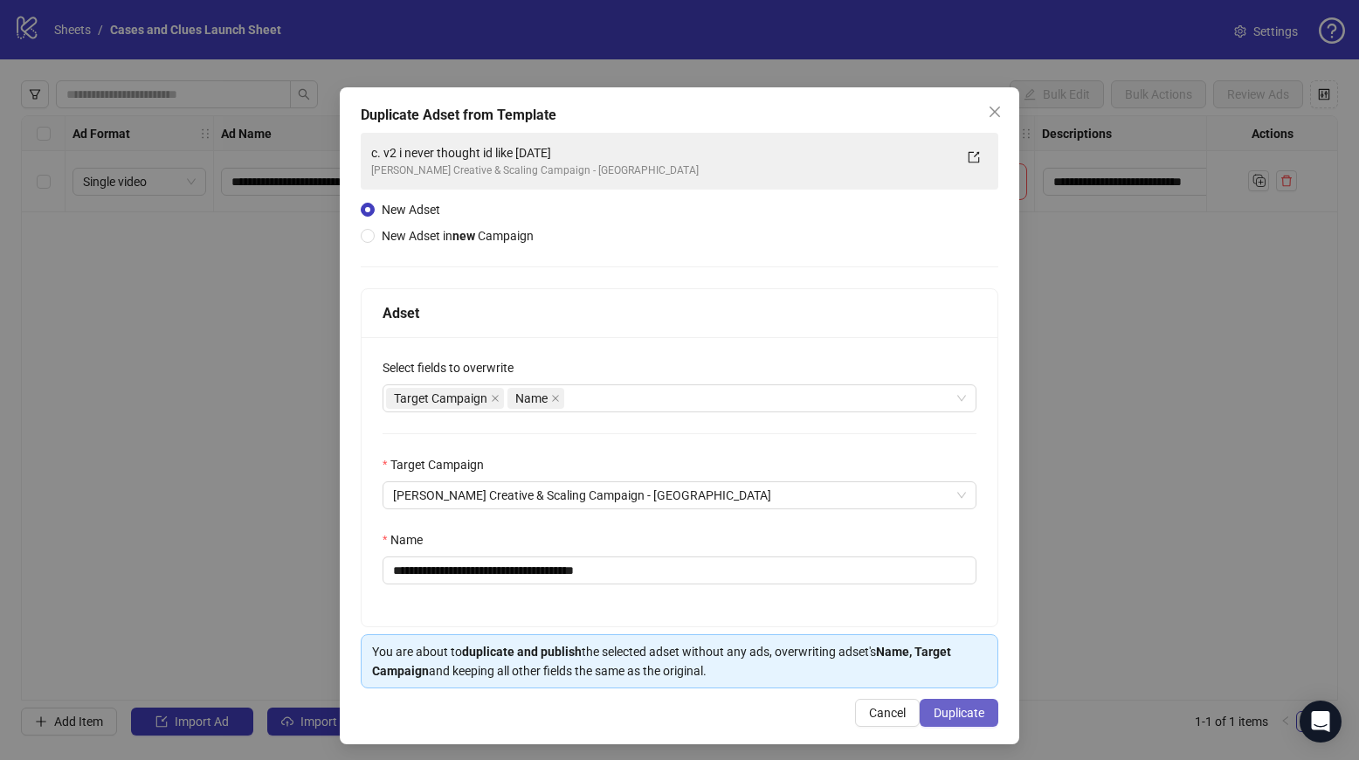
click at [934, 702] on button "Duplicate" at bounding box center [959, 713] width 79 height 28
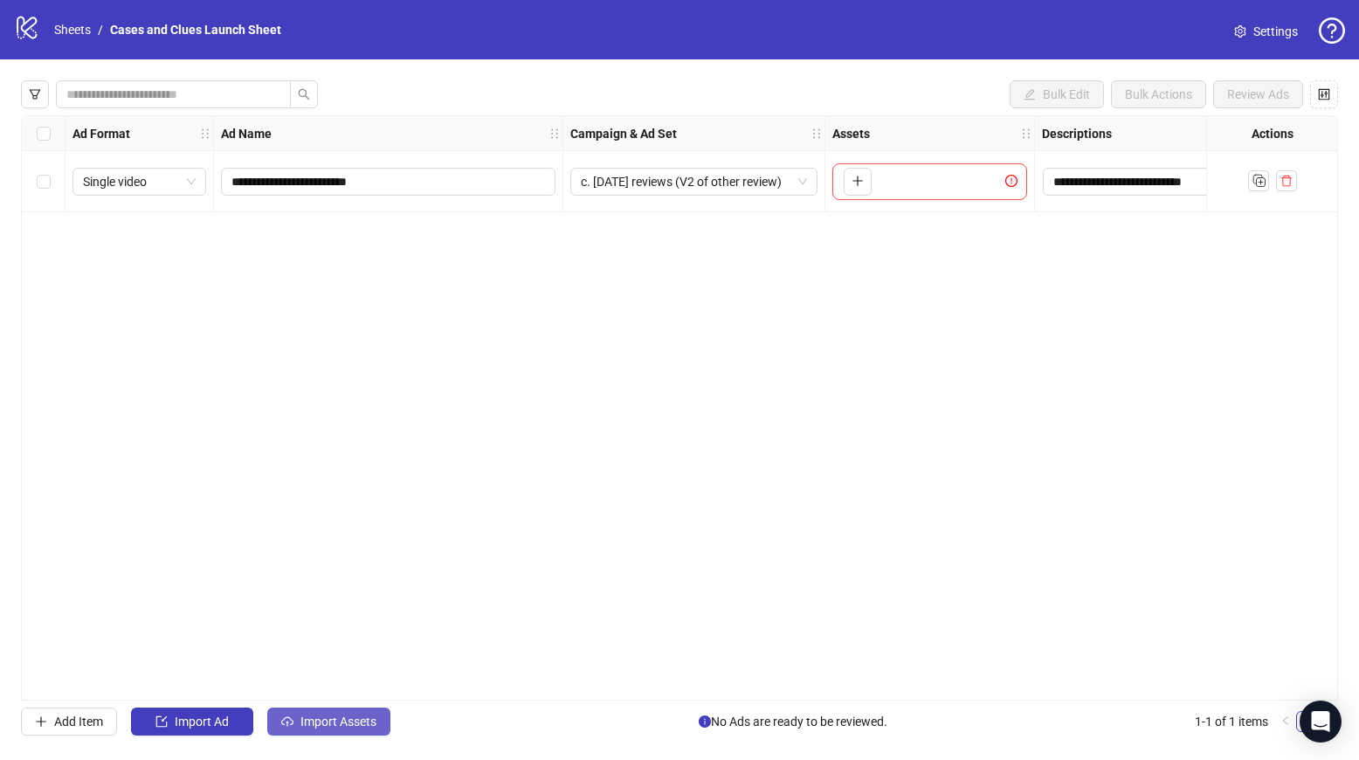
click at [297, 716] on button "Import Assets" at bounding box center [328, 722] width 123 height 28
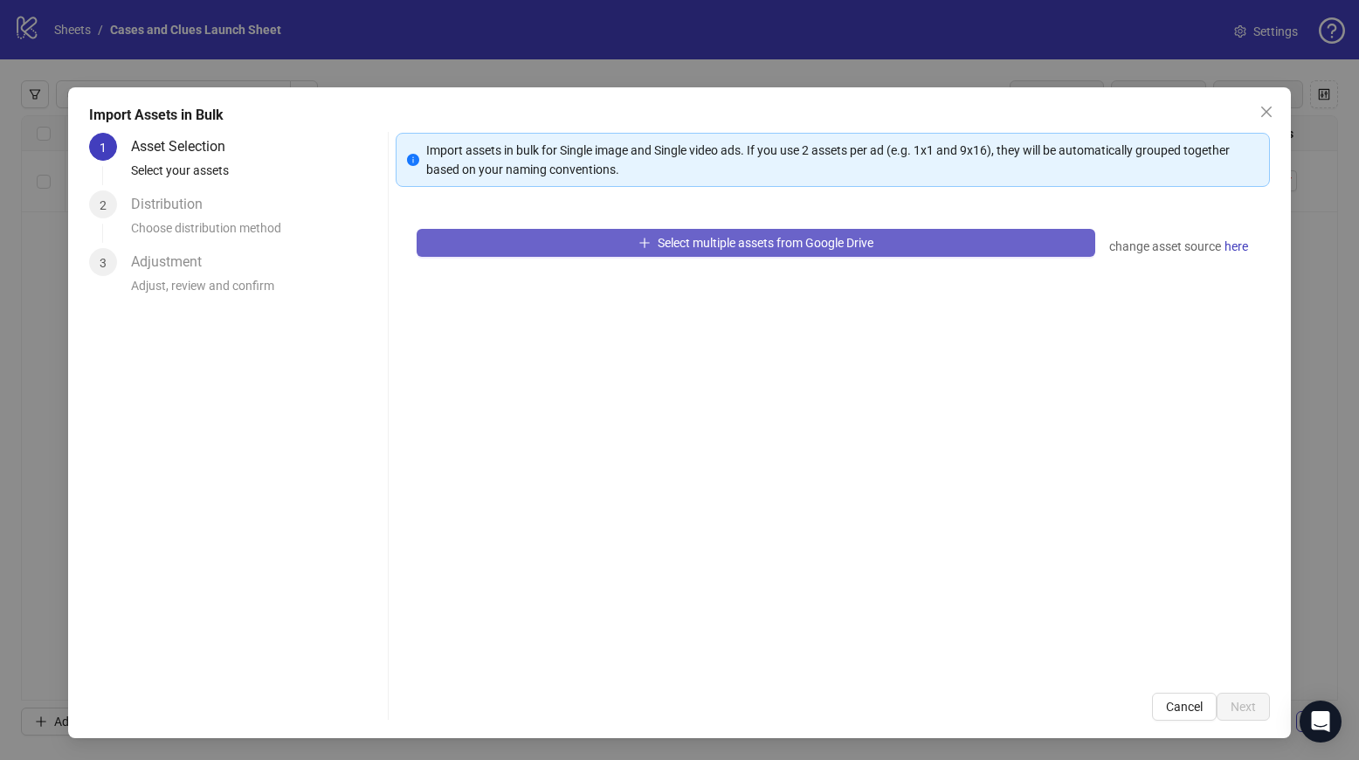
click at [601, 239] on button "Select multiple assets from Google Drive" at bounding box center [757, 243] width 680 height 28
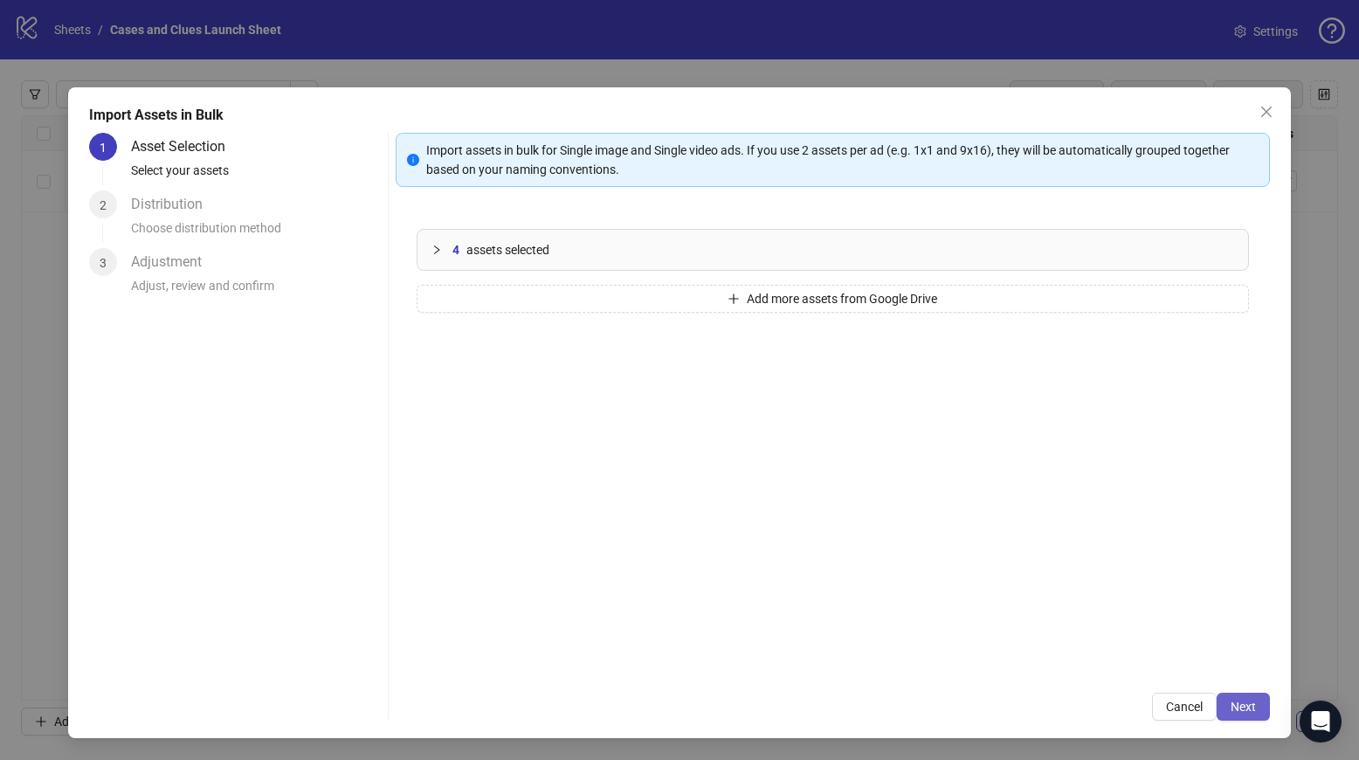
click at [1255, 705] on span "Next" at bounding box center [1243, 707] width 25 height 14
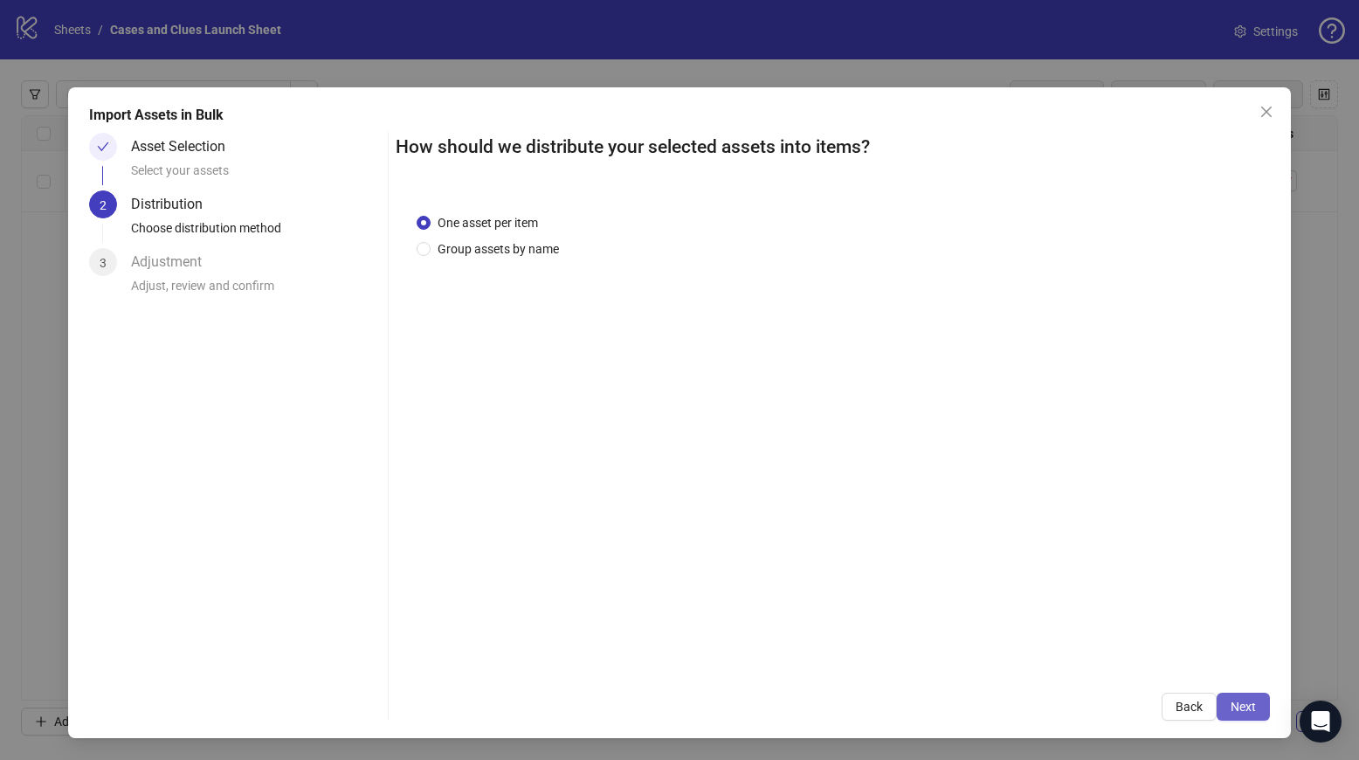
click at [1232, 715] on button "Next" at bounding box center [1243, 707] width 53 height 28
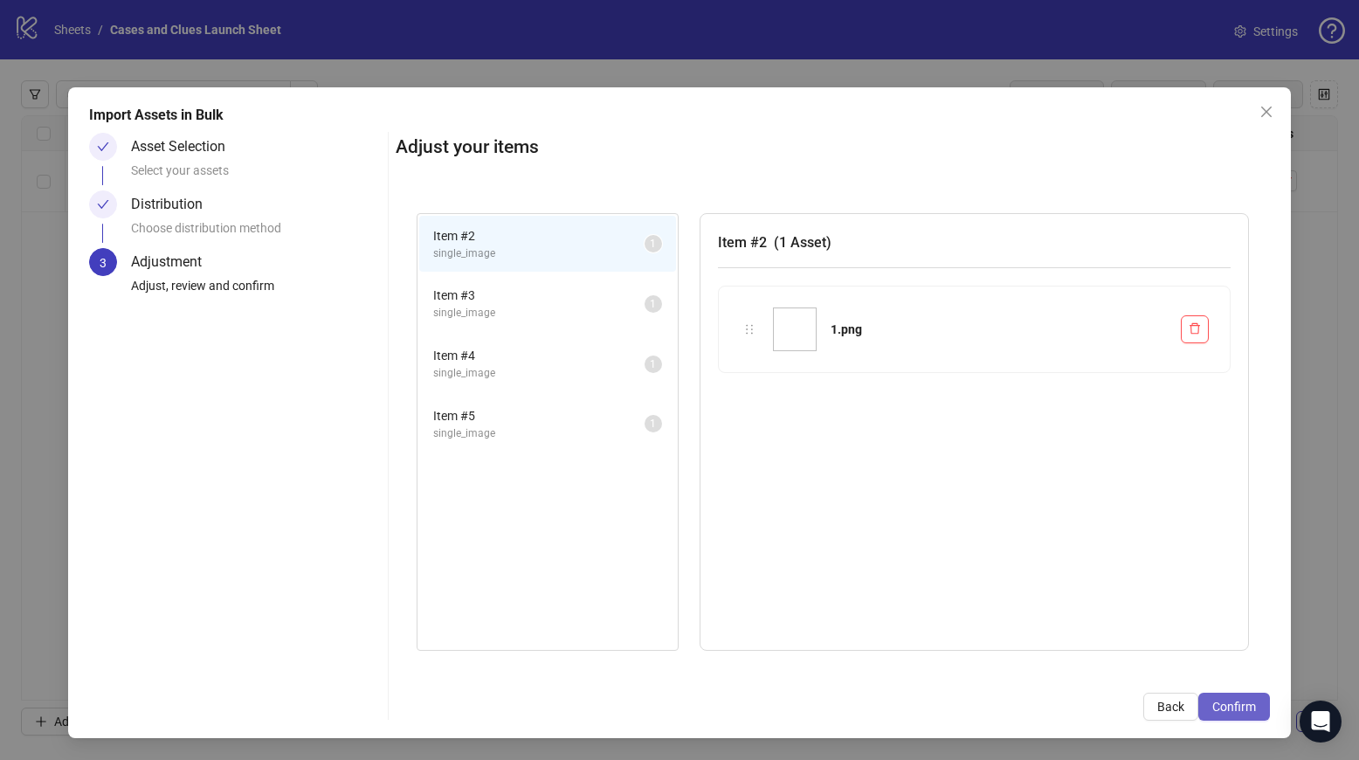
click at [1231, 710] on span "Confirm" at bounding box center [1235, 707] width 44 height 14
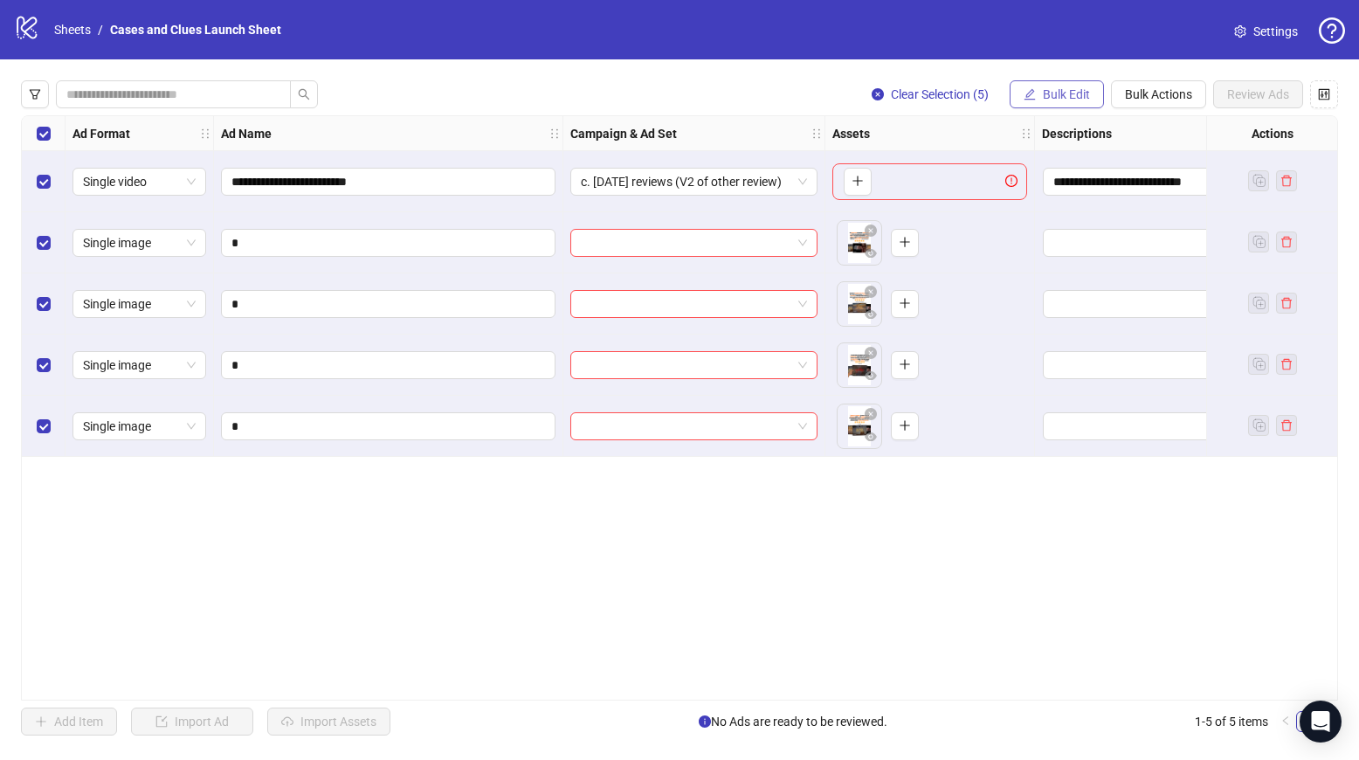
click at [1062, 86] on button "Bulk Edit" at bounding box center [1057, 94] width 94 height 28
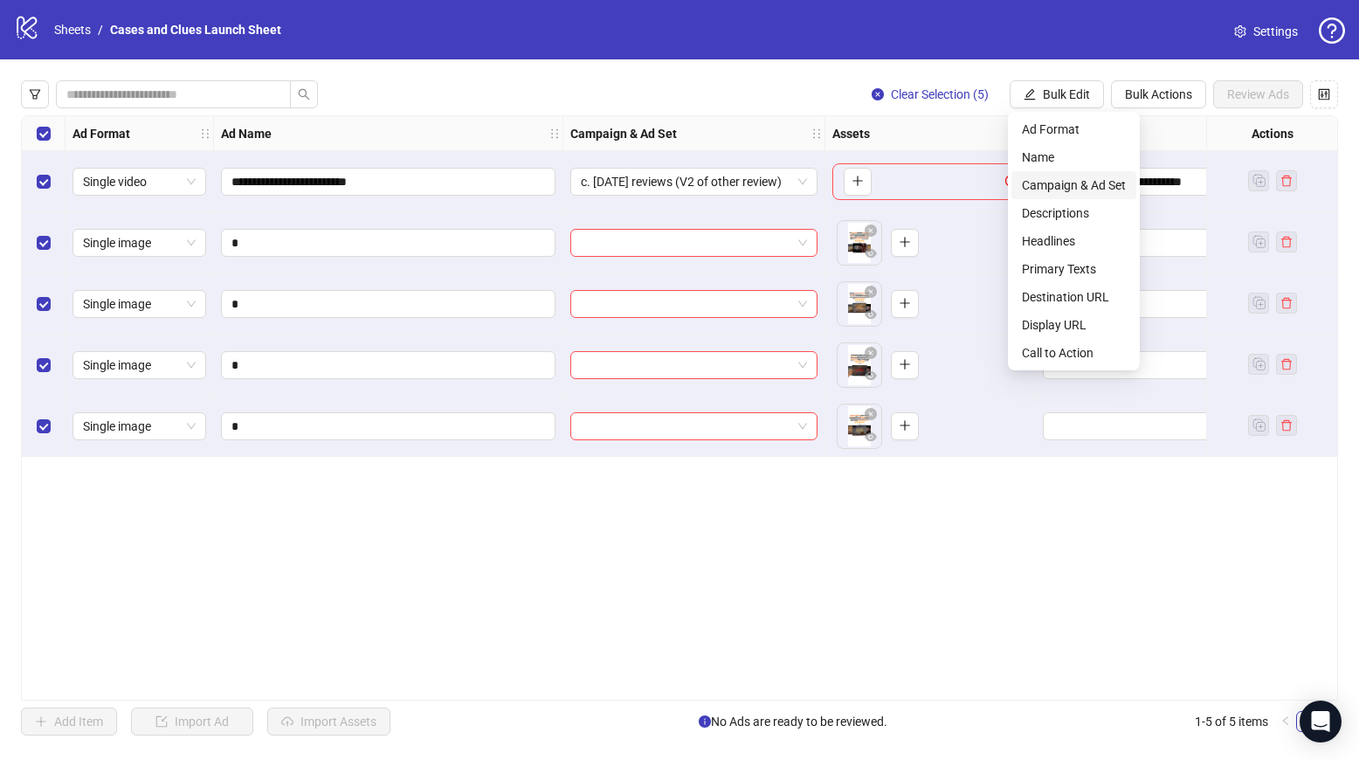
click at [1079, 184] on span "Campaign & Ad Set" at bounding box center [1074, 185] width 104 height 19
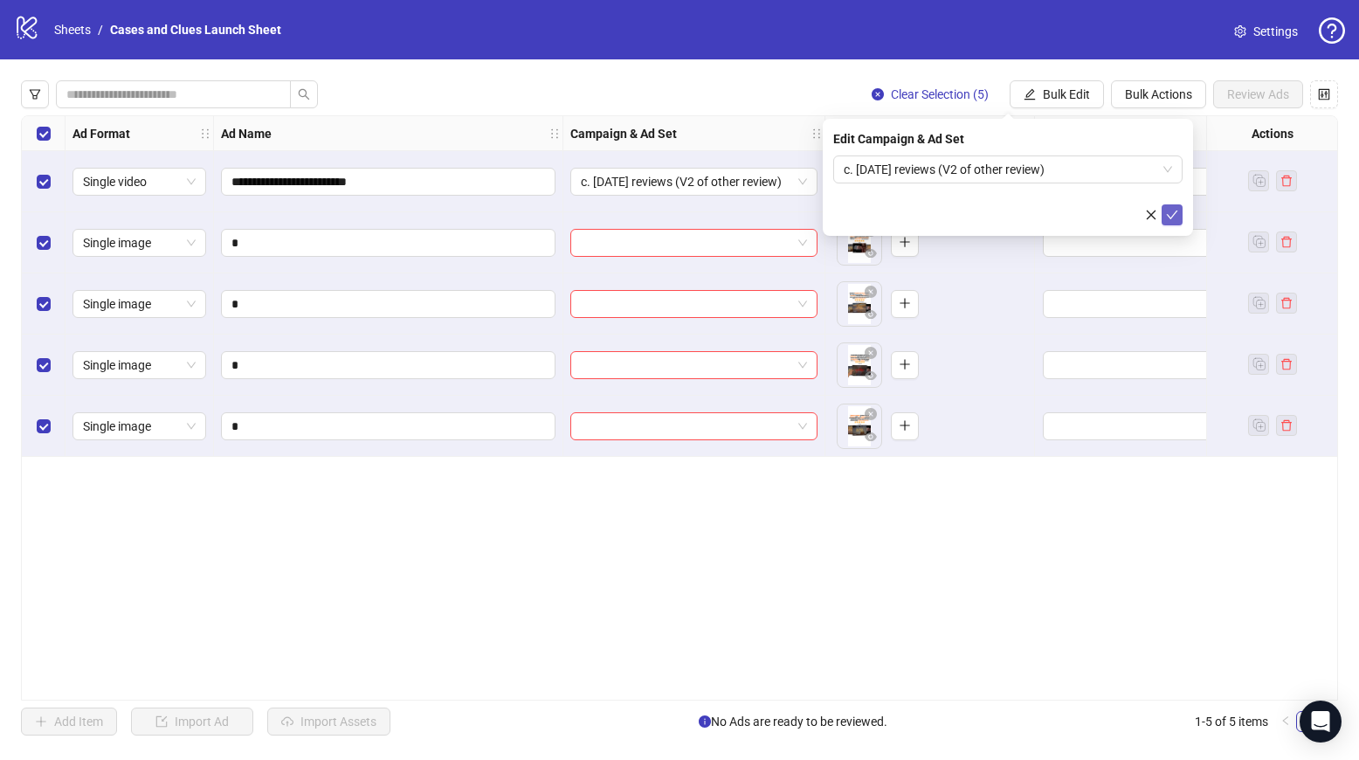
click at [1170, 219] on icon "check" at bounding box center [1172, 215] width 12 height 12
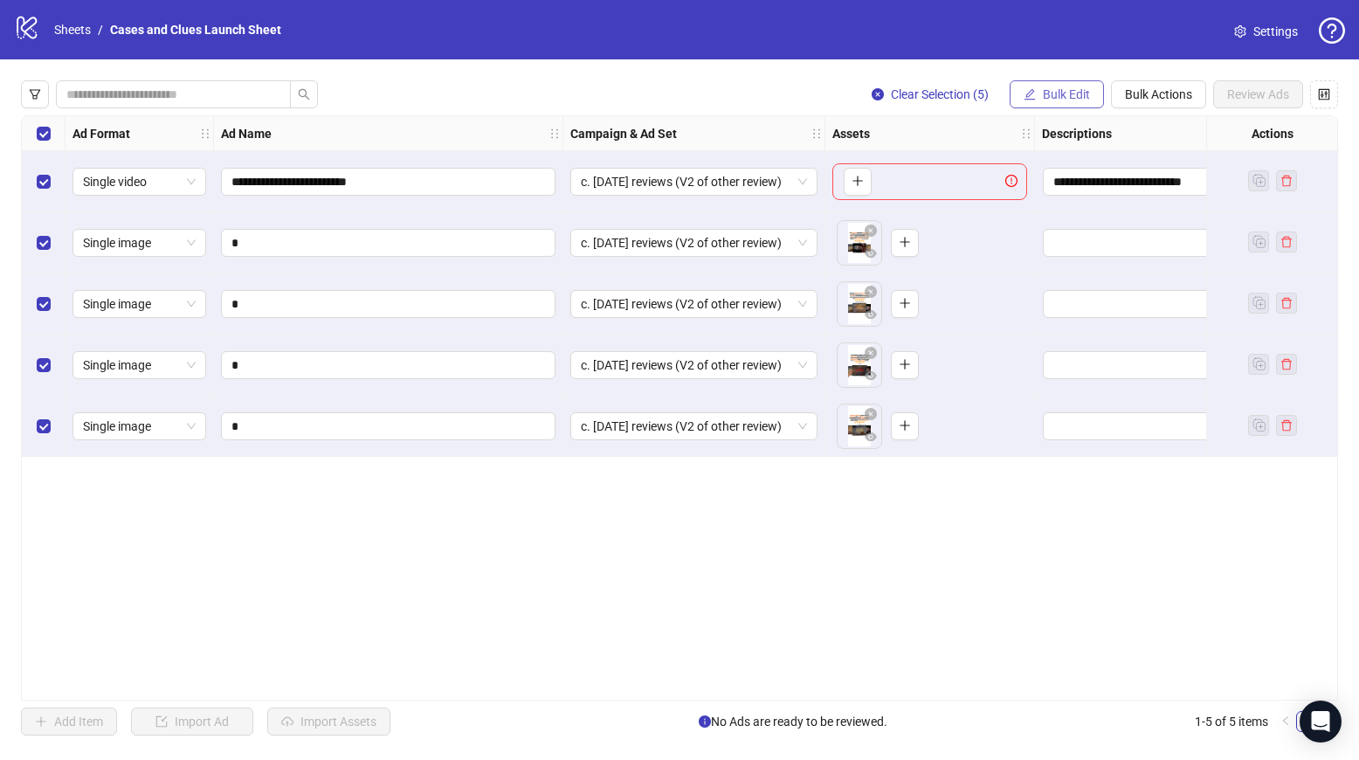
click at [1057, 87] on span "Bulk Edit" at bounding box center [1066, 94] width 47 height 14
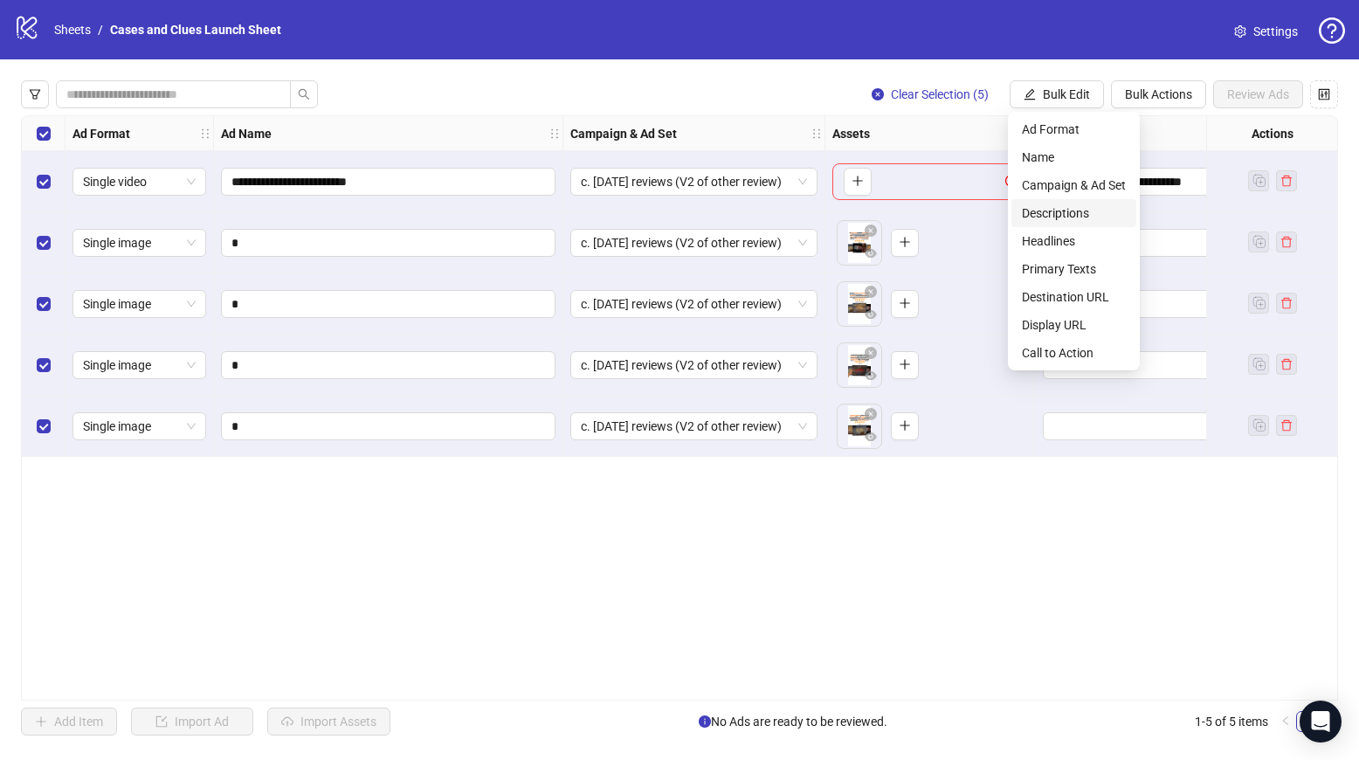
click at [1071, 218] on span "Descriptions" at bounding box center [1074, 213] width 104 height 19
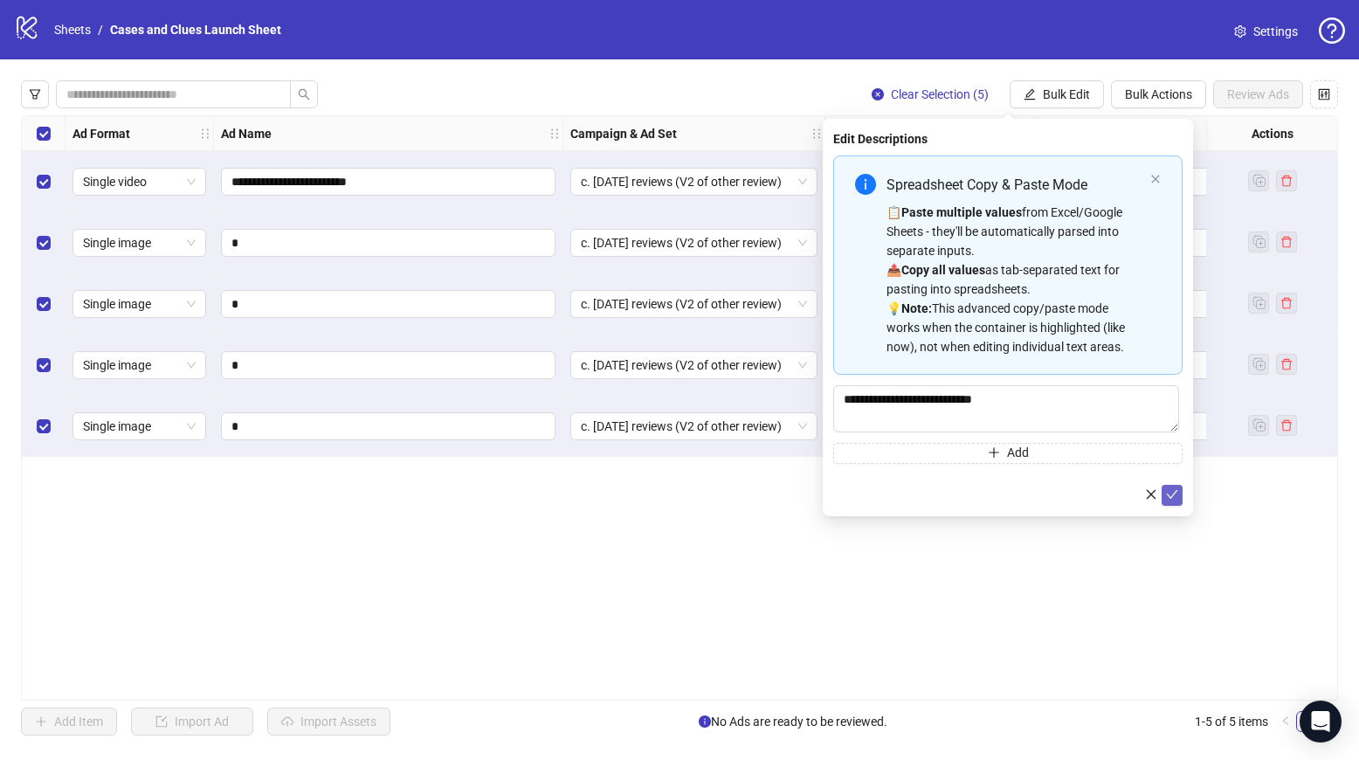
click at [1176, 489] on icon "check" at bounding box center [1172, 494] width 12 height 12
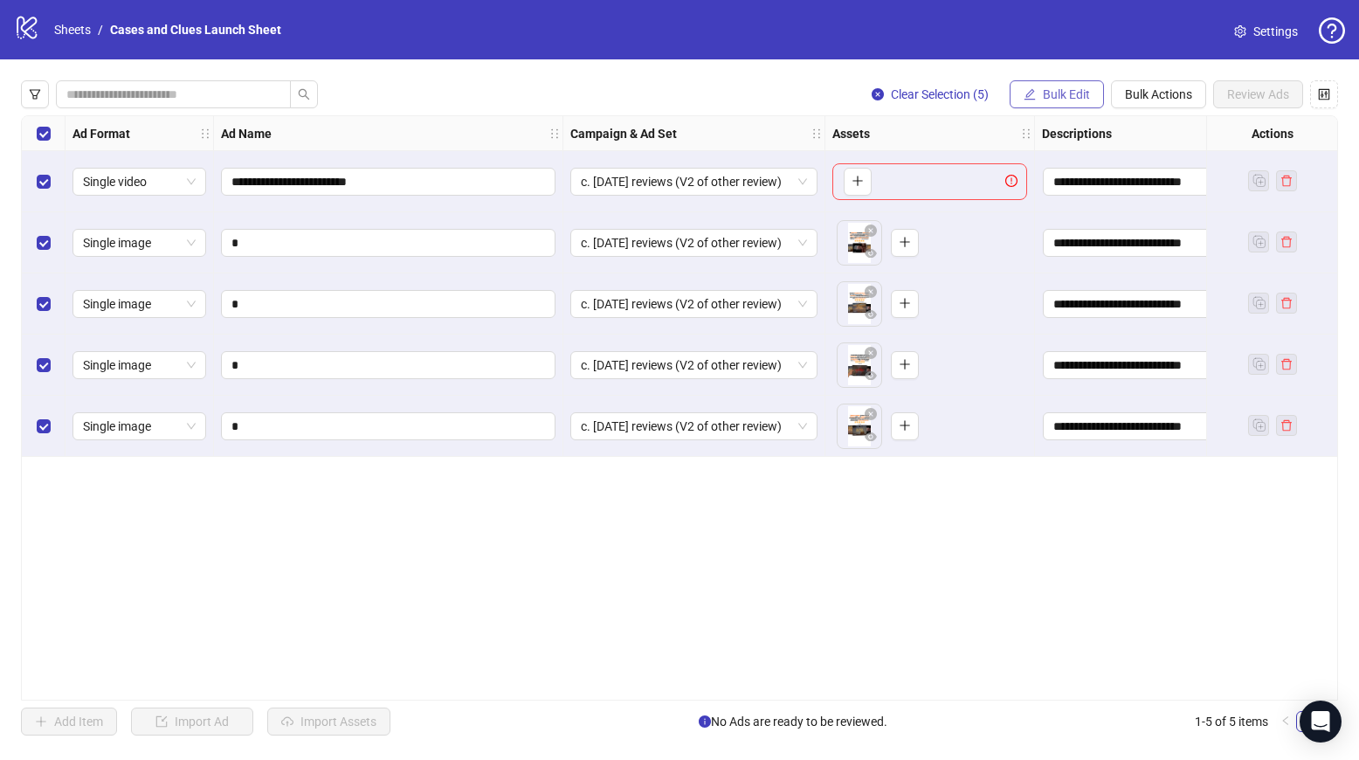
click at [1046, 98] on span "Bulk Edit" at bounding box center [1066, 94] width 47 height 14
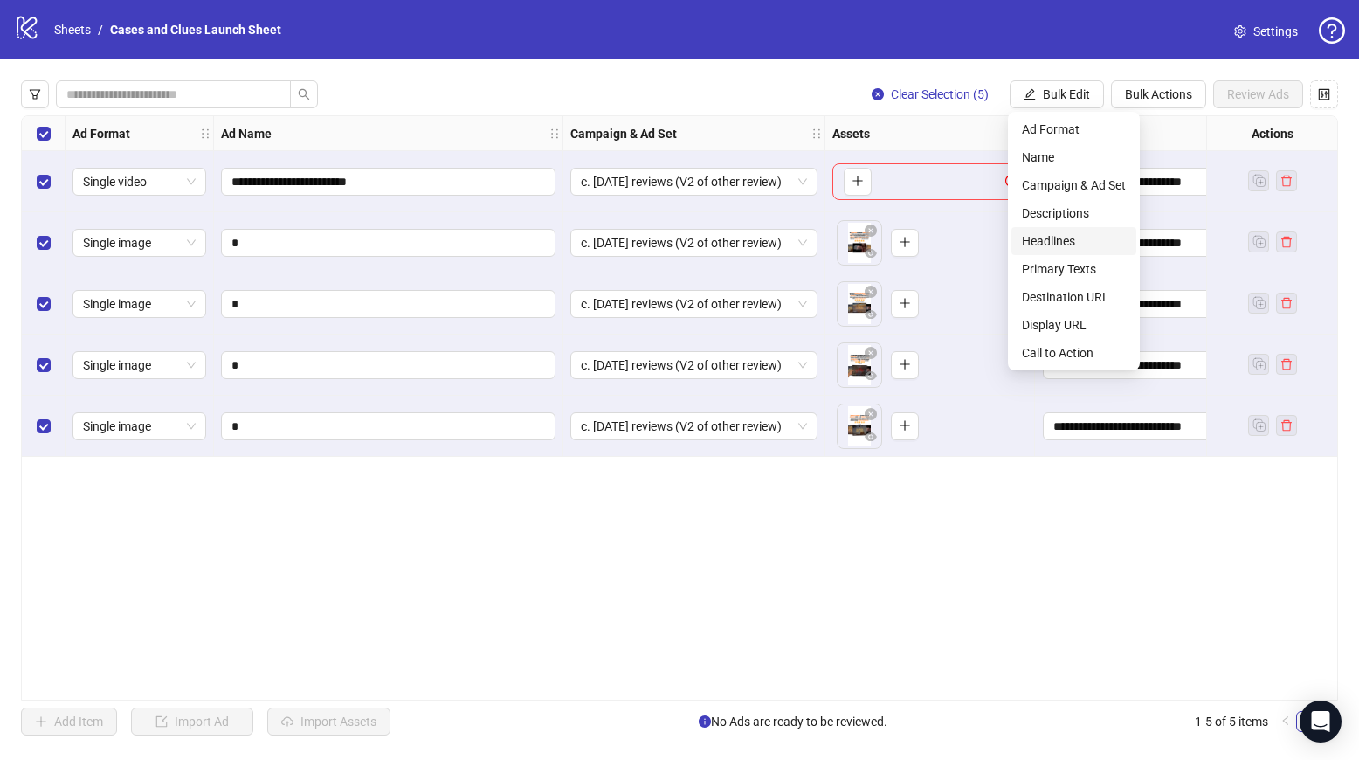
click at [1070, 234] on span "Headlines" at bounding box center [1074, 241] width 104 height 19
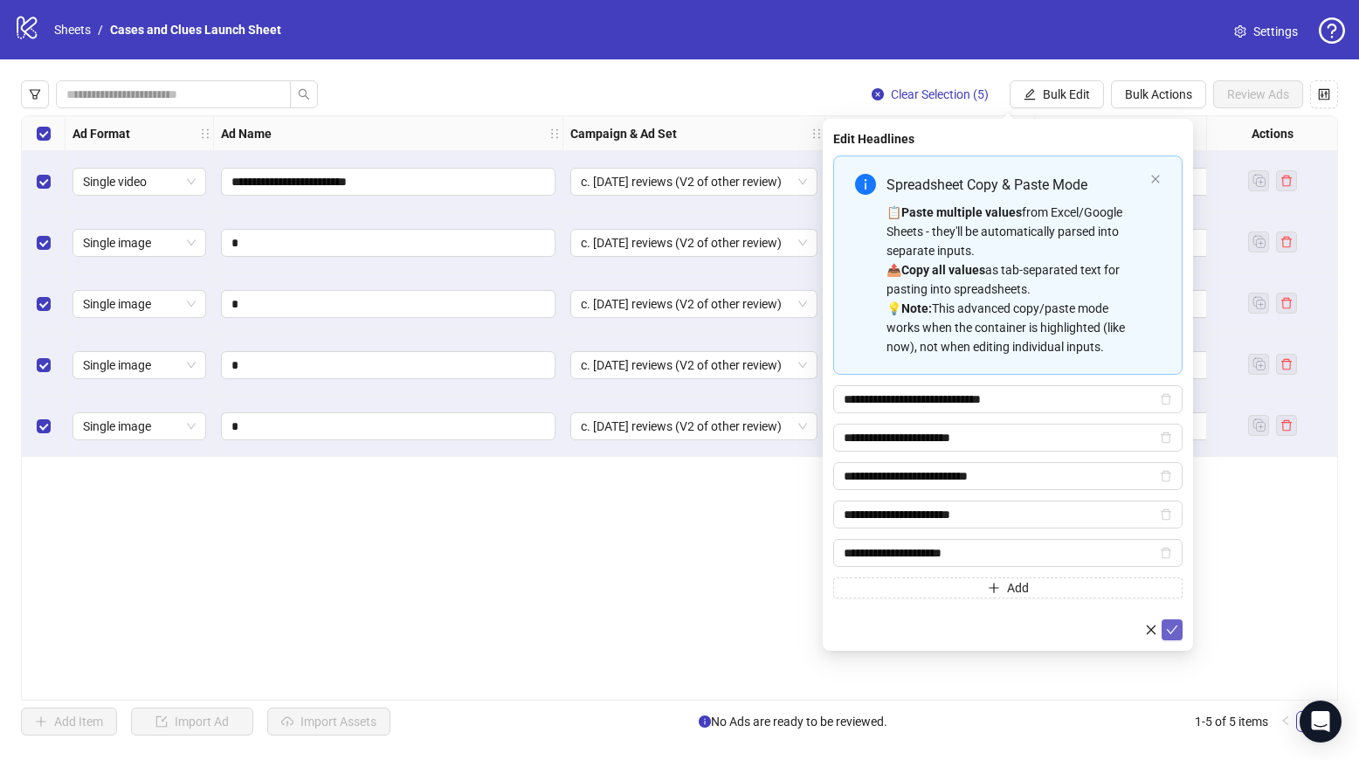
click at [1175, 628] on icon "check" at bounding box center [1172, 630] width 11 height 9
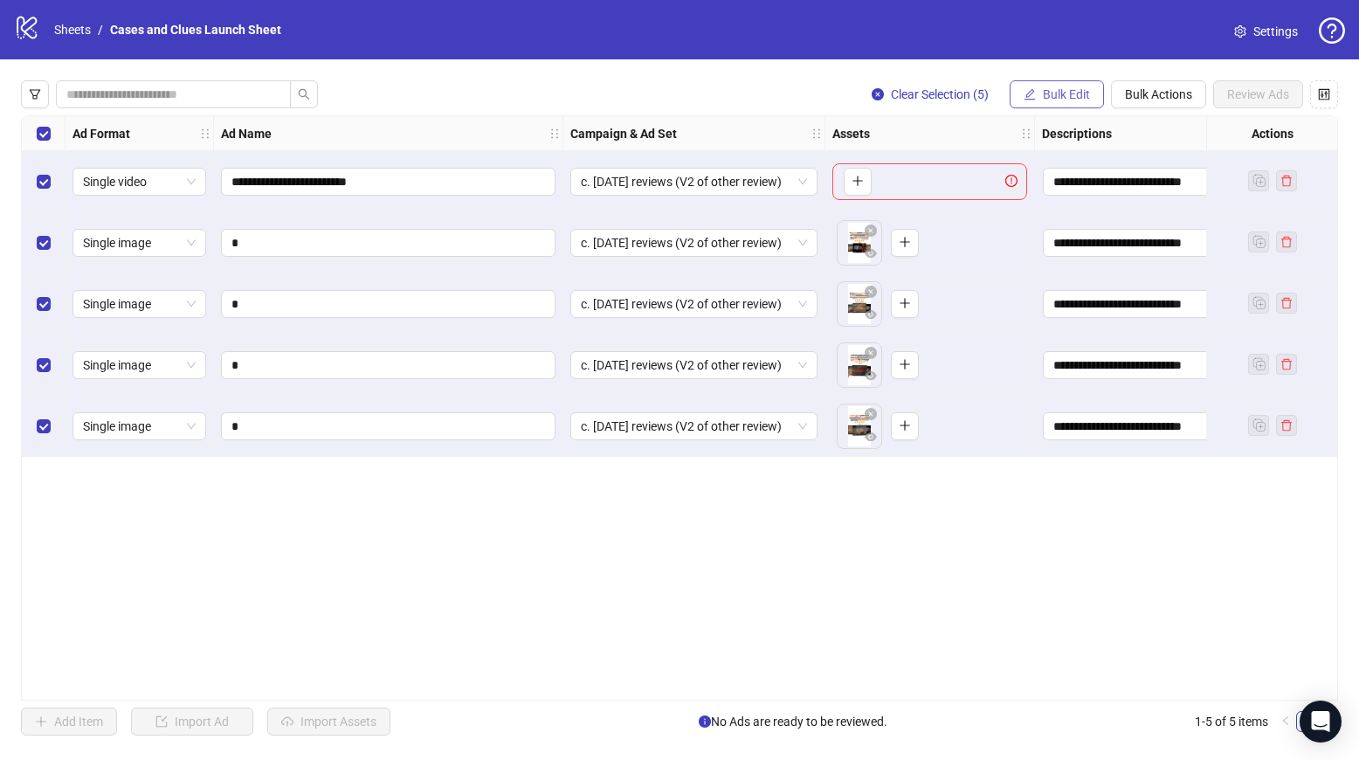
click at [1072, 97] on span "Bulk Edit" at bounding box center [1066, 94] width 47 height 14
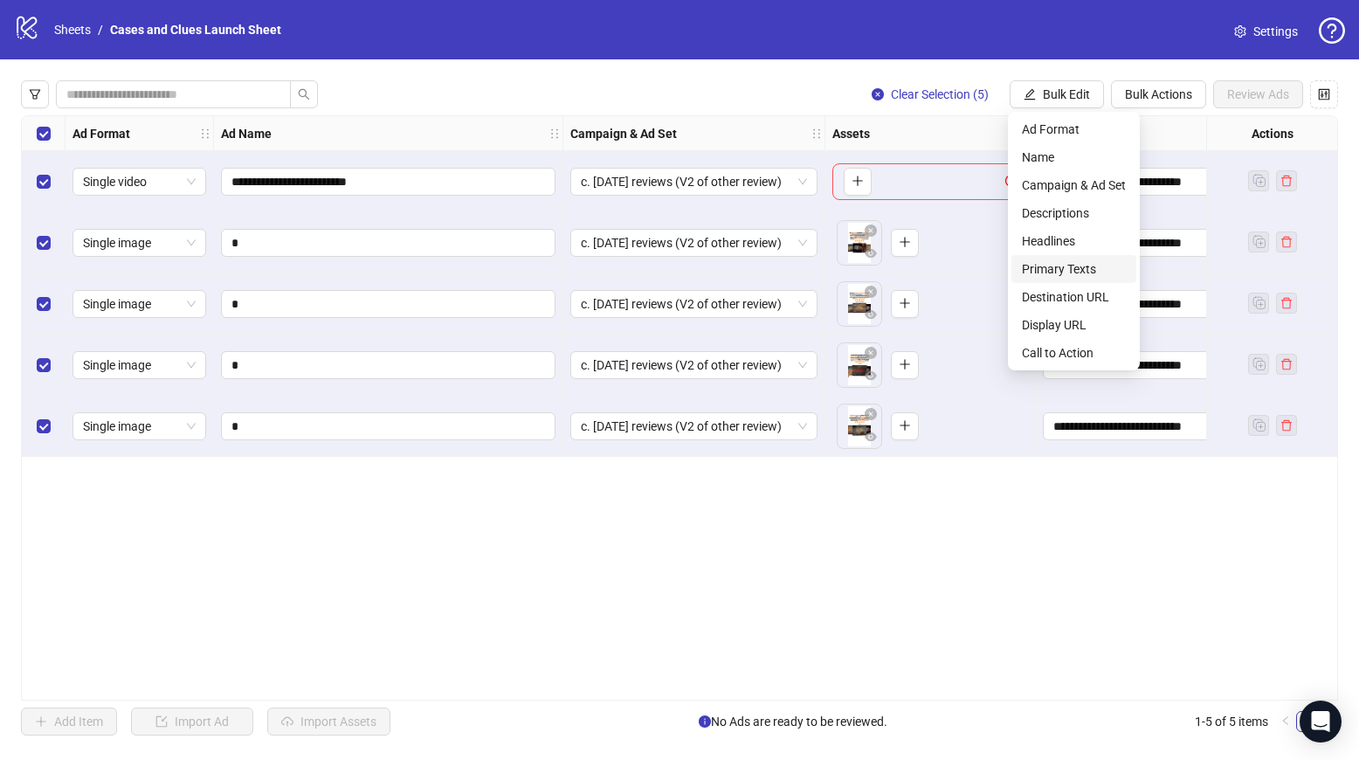
click at [1089, 263] on span "Primary Texts" at bounding box center [1074, 268] width 104 height 19
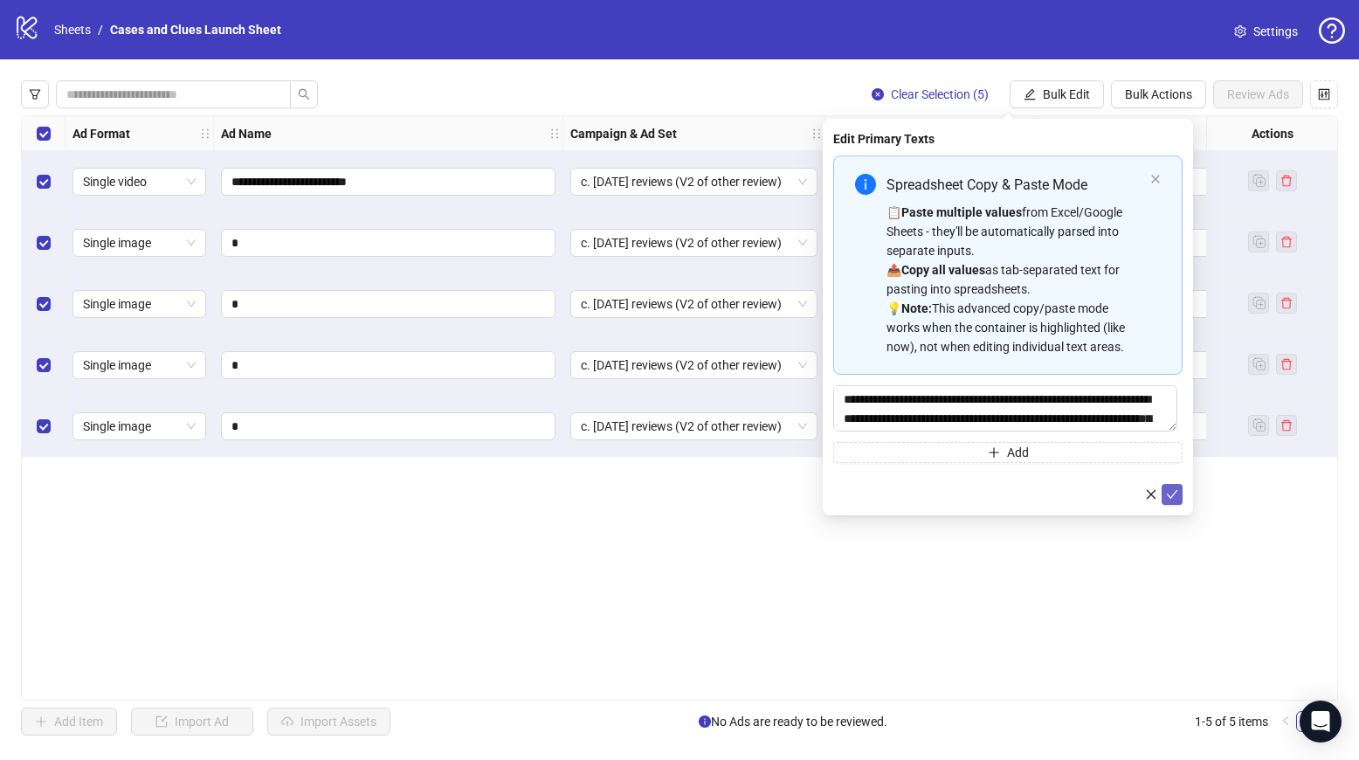
click at [1166, 494] on button "submit" at bounding box center [1172, 494] width 21 height 21
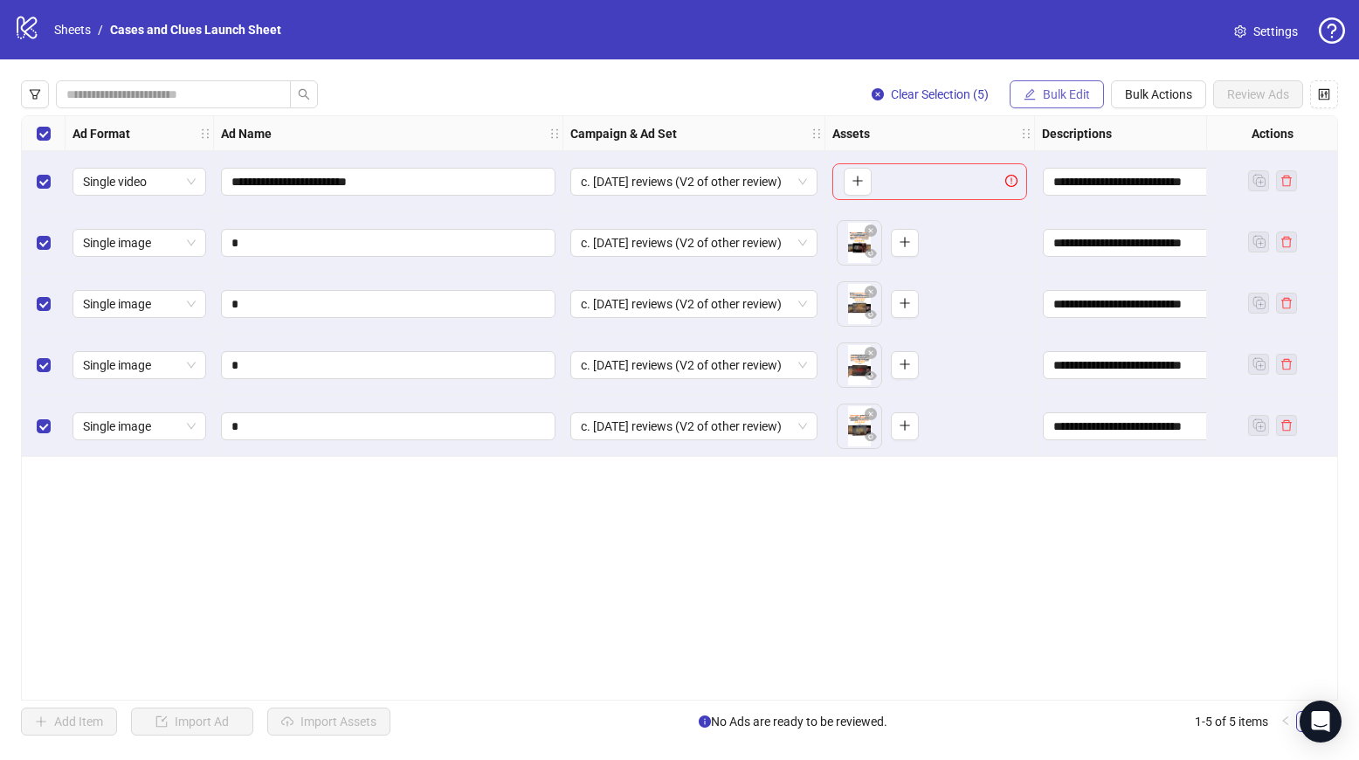
click at [1069, 107] on button "Bulk Edit" at bounding box center [1057, 94] width 94 height 28
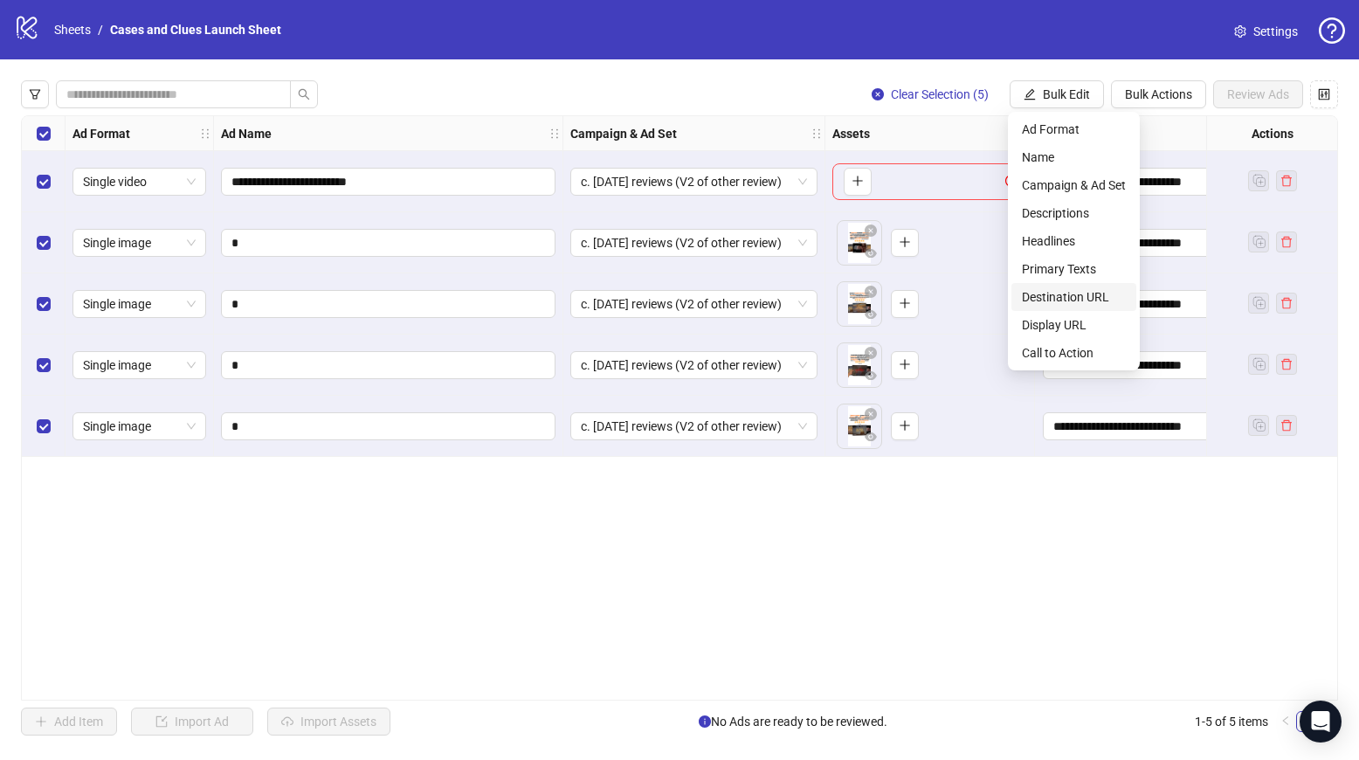
click at [1096, 301] on span "Destination URL" at bounding box center [1074, 296] width 104 height 19
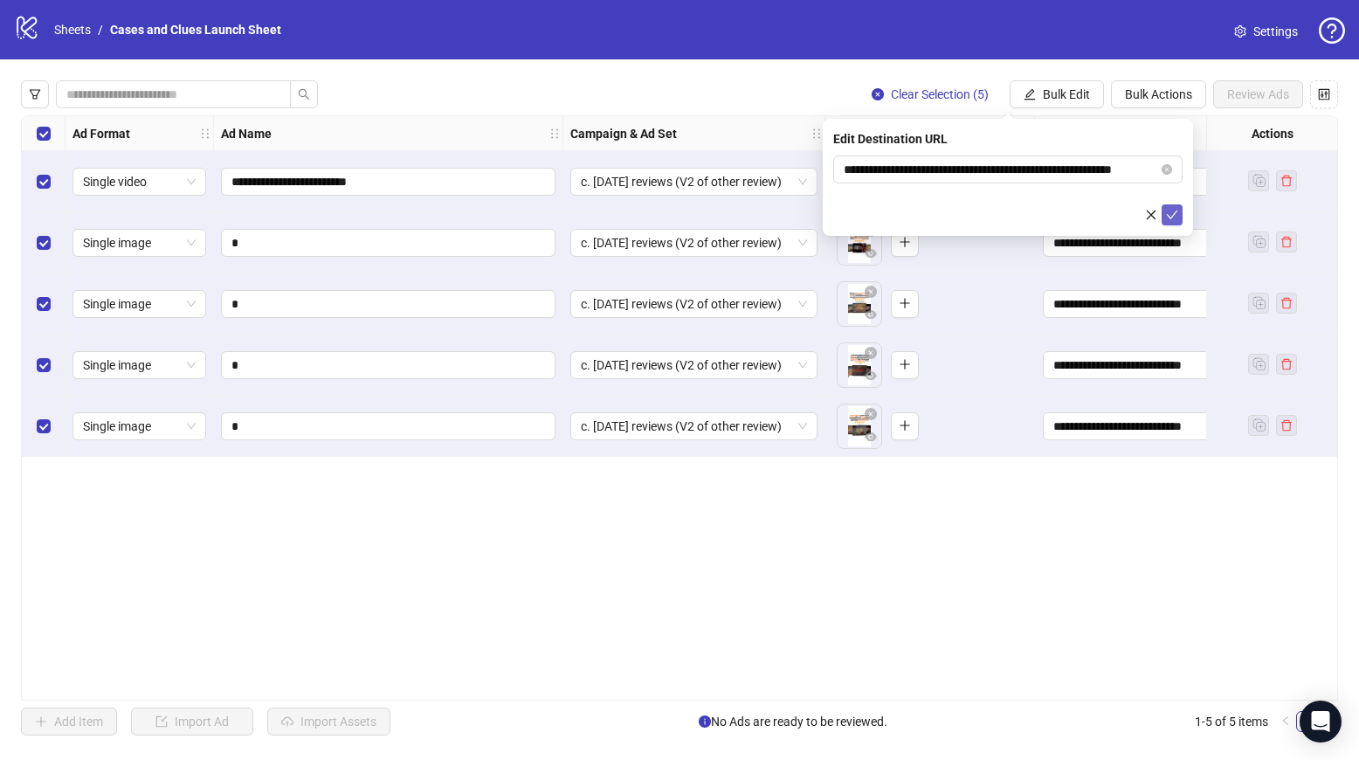
click at [1178, 219] on icon "check" at bounding box center [1172, 215] width 12 height 12
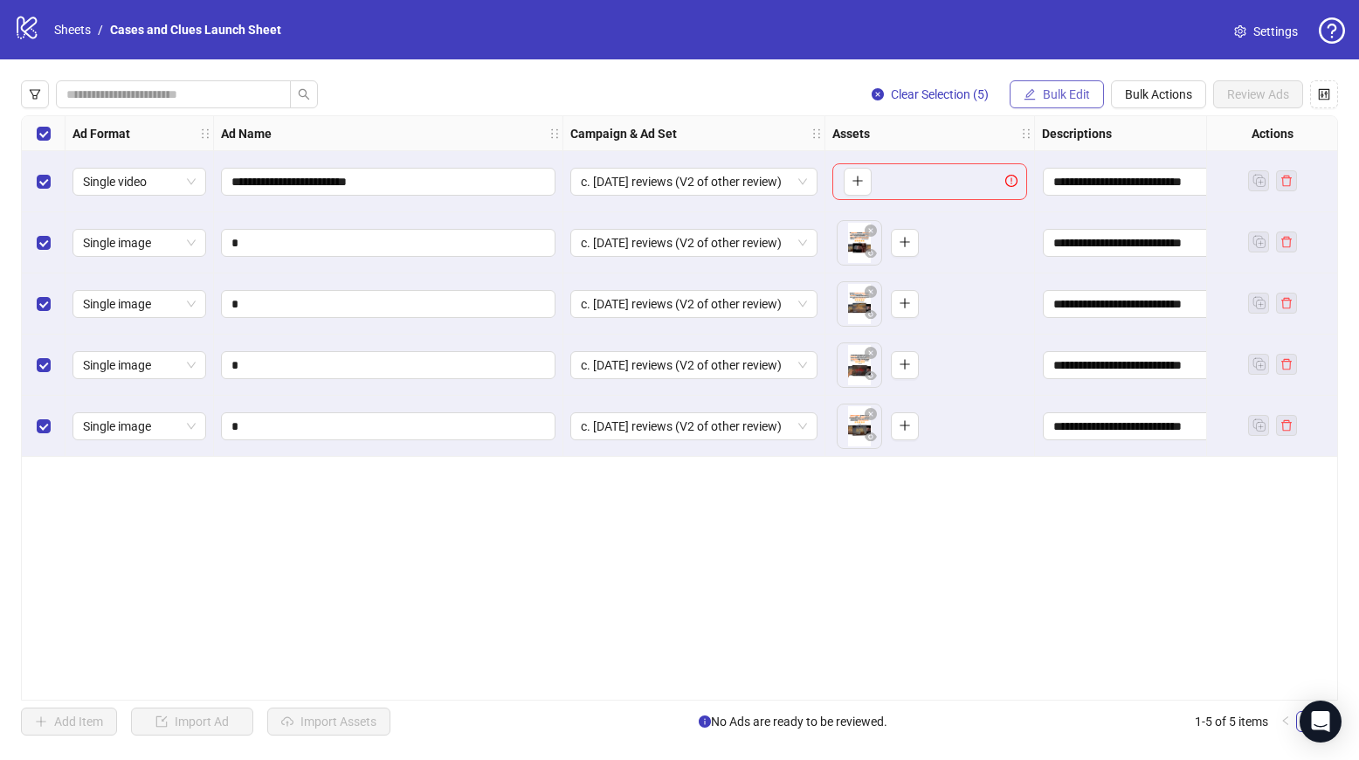
click at [1088, 100] on span "Bulk Edit" at bounding box center [1066, 94] width 47 height 14
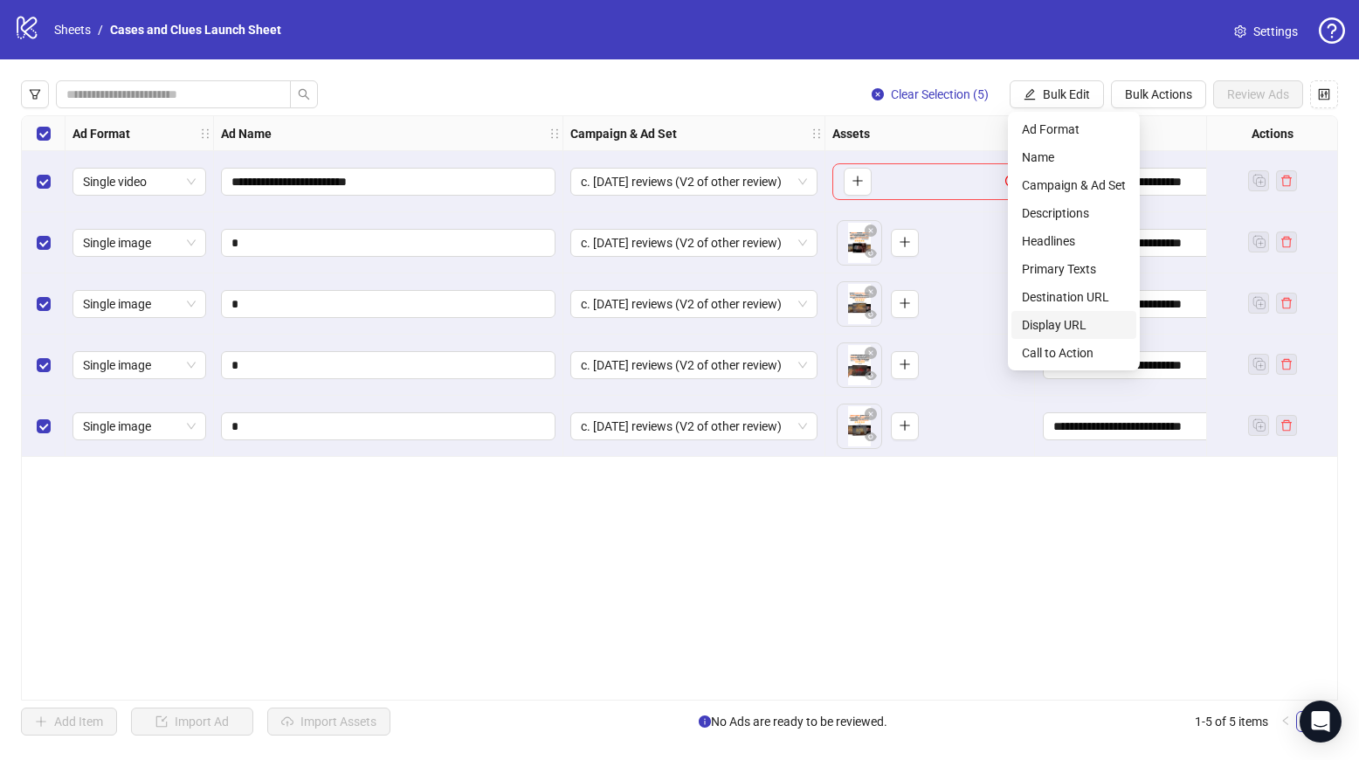
click at [1073, 332] on span "Display URL" at bounding box center [1074, 324] width 104 height 19
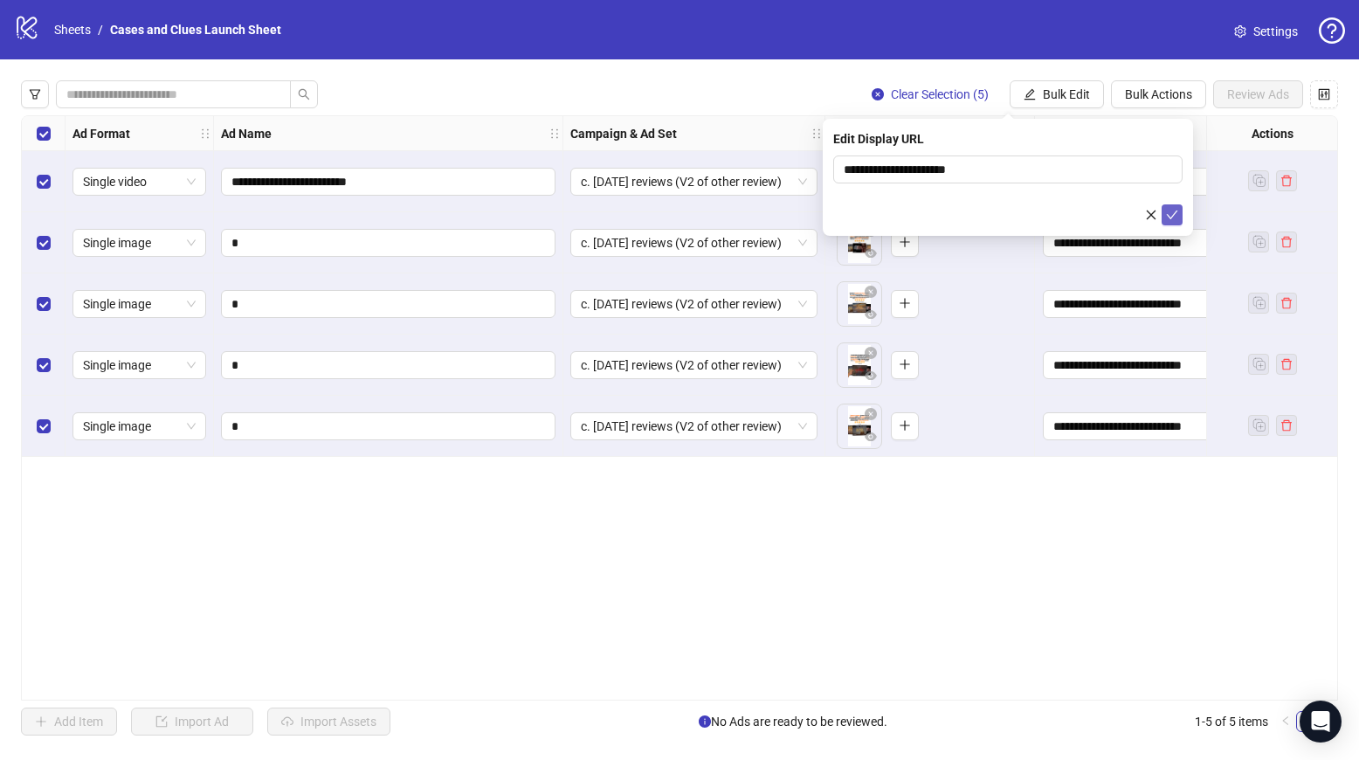
click at [1171, 223] on button "submit" at bounding box center [1172, 214] width 21 height 21
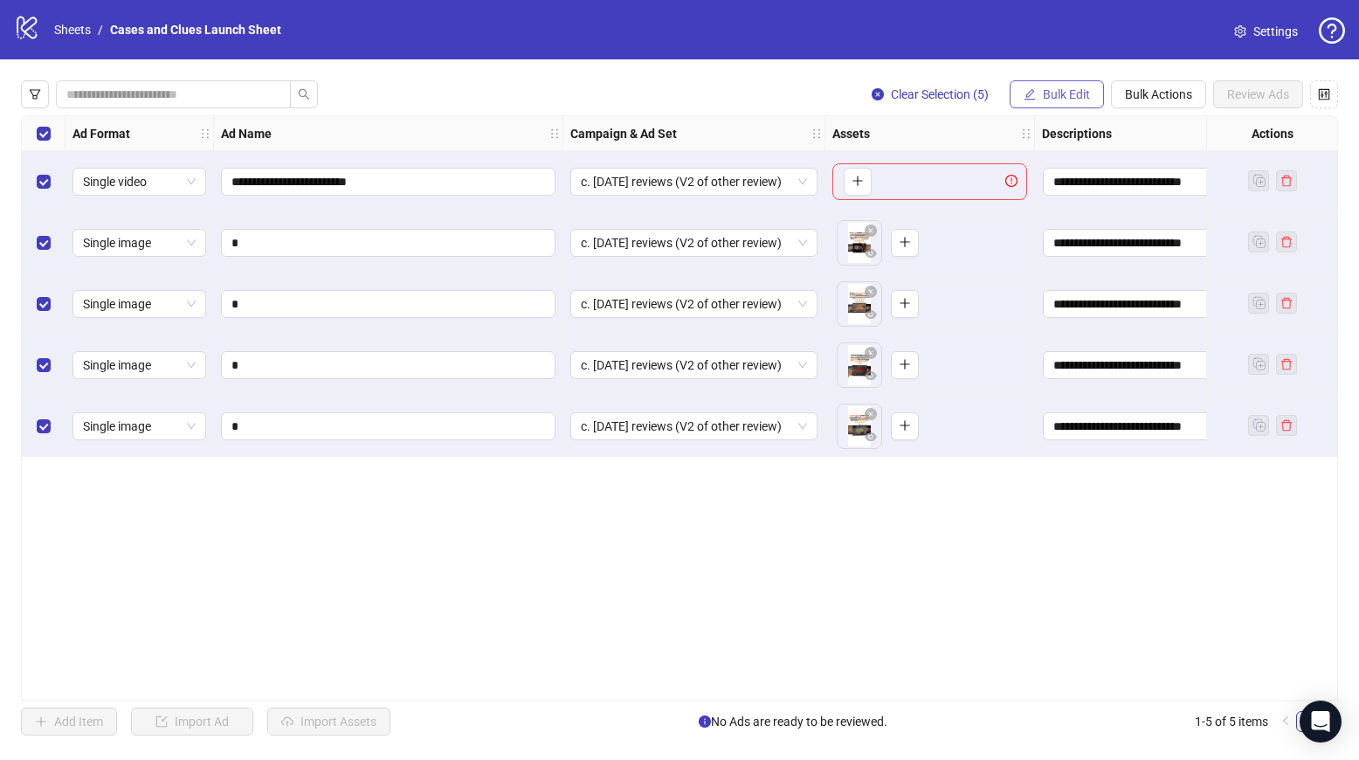
click at [1056, 101] on button "Bulk Edit" at bounding box center [1057, 94] width 94 height 28
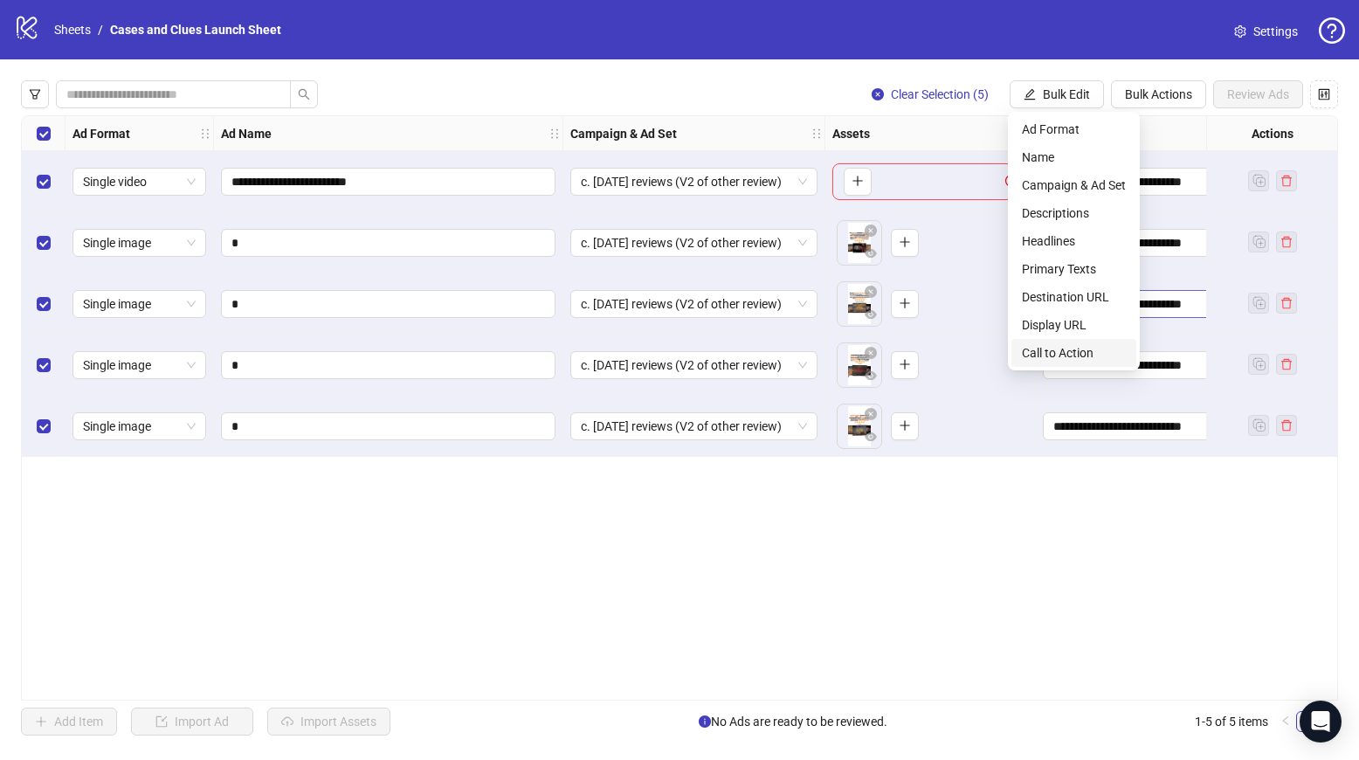
drag, startPoint x: 1058, startPoint y: 352, endPoint x: 1111, endPoint y: 311, distance: 67.3
click at [1059, 354] on span "Call to Action" at bounding box center [1074, 352] width 104 height 19
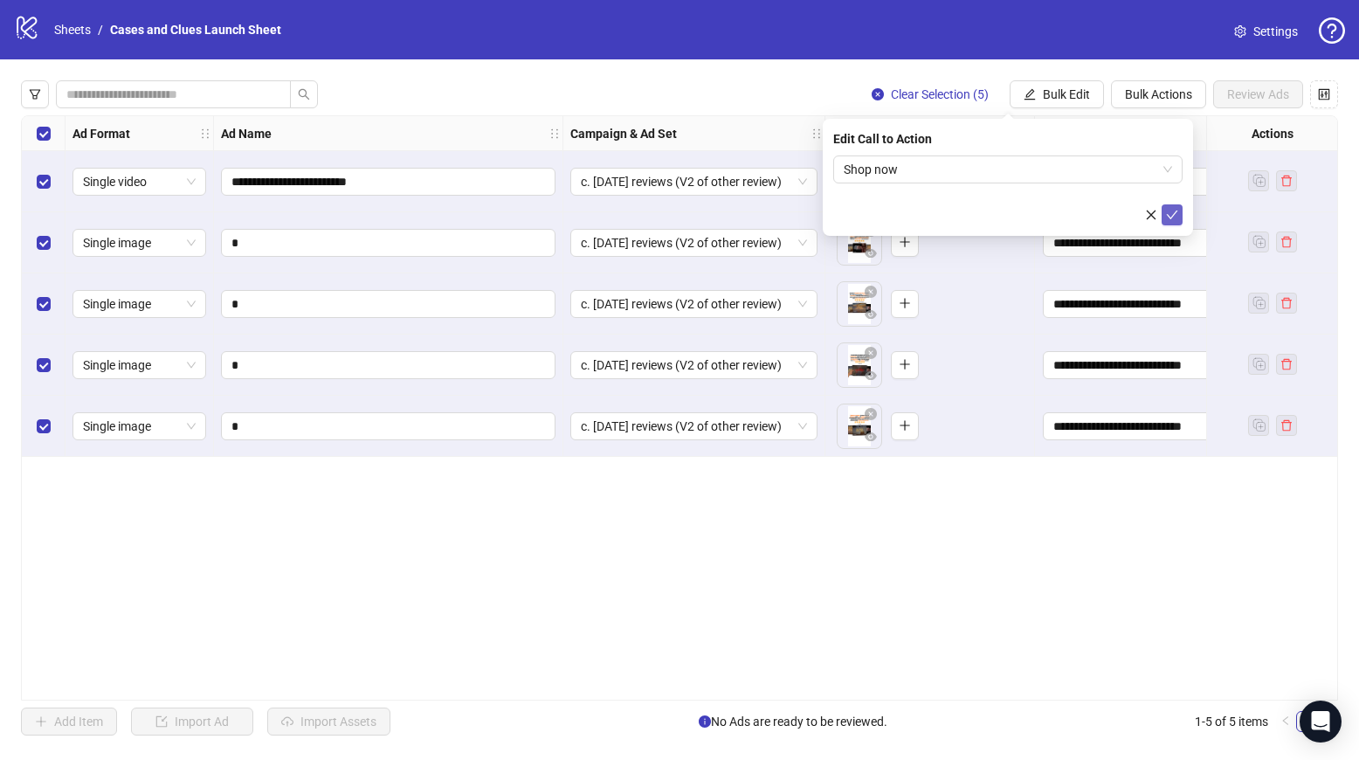
click at [1165, 213] on button "submit" at bounding box center [1172, 214] width 21 height 21
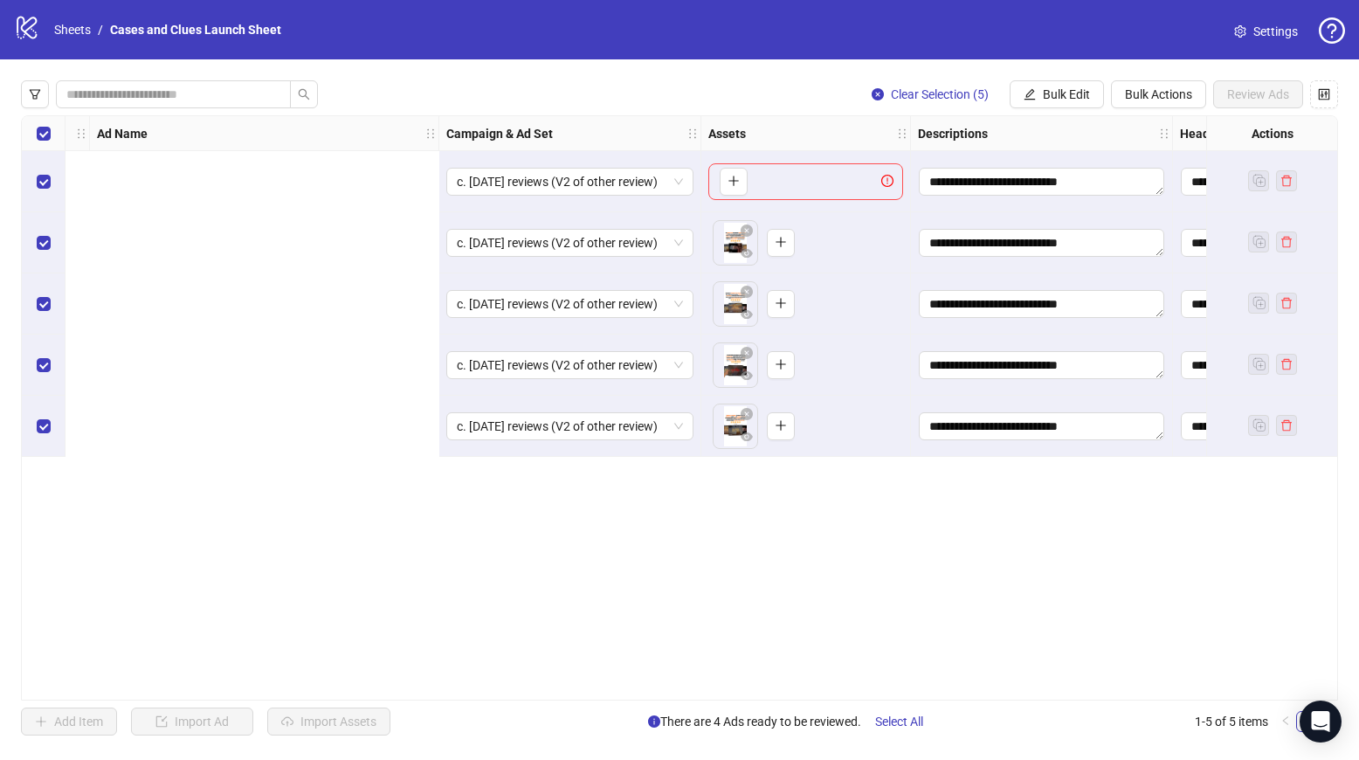
scroll to position [0, 0]
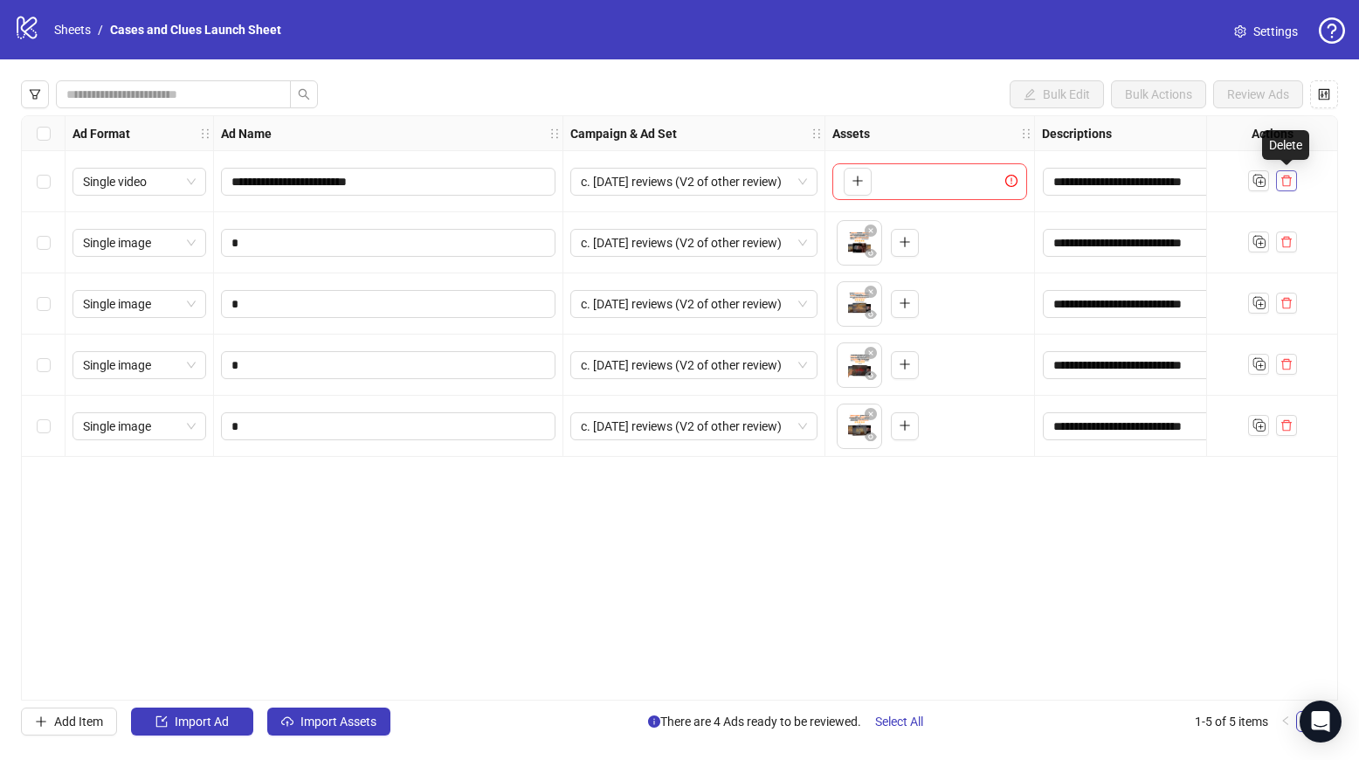
click at [1290, 178] on icon "delete" at bounding box center [1287, 181] width 10 height 11
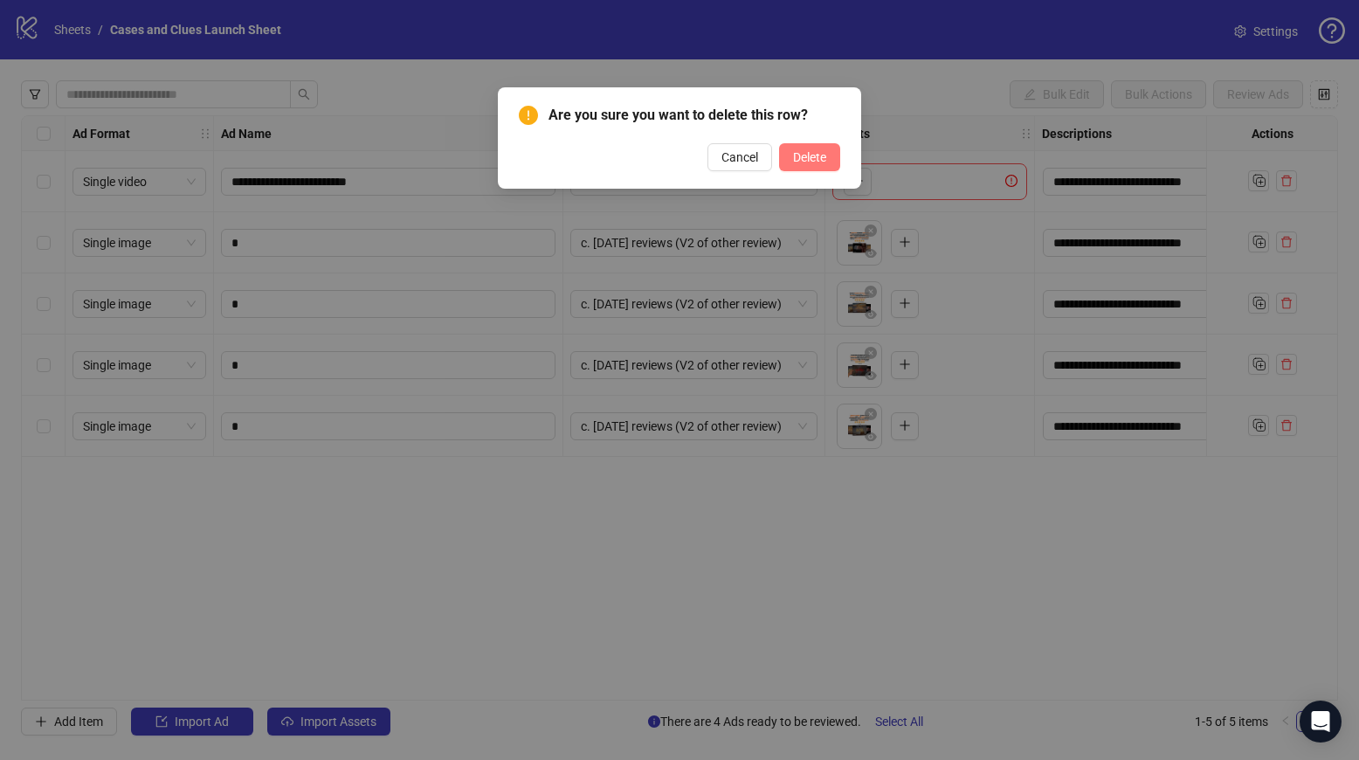
click at [814, 160] on span "Delete" at bounding box center [809, 157] width 33 height 14
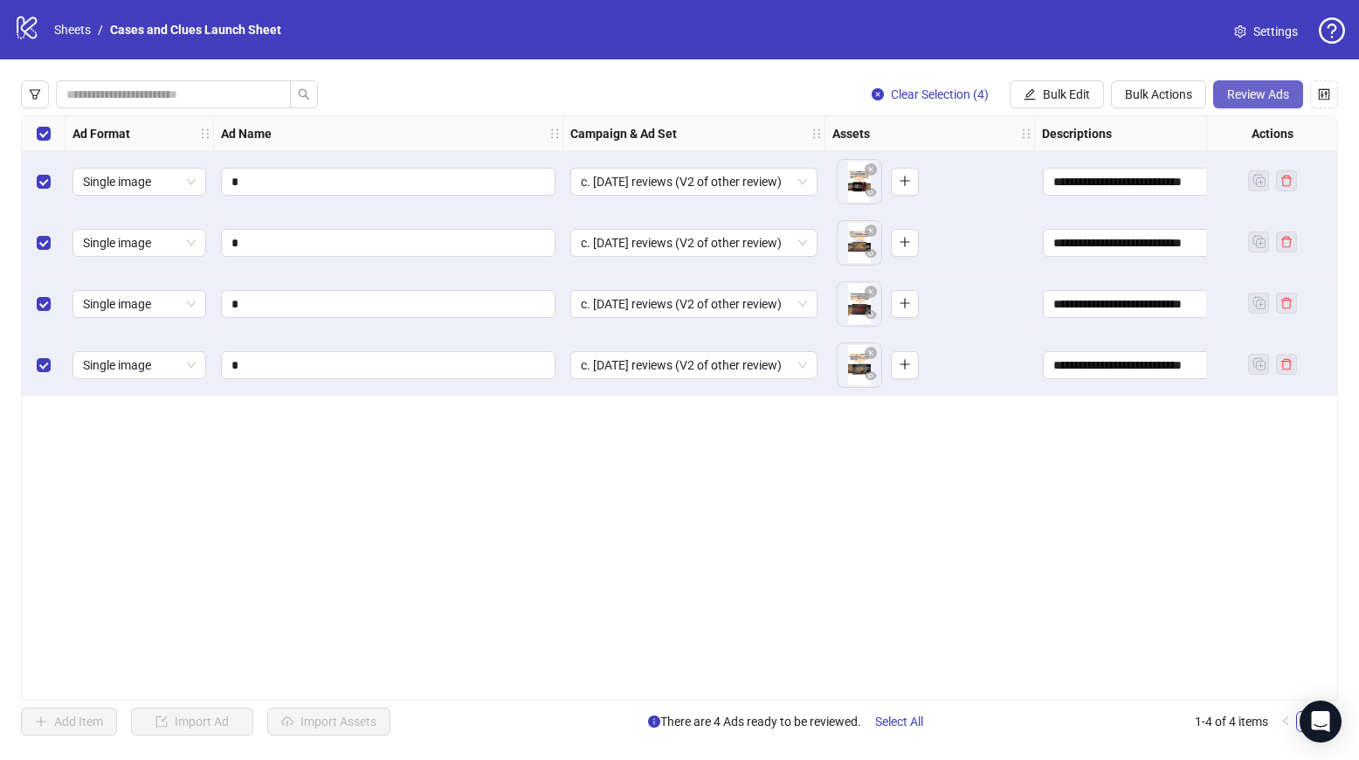
click at [1249, 89] on span "Review Ads" at bounding box center [1258, 94] width 62 height 14
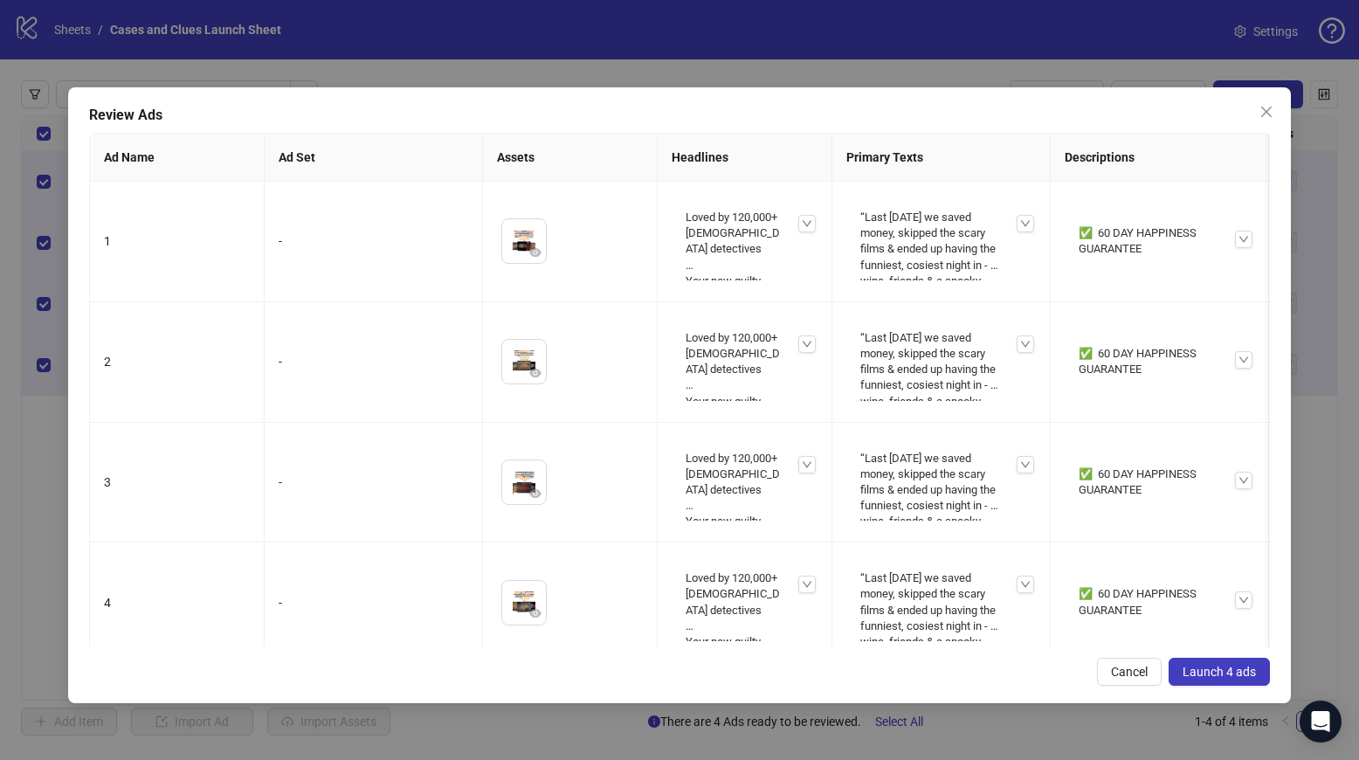
click at [1202, 676] on span "Launch 4 ads" at bounding box center [1219, 672] width 73 height 14
